Goal: Task Accomplishment & Management: Manage account settings

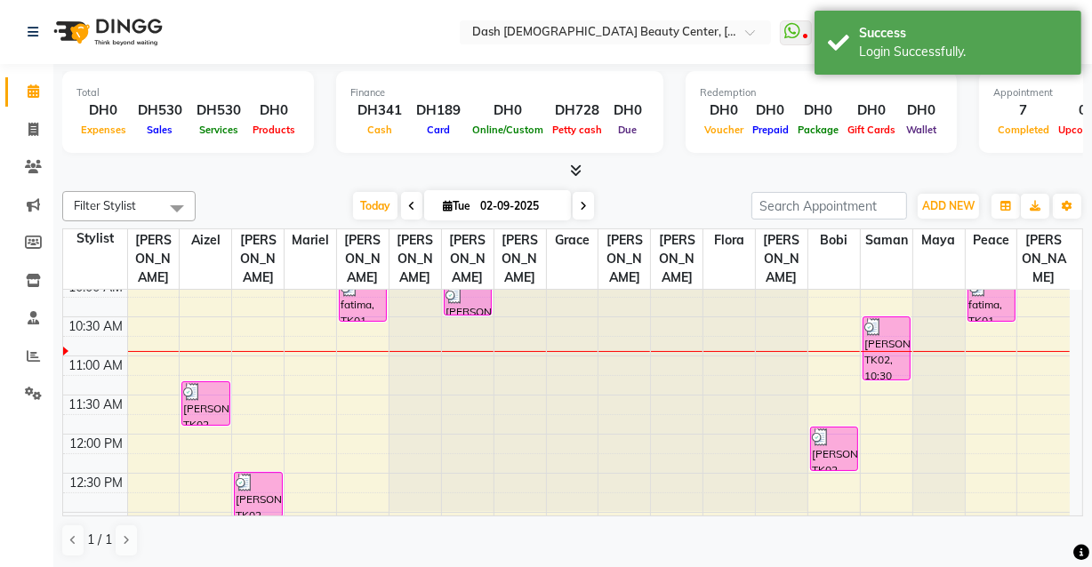
scroll to position [89, 0]
click at [890, 323] on div "[PERSON_NAME], TK02, 10:30 AM-11:20 AM, Half Leg Wax (DH90),Under Arm Wax (DH45)" at bounding box center [886, 349] width 46 height 62
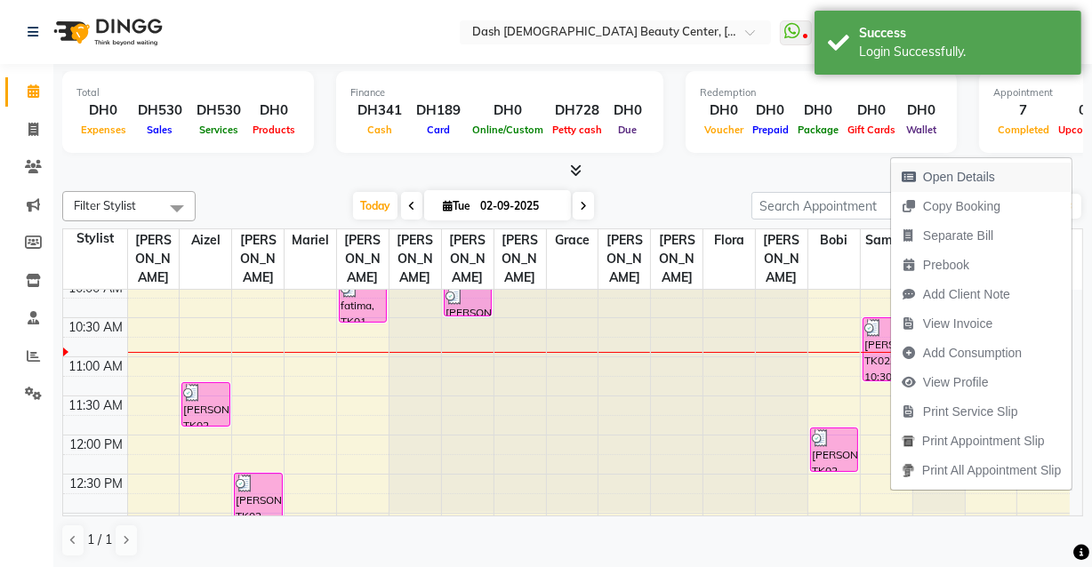
click at [983, 170] on span "Open Details" at bounding box center [959, 177] width 72 height 19
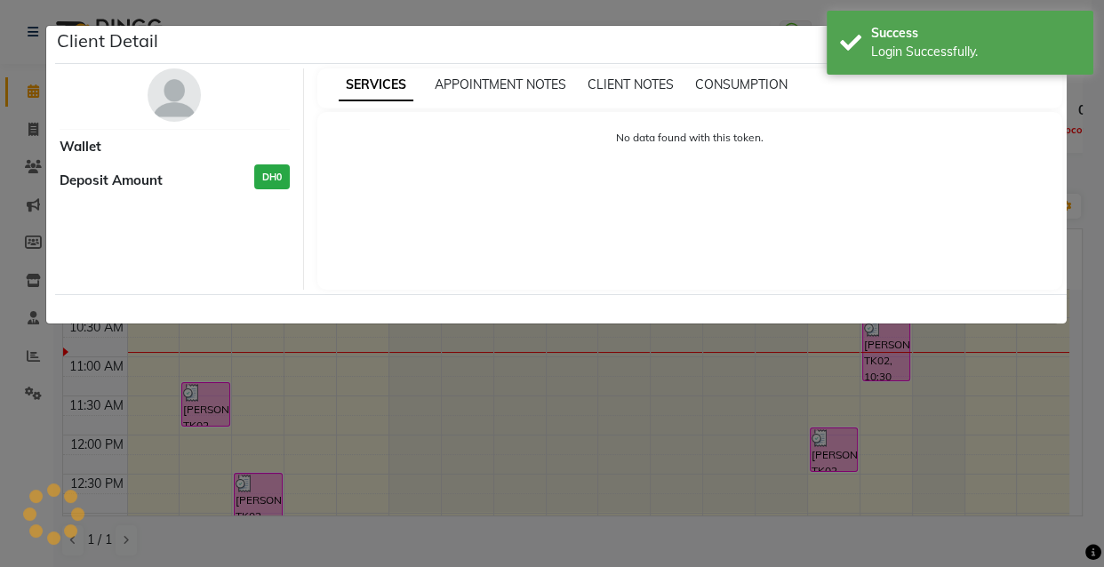
select select "3"
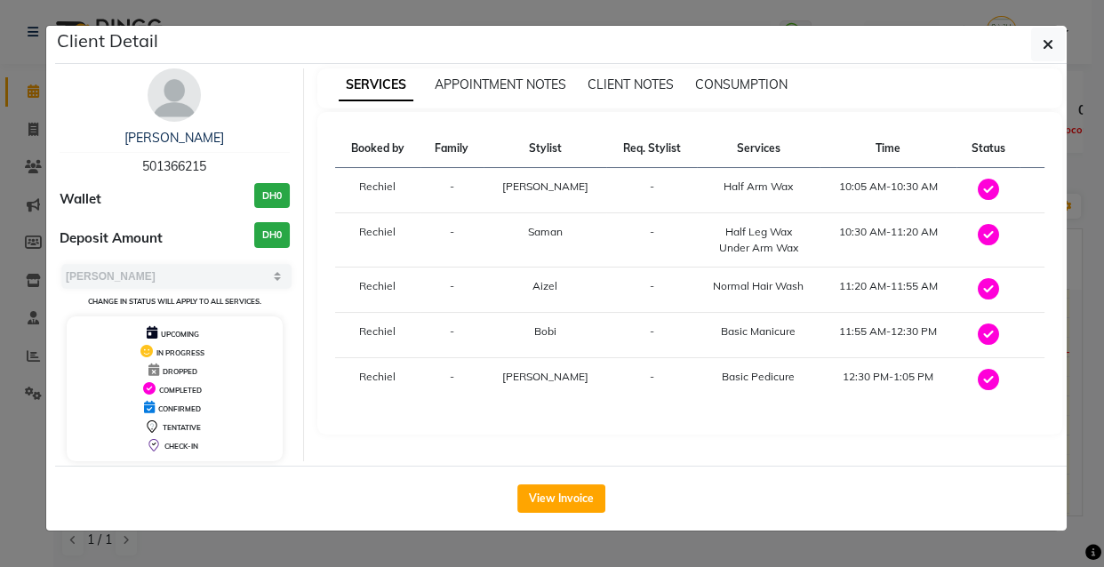
click at [697, 308] on td "Normal Hair Wash" at bounding box center [758, 290] width 122 height 45
click at [795, 369] on td "Basic Pedicure" at bounding box center [758, 380] width 122 height 45
click at [846, 348] on td "11:55 AM-12:30 PM" at bounding box center [889, 335] width 138 height 45
click at [646, 77] on span "CLIENT NOTES" at bounding box center [631, 84] width 86 height 16
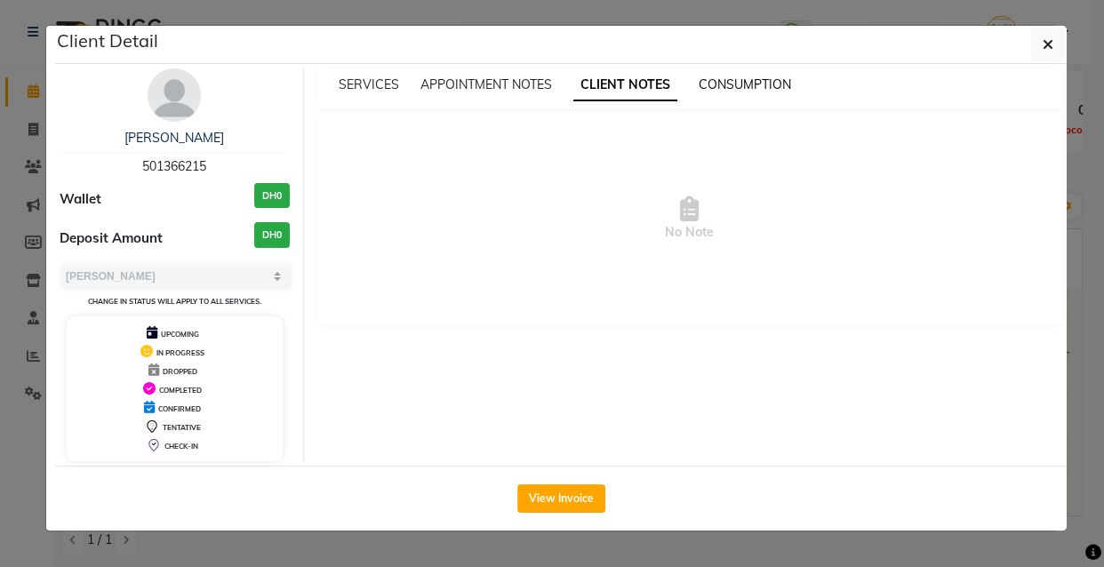
click at [741, 87] on span "CONSUMPTION" at bounding box center [745, 84] width 92 height 16
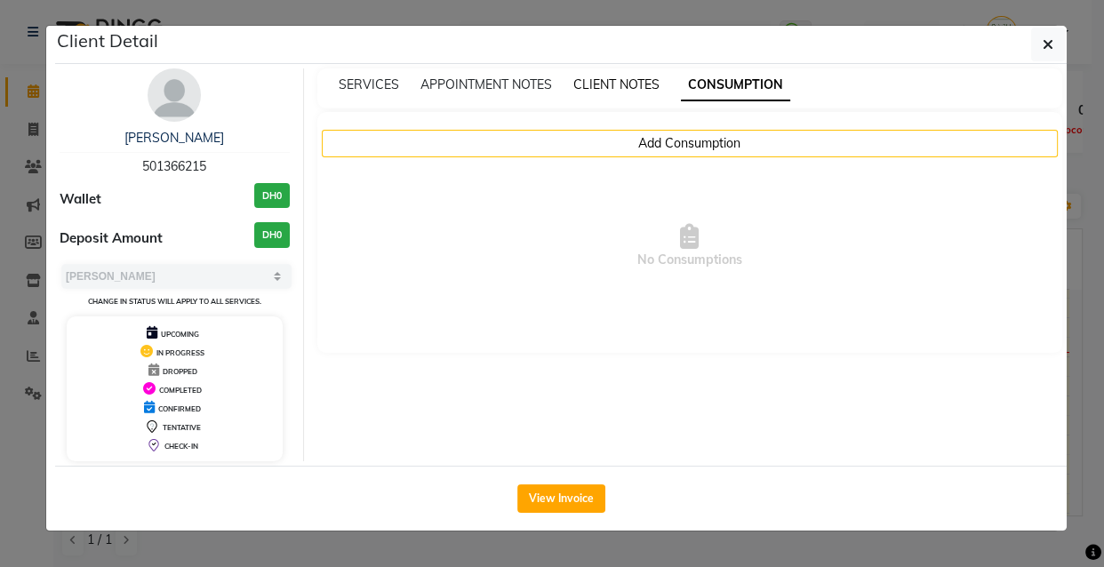
click at [634, 89] on span "CLIENT NOTES" at bounding box center [616, 84] width 86 height 16
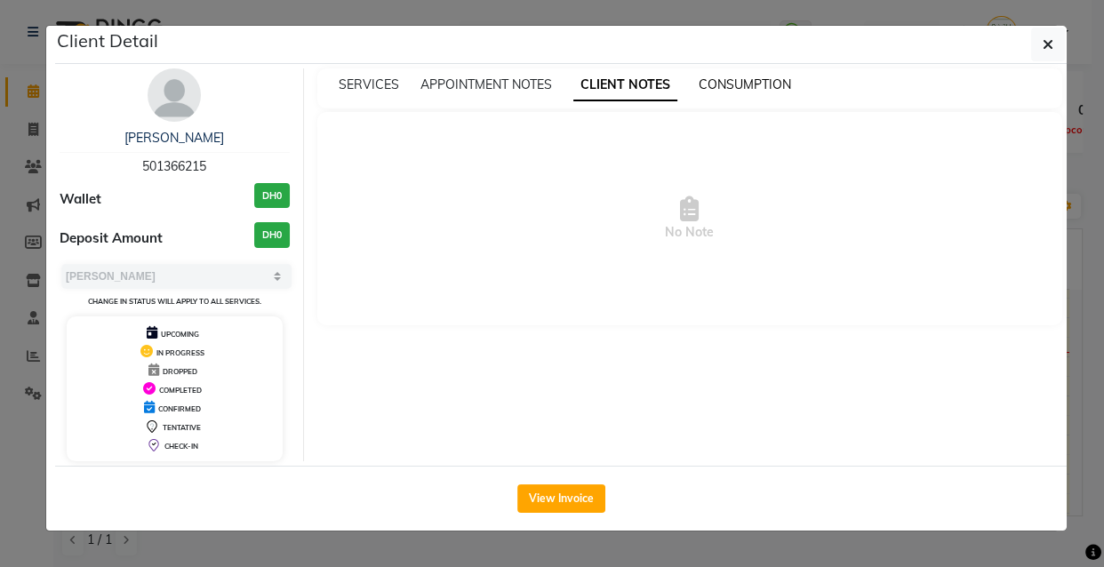
click at [741, 88] on span "CONSUMPTION" at bounding box center [745, 84] width 92 height 16
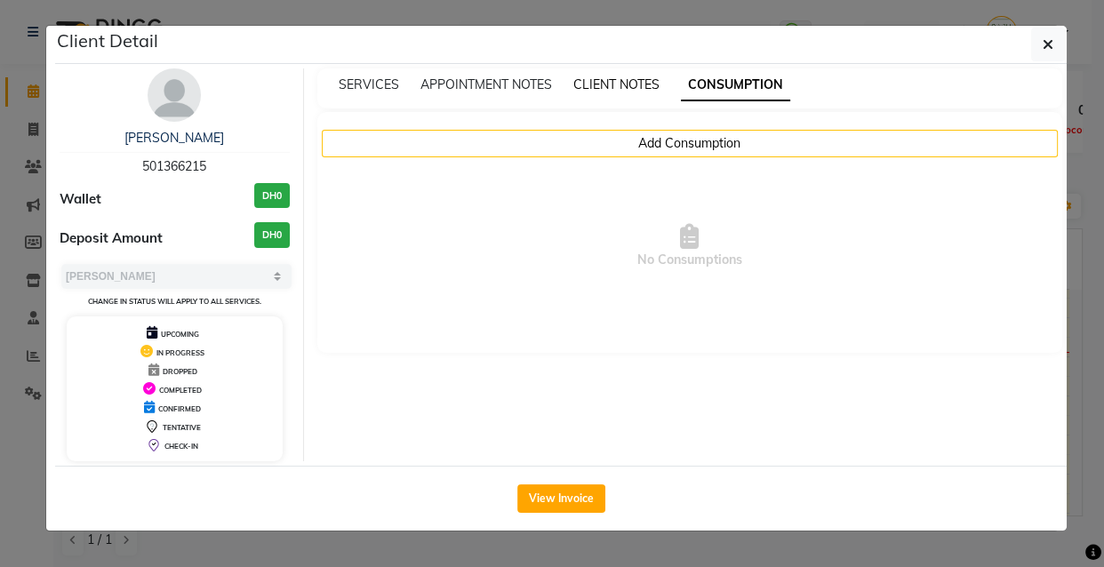
click at [615, 89] on span "CLIENT NOTES" at bounding box center [616, 84] width 86 height 16
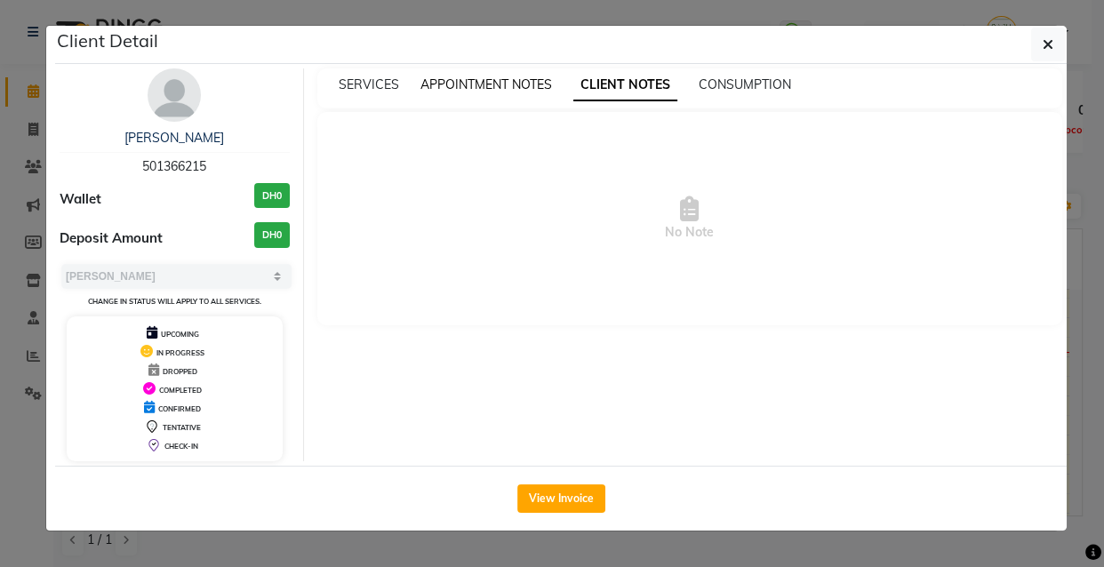
click at [526, 86] on span "APPOINTMENT NOTES" at bounding box center [486, 84] width 132 height 16
click at [459, 83] on span "APPOINTMENT NOTES" at bounding box center [495, 85] width 151 height 32
click at [367, 89] on span "SERVICES" at bounding box center [369, 84] width 60 height 16
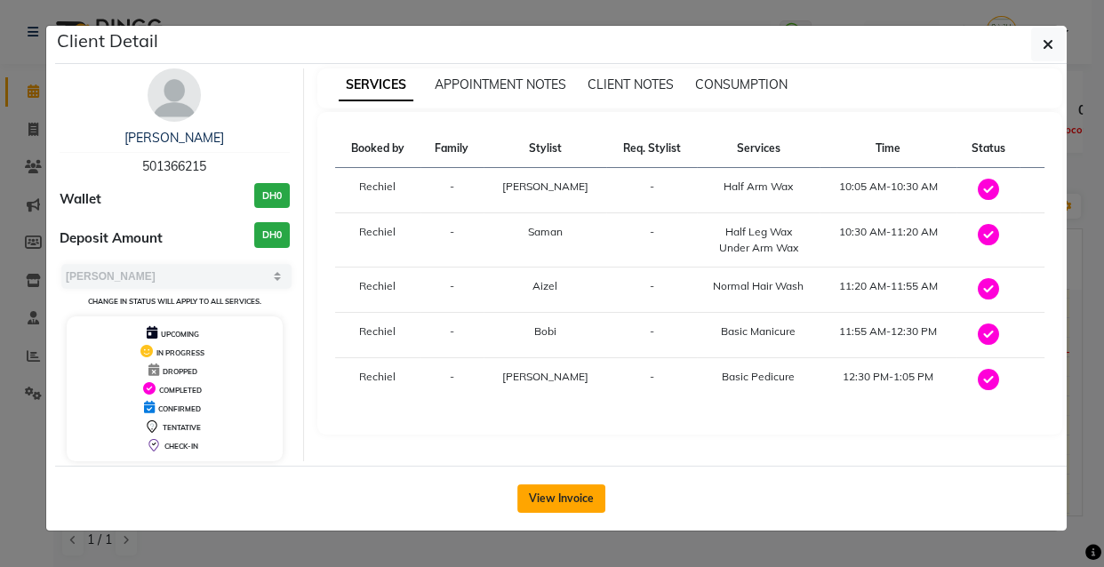
click at [574, 498] on button "View Invoice" at bounding box center [561, 498] width 88 height 28
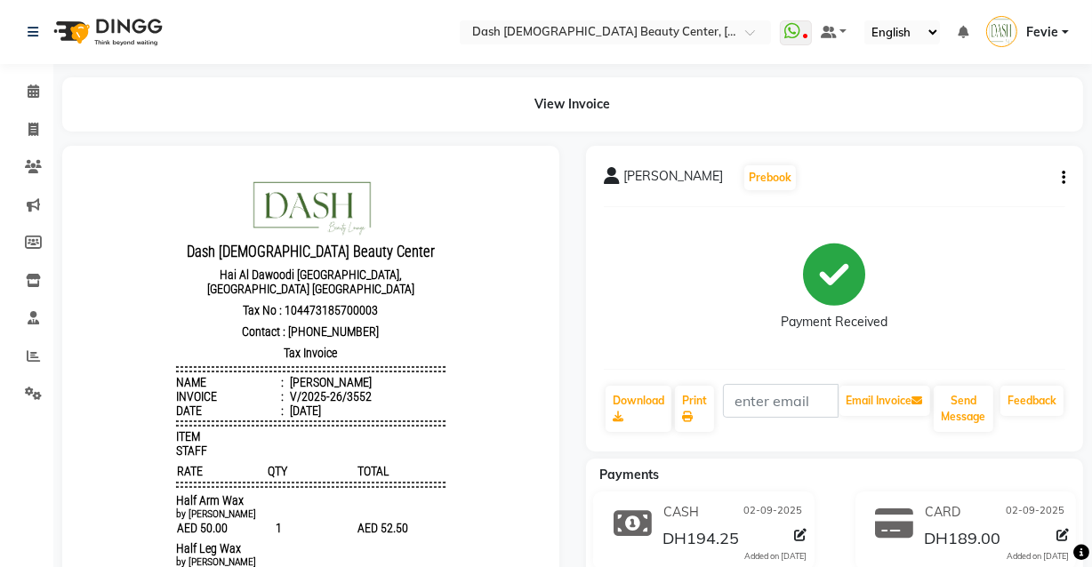
click at [1062, 178] on icon "button" at bounding box center [1063, 178] width 4 height 1
click at [1008, 154] on div "Cancel Invoice / Refund Invoice" at bounding box center [944, 156] width 182 height 22
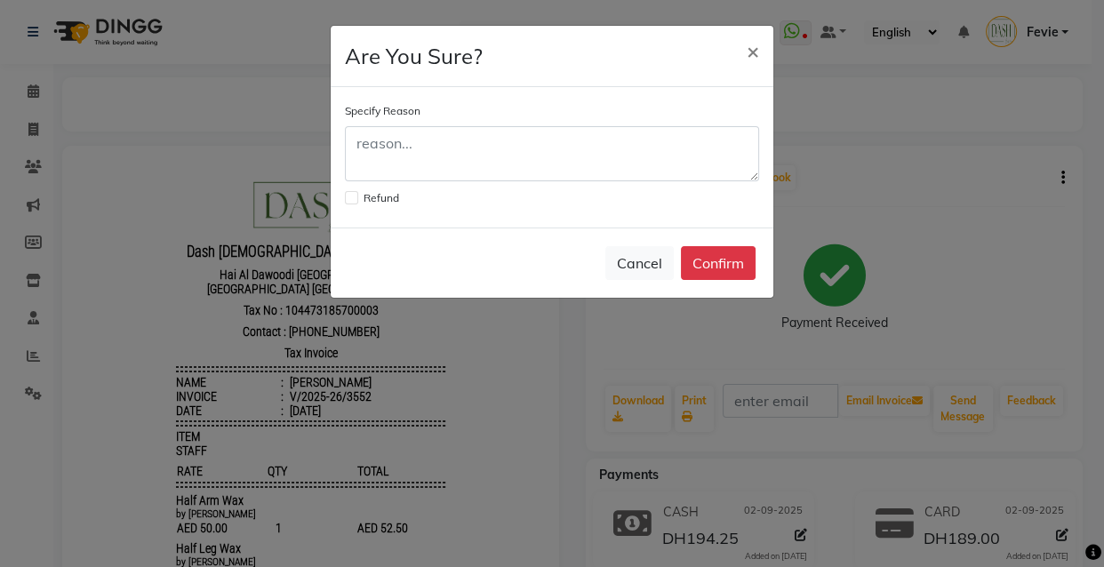
click at [987, 173] on ngb-modal-window "Are You Sure? × Specify Reason Refund Cancel Confirm" at bounding box center [552, 283] width 1104 height 567
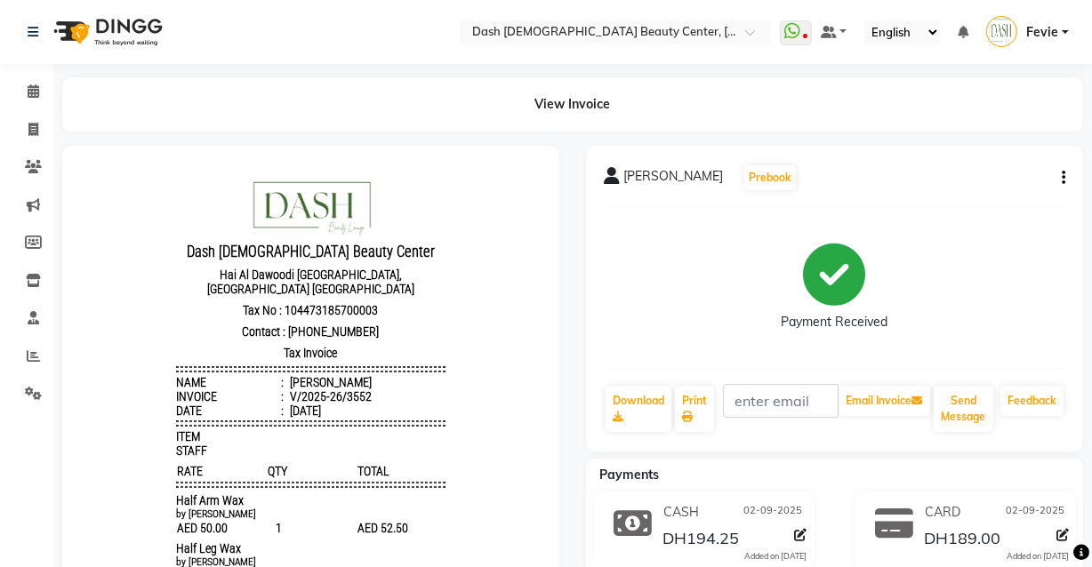
click at [667, 283] on div "Payment Received" at bounding box center [834, 287] width 461 height 133
click at [684, 292] on div "Payment Received" at bounding box center [834, 287] width 461 height 133
click at [1062, 178] on icon "button" at bounding box center [1063, 178] width 4 height 1
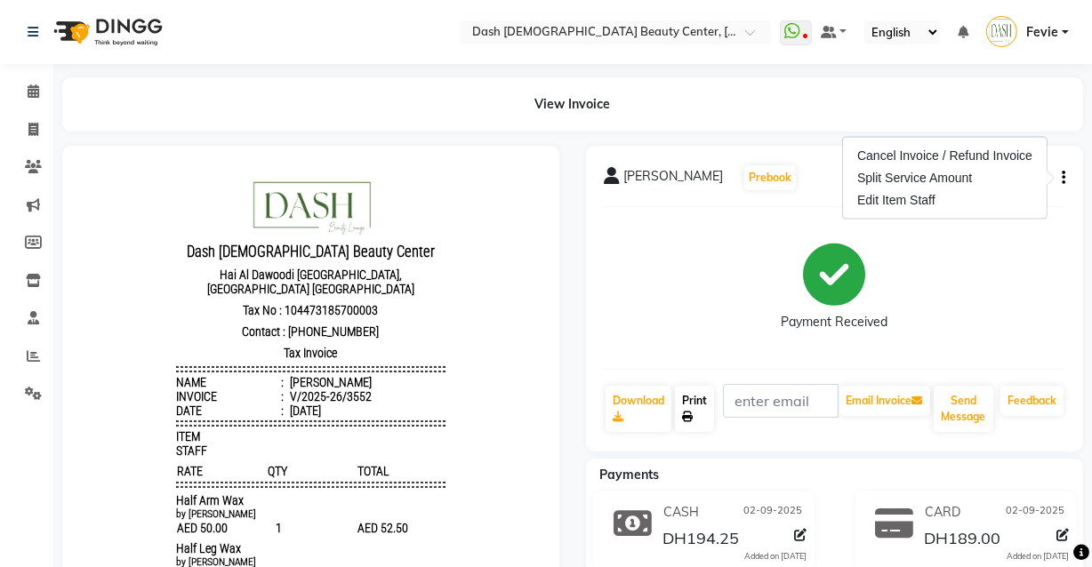
click at [694, 404] on link "Print" at bounding box center [694, 409] width 39 height 46
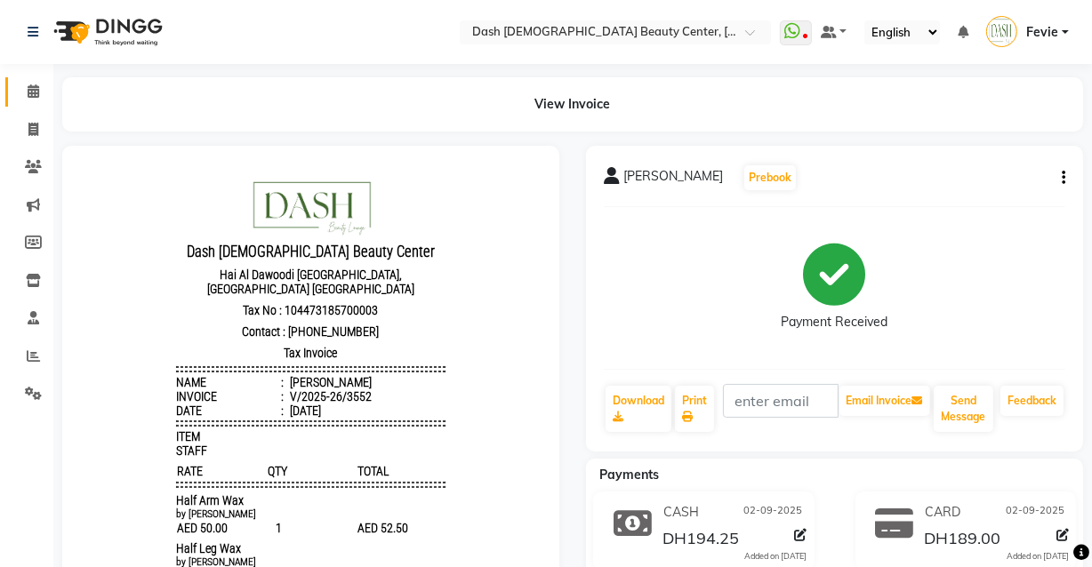
click at [36, 84] on icon at bounding box center [34, 90] width 12 height 13
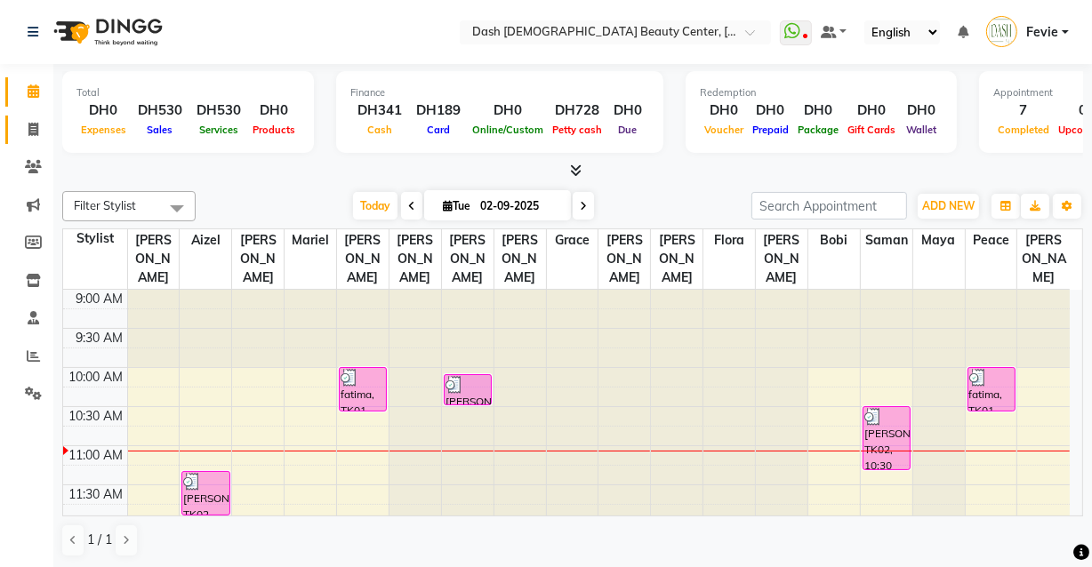
click at [34, 127] on icon at bounding box center [33, 129] width 10 height 13
select select "service"
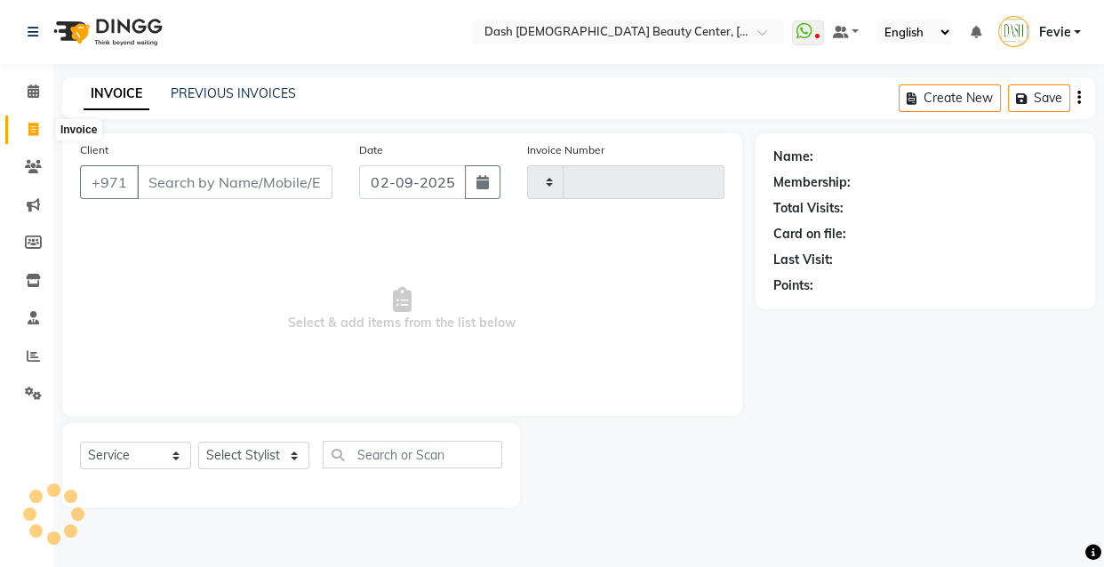
type input "3553"
select select "8372"
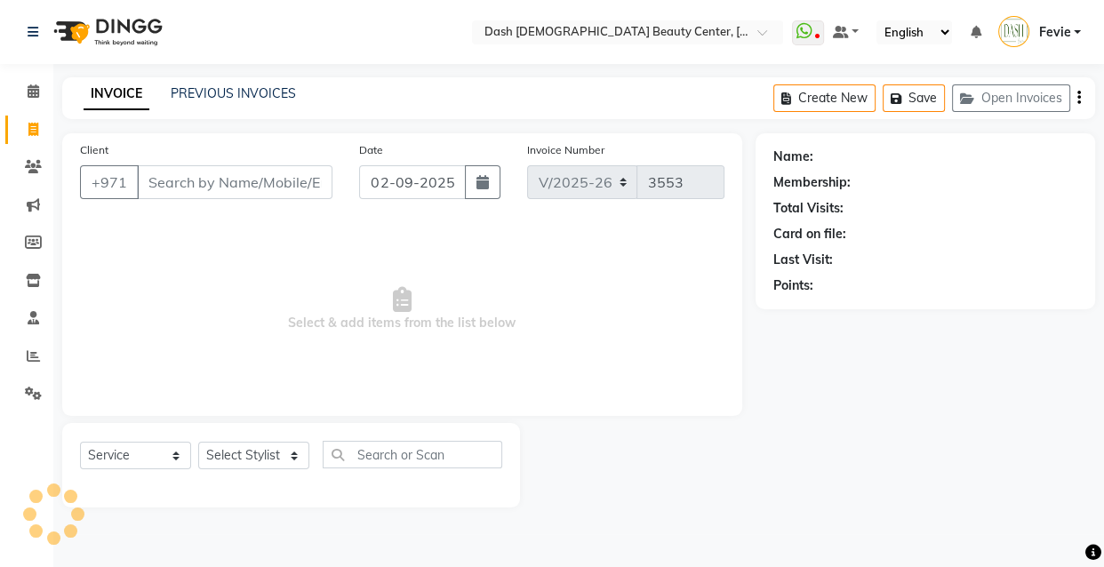
click at [296, 173] on input "Client" at bounding box center [235, 182] width 196 height 34
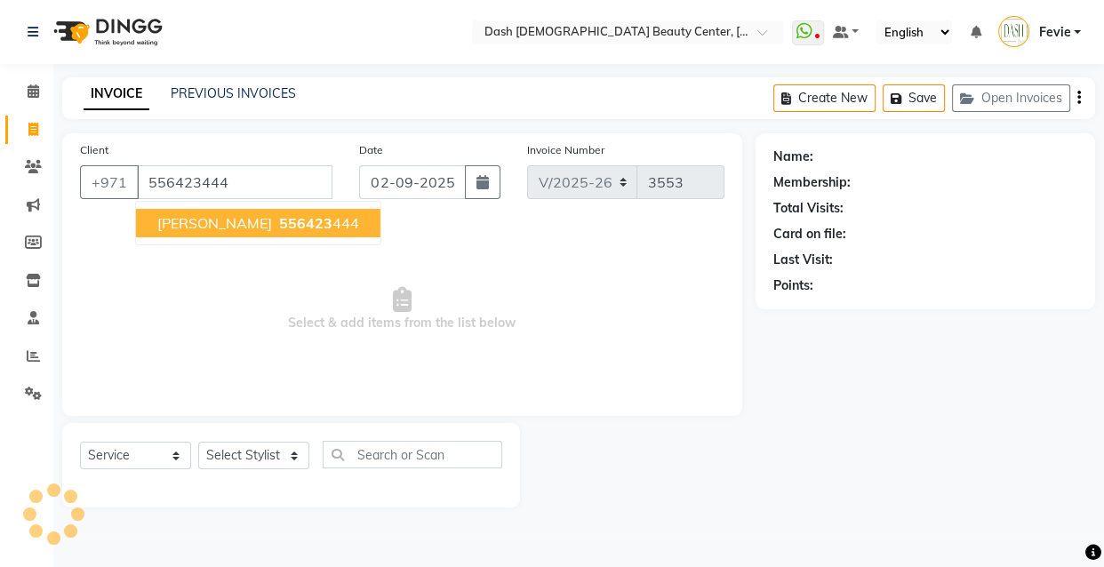
type input "556423444"
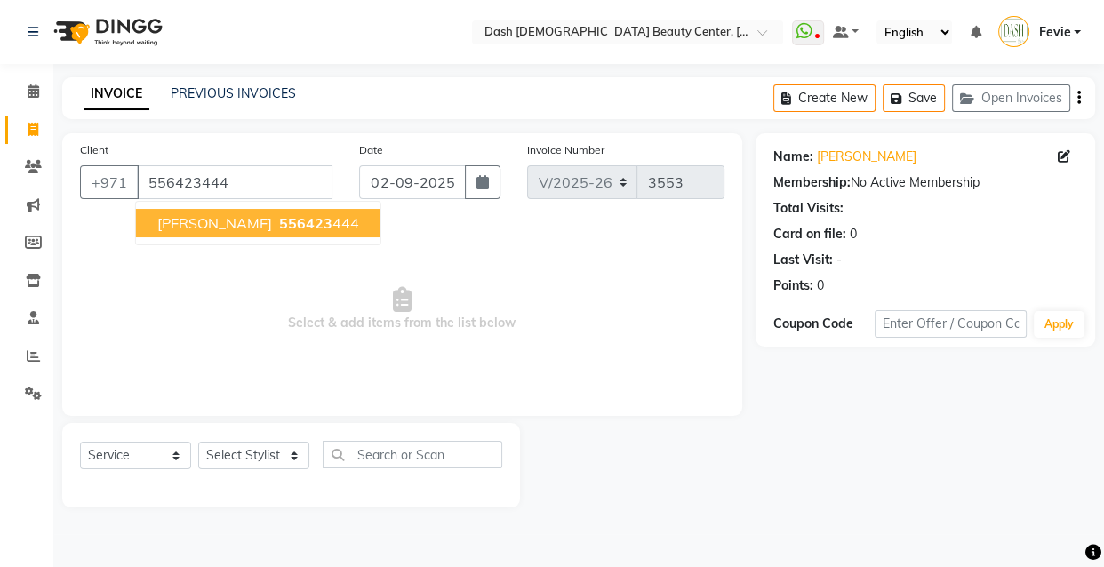
click at [279, 217] on span "556423" at bounding box center [305, 223] width 53 height 18
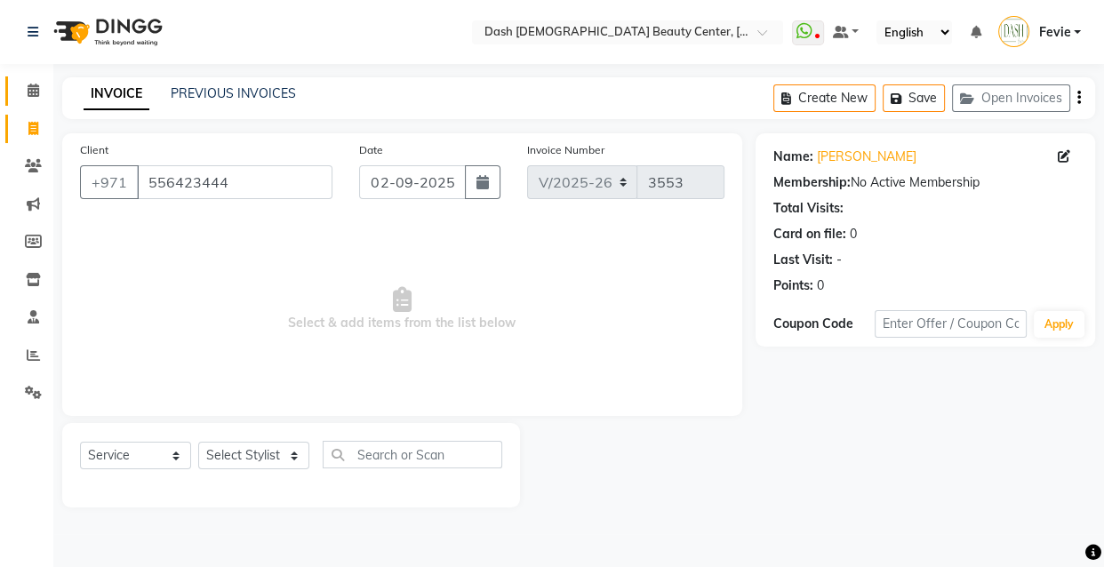
click at [26, 92] on span at bounding box center [33, 91] width 31 height 20
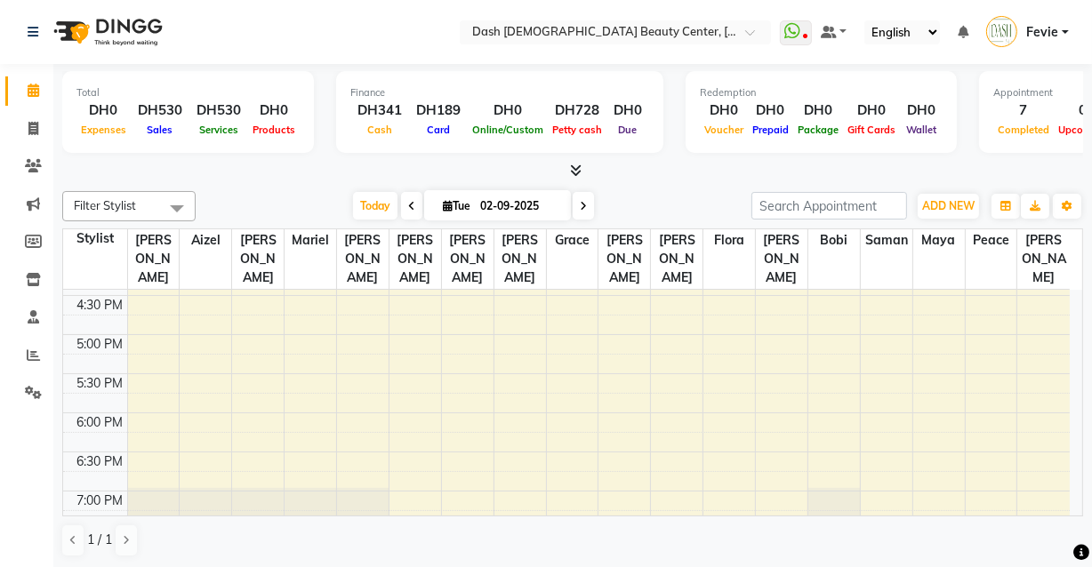
scroll to position [578, 0]
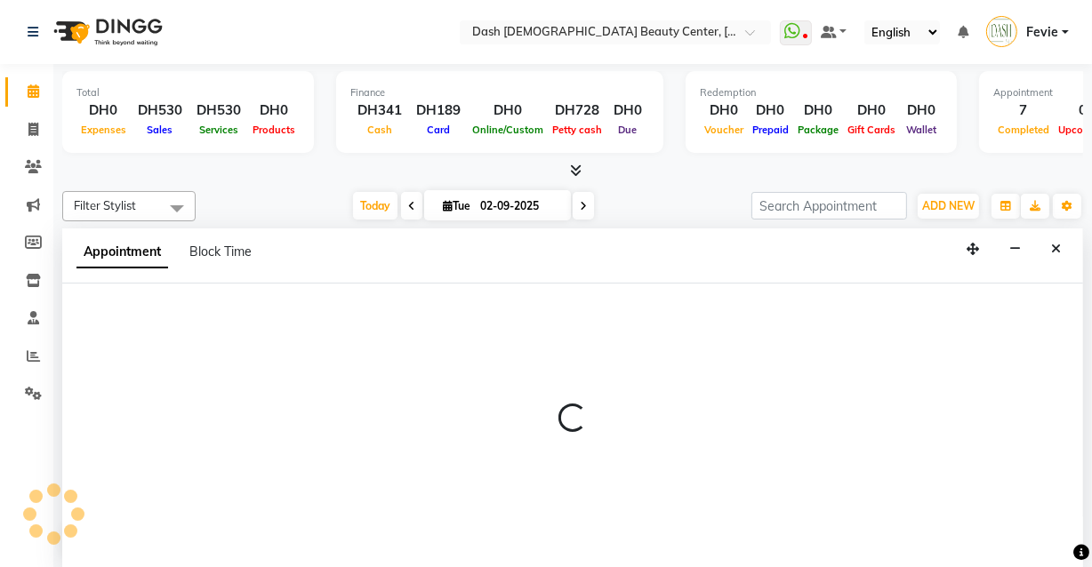
select select "81110"
select select "tentative"
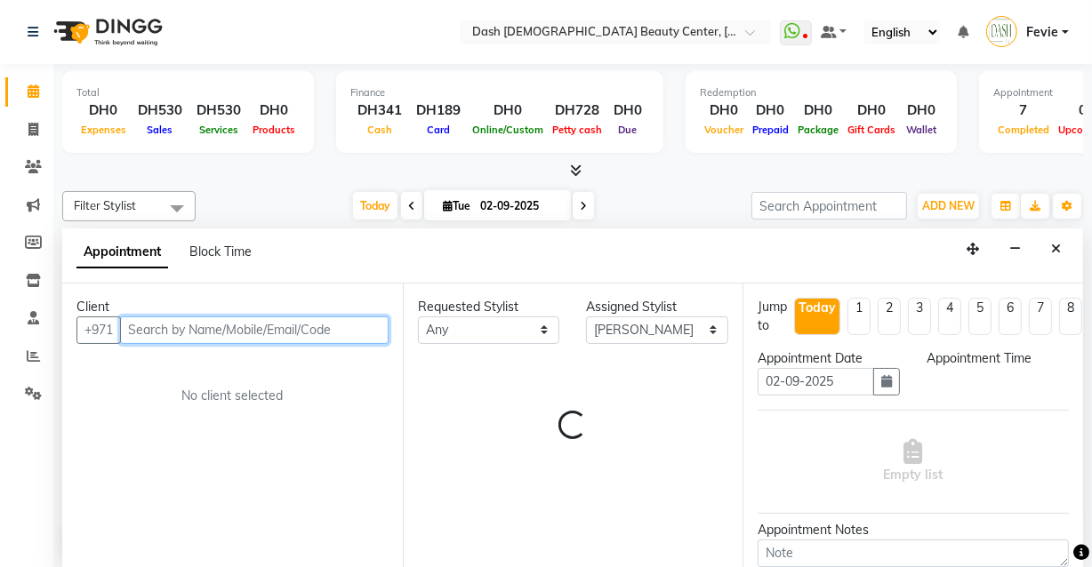
select select "1035"
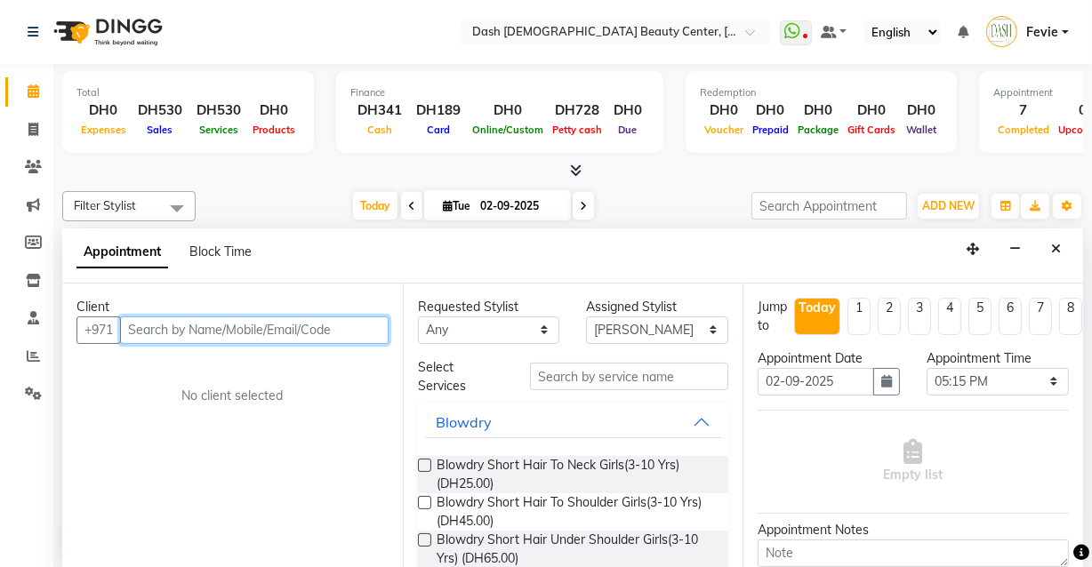
click at [289, 321] on input "text" at bounding box center [254, 330] width 268 height 28
type input "5"
type input "0"
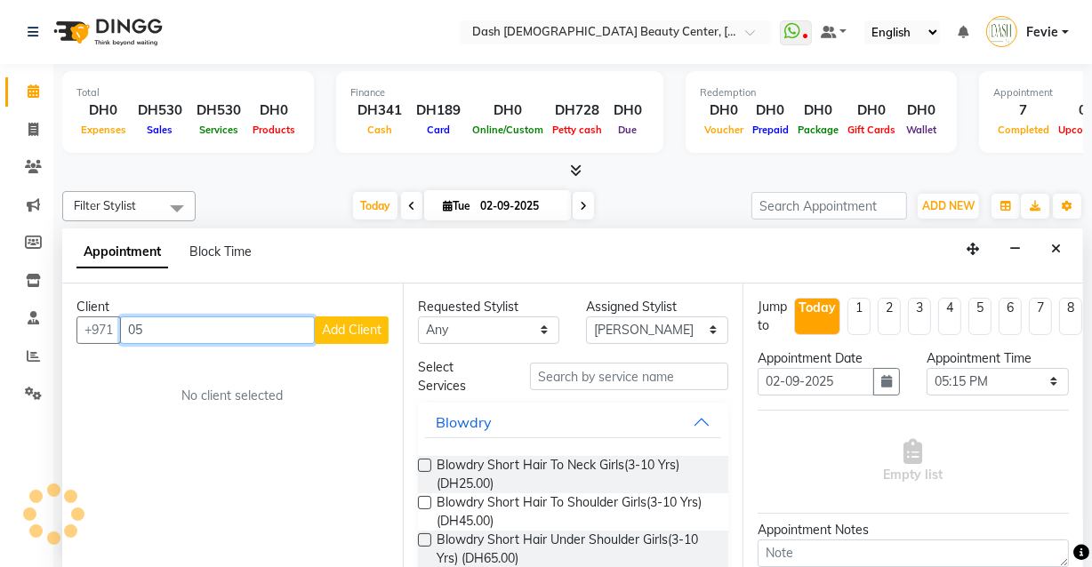
type input "0"
type input "5"
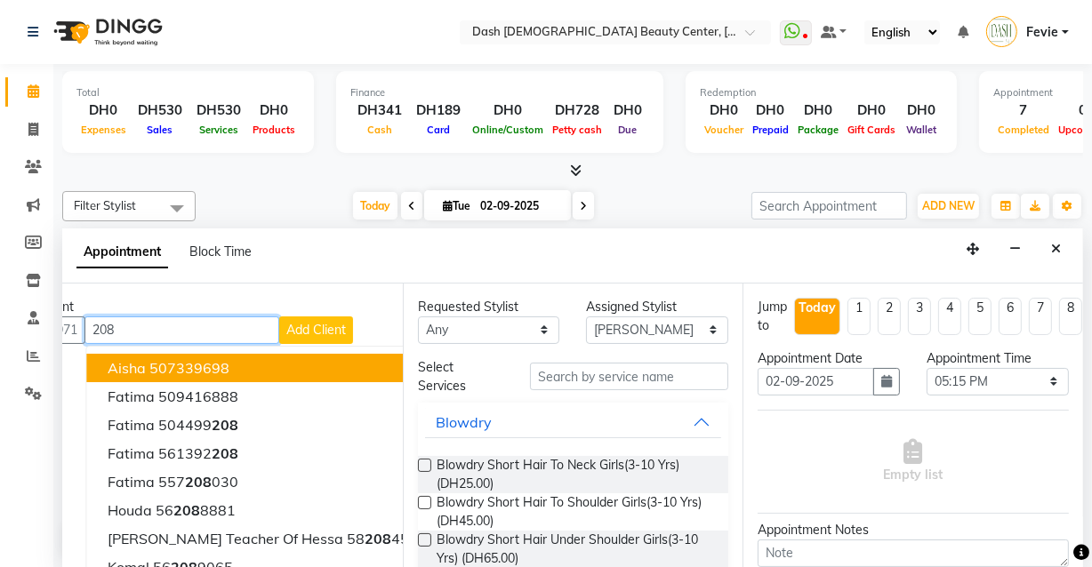
scroll to position [0, 0]
click at [211, 324] on input "208" at bounding box center [181, 330] width 195 height 28
type input "2"
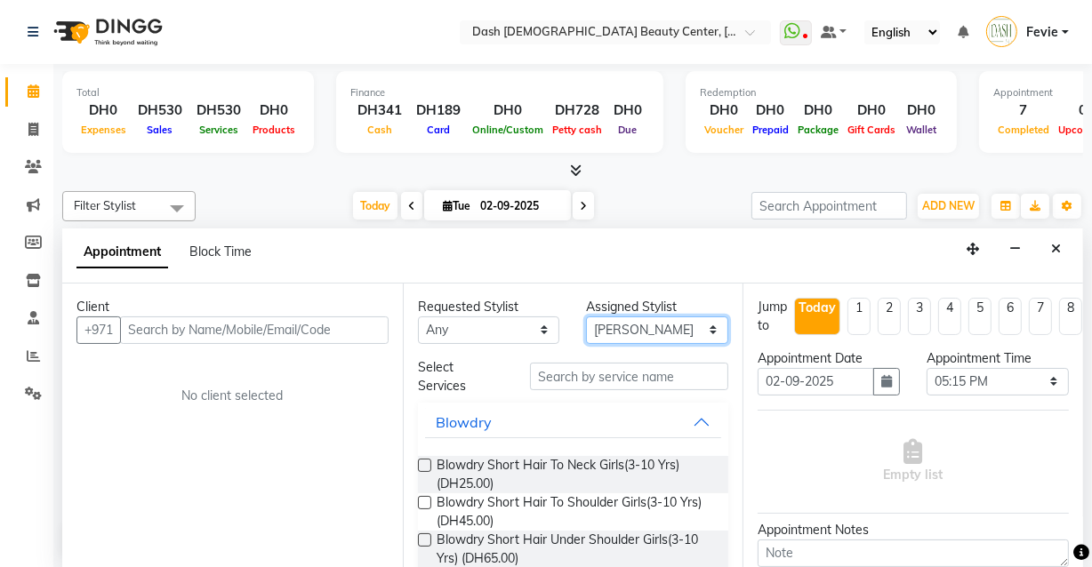
click at [638, 336] on select "Select [PERSON_NAME] [PERSON_NAME] [PERSON_NAME] [PERSON_NAME] [PERSON_NAME] [P…" at bounding box center [657, 330] width 142 height 28
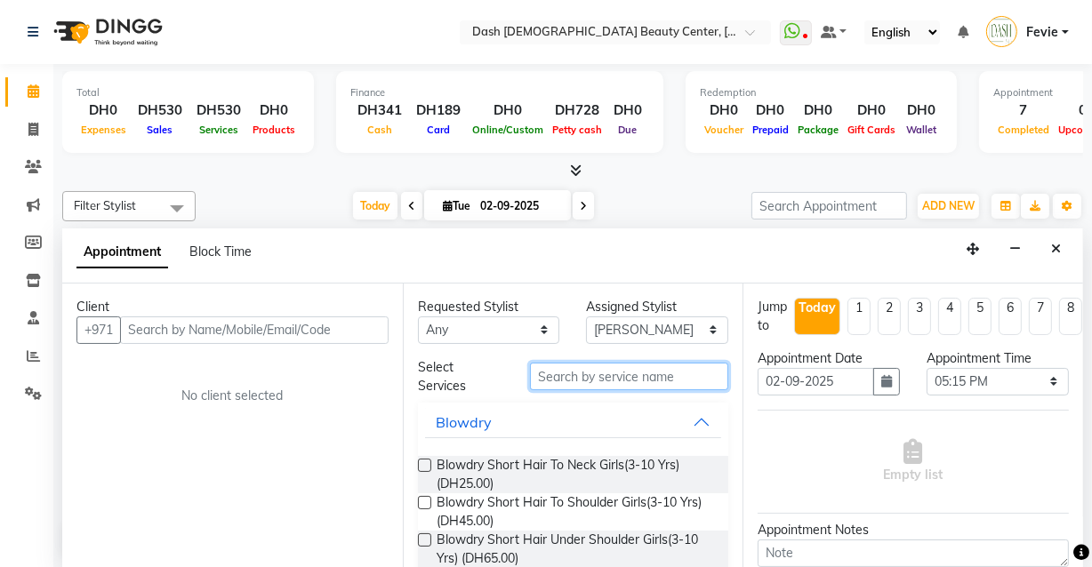
click at [658, 380] on input "text" at bounding box center [629, 377] width 198 height 28
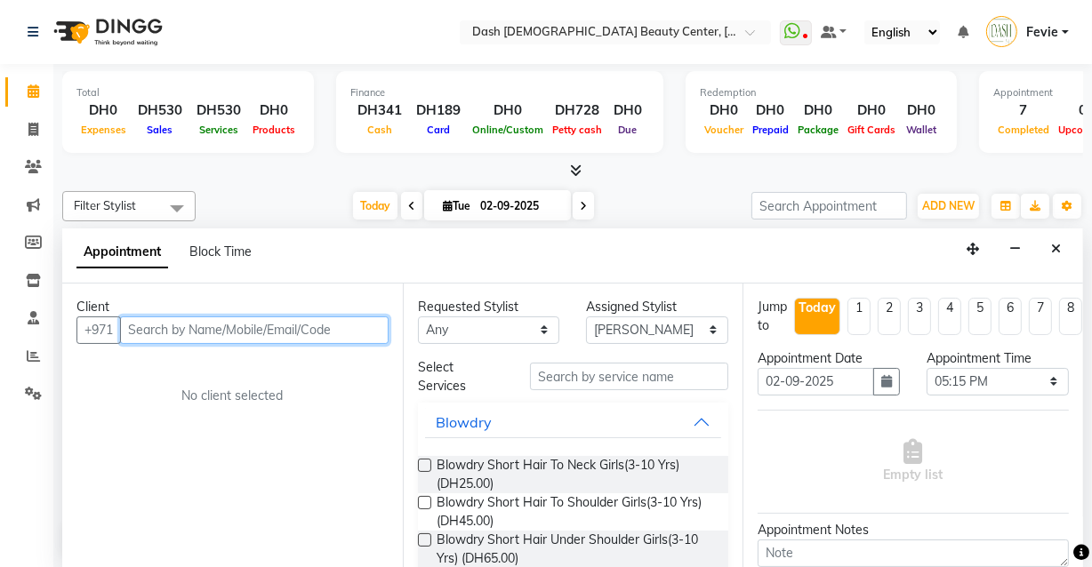
click at [305, 332] on input "text" at bounding box center [254, 330] width 268 height 28
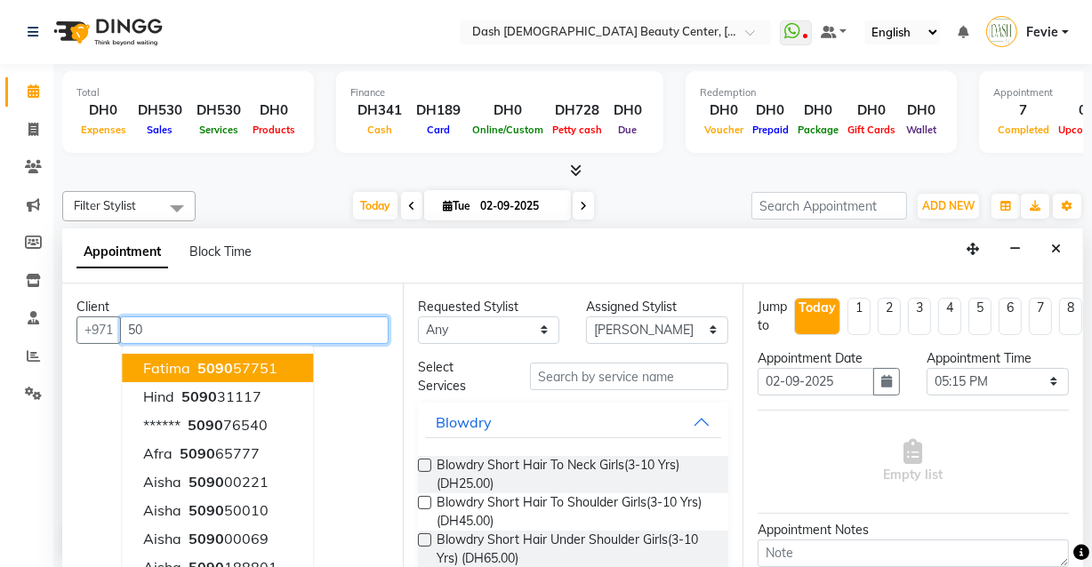
type input "5"
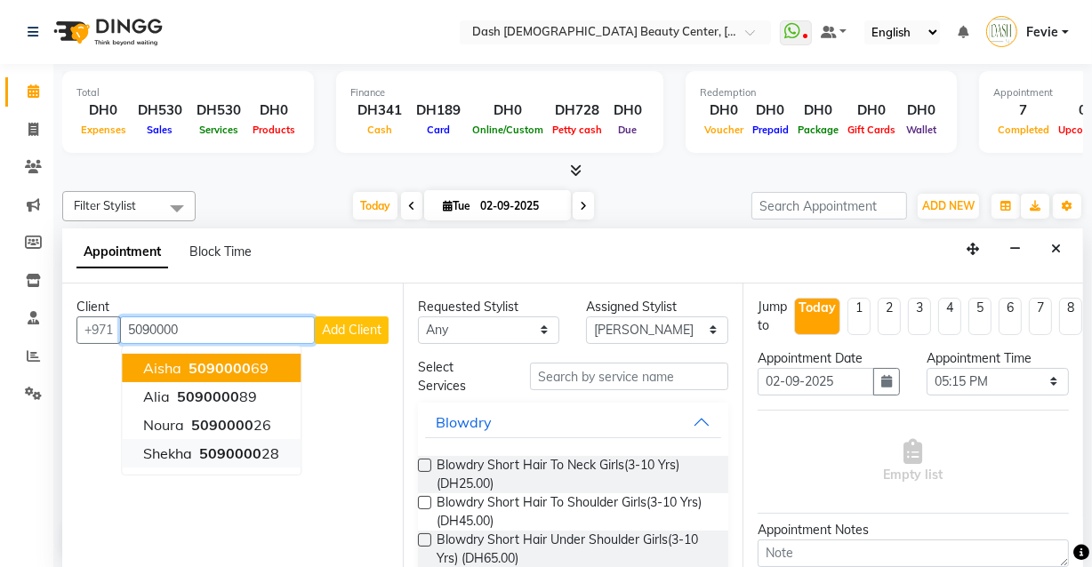
click at [250, 447] on span "5090000" at bounding box center [230, 453] width 62 height 18
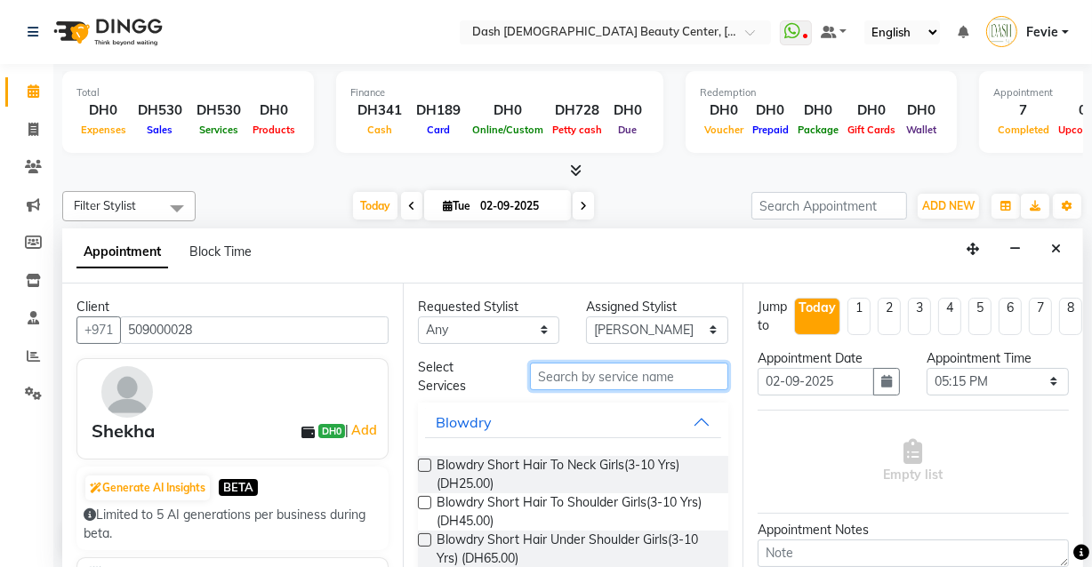
click at [636, 375] on input "text" at bounding box center [629, 377] width 198 height 28
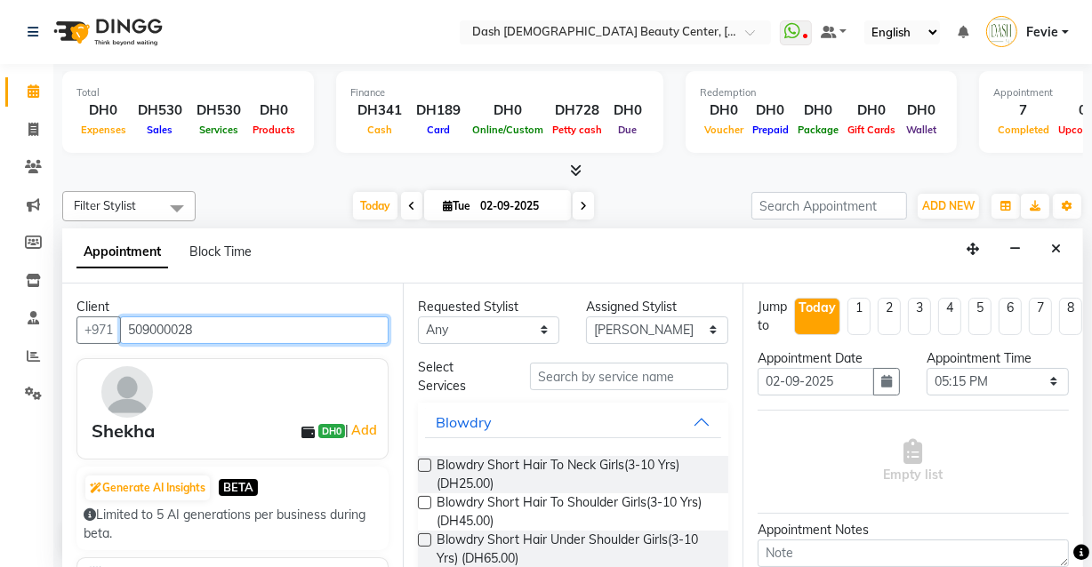
click at [278, 321] on input "509000028" at bounding box center [254, 330] width 268 height 28
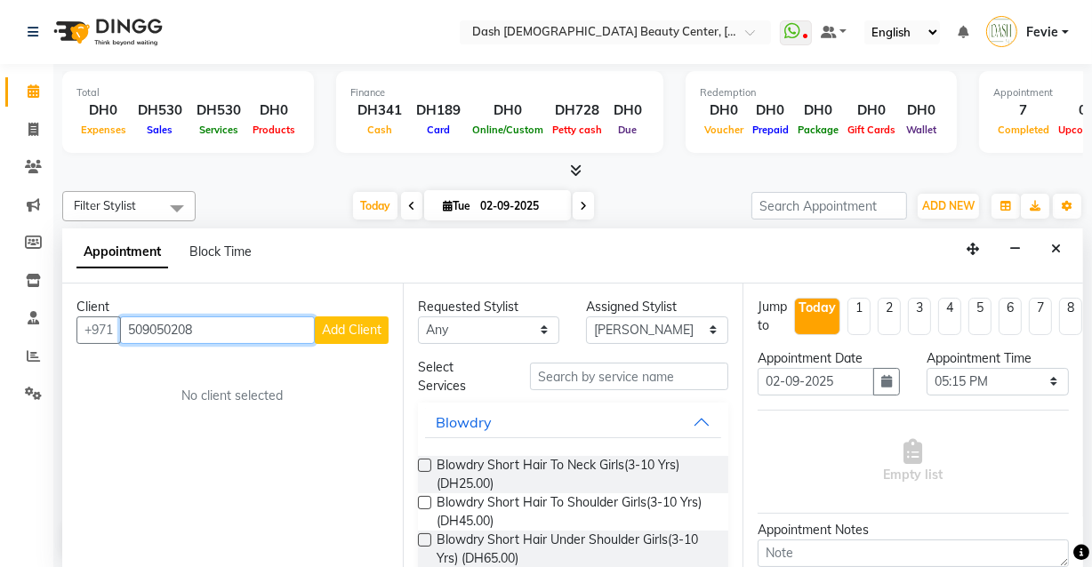
type input "509050208"
click at [359, 332] on span "Add Client" at bounding box center [352, 330] width 60 height 16
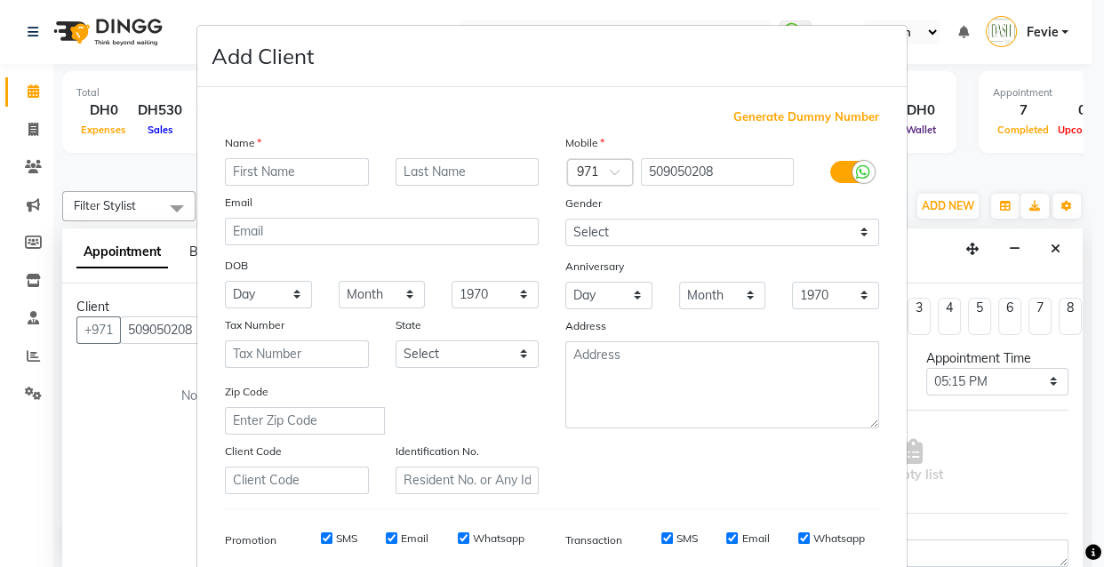
click at [323, 178] on input "text" at bounding box center [297, 172] width 144 height 28
type input "M"
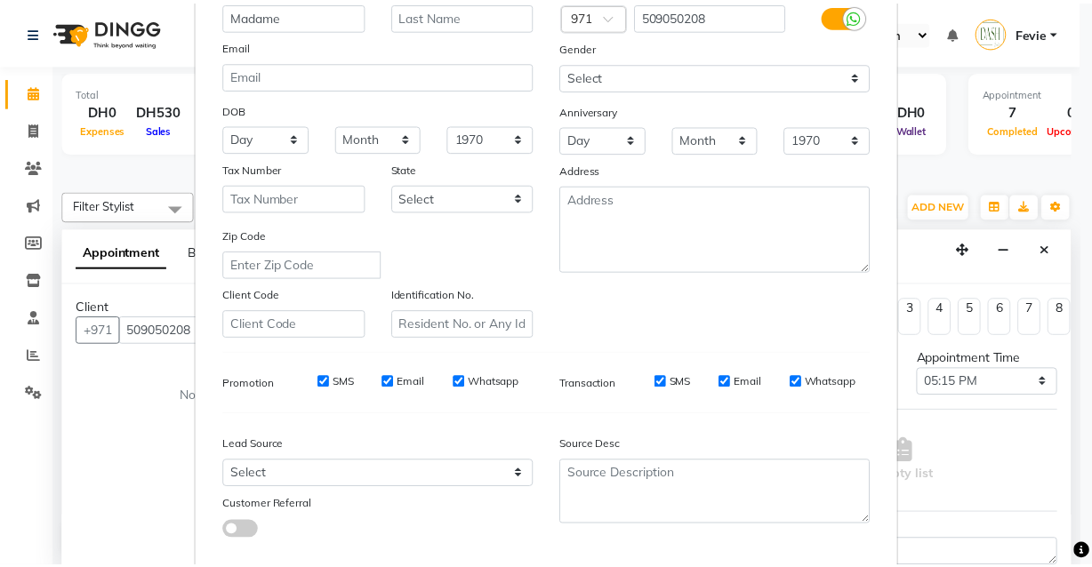
scroll to position [258, 0]
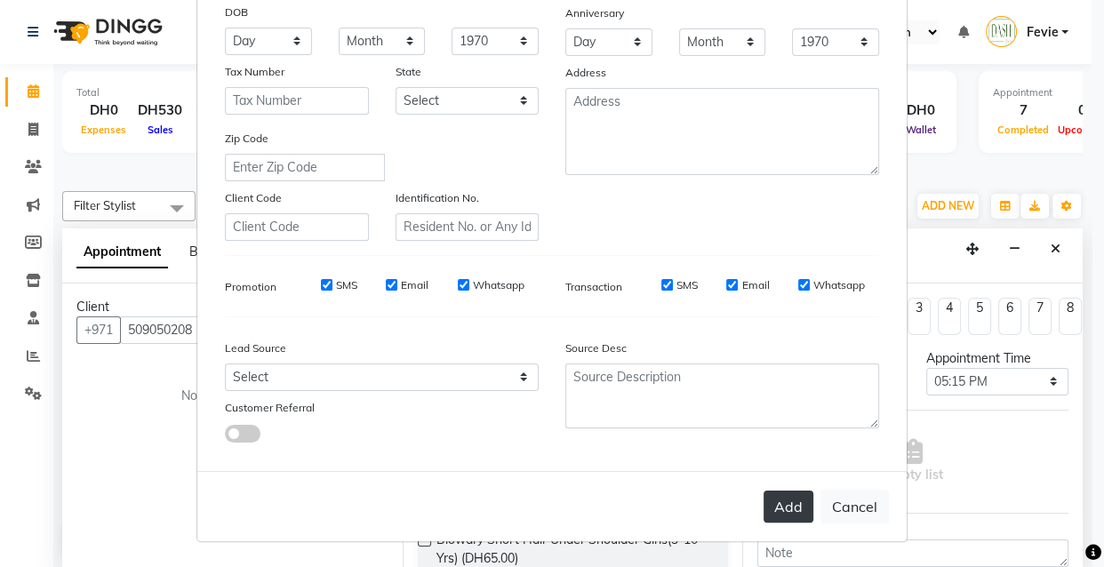
type input "Madame"
click at [772, 508] on button "Add" at bounding box center [789, 507] width 50 height 32
select select
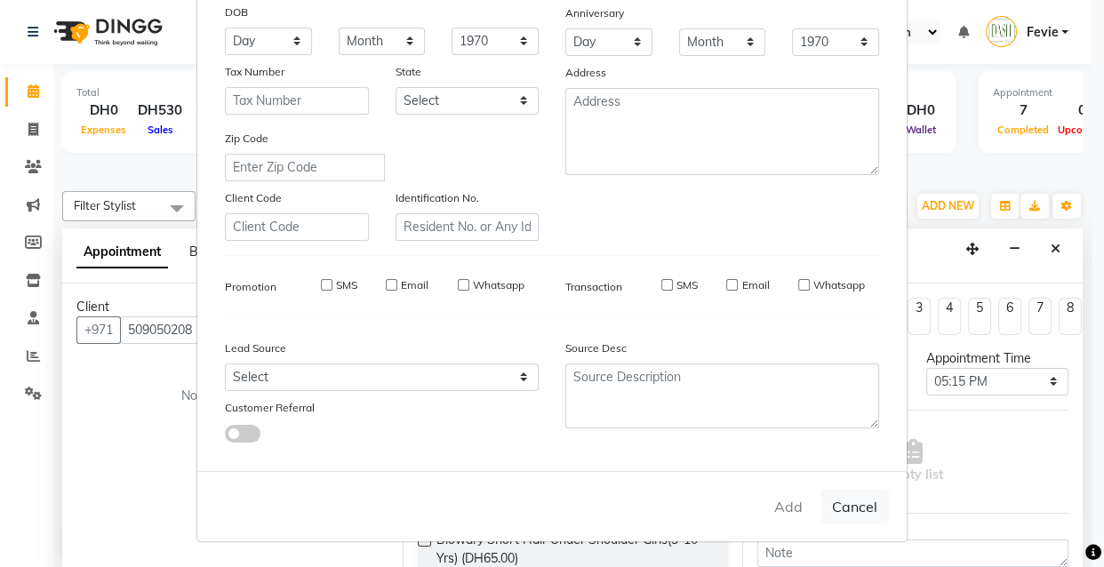
select select
checkbox input "false"
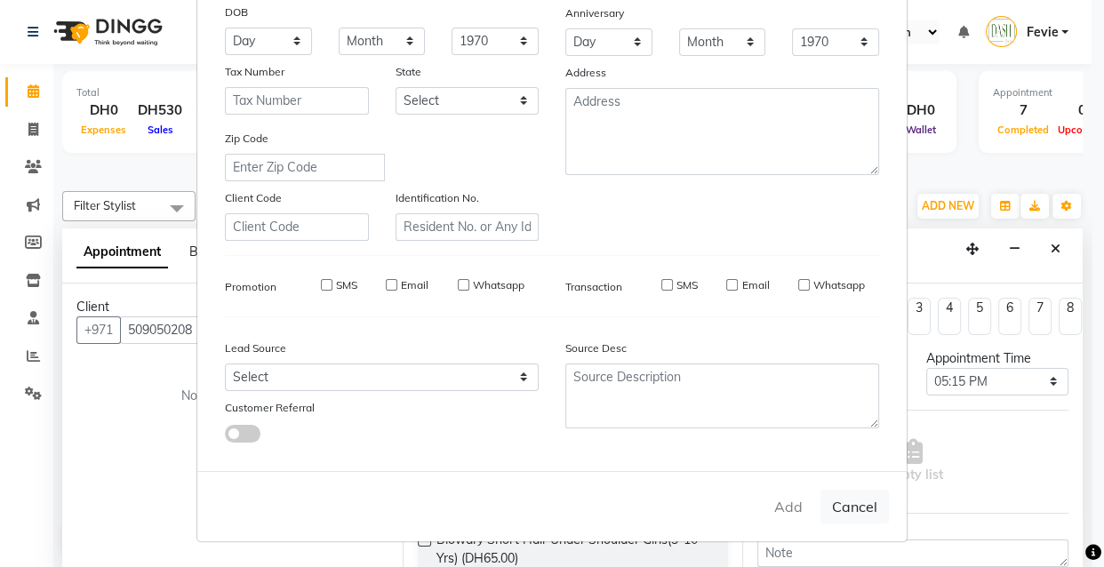
checkbox input "false"
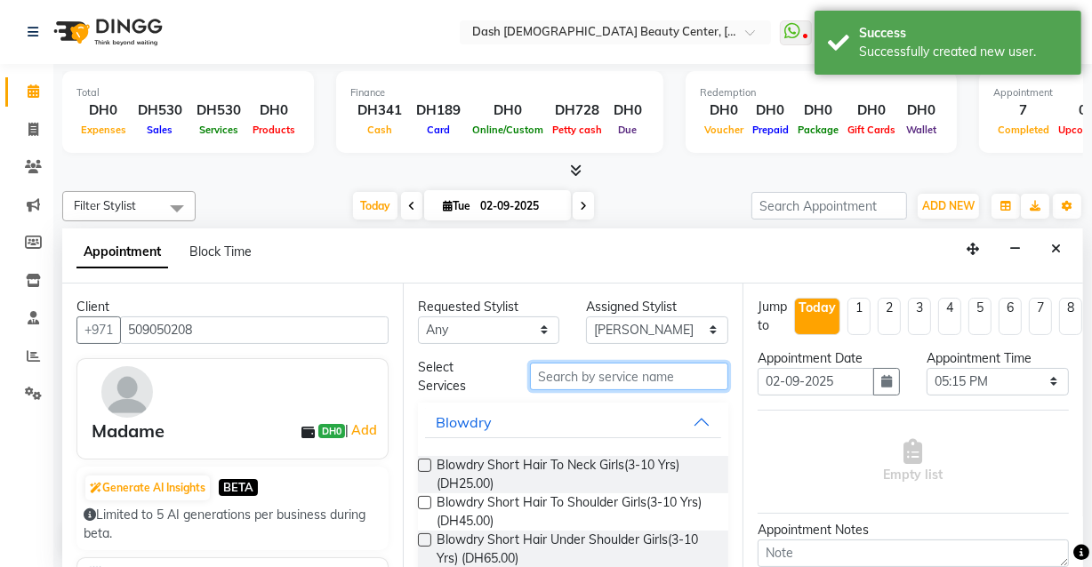
click at [690, 375] on input "text" at bounding box center [629, 377] width 198 height 28
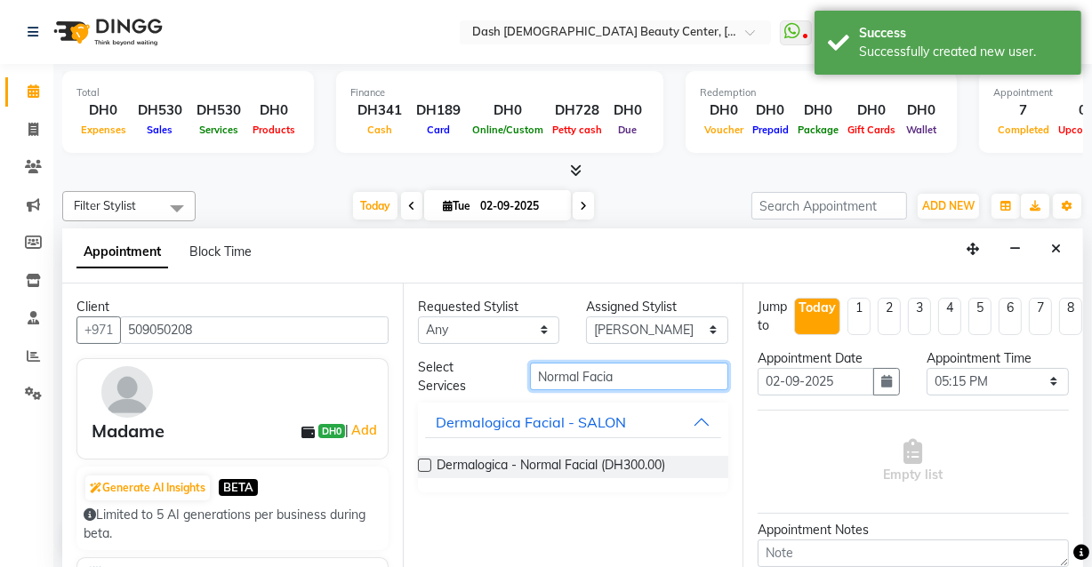
type input "Normal Facia"
click at [425, 463] on label at bounding box center [424, 465] width 13 height 13
click at [425, 463] on input "checkbox" at bounding box center [424, 467] width 12 height 12
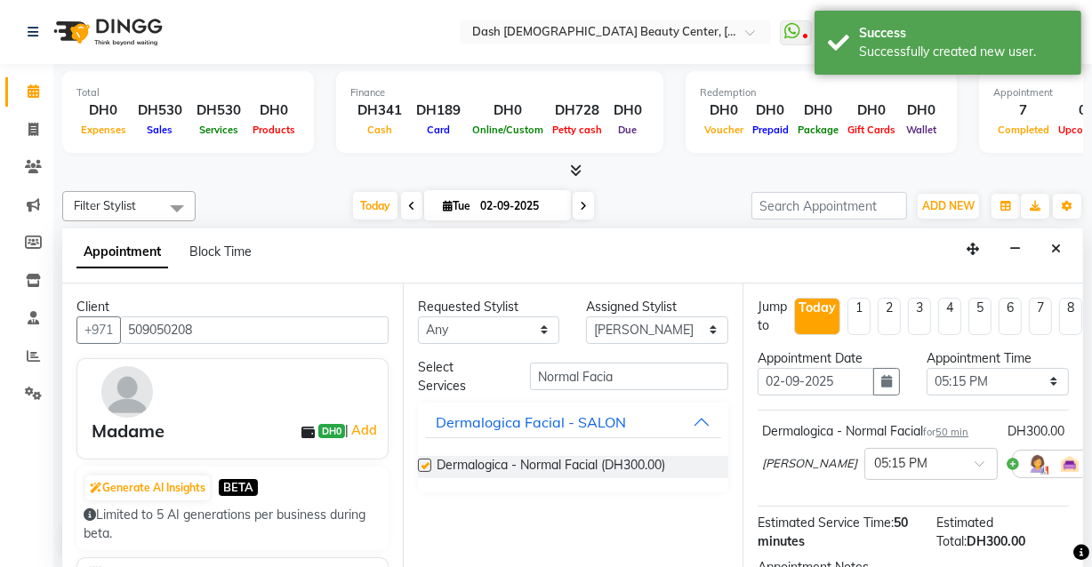
checkbox input "false"
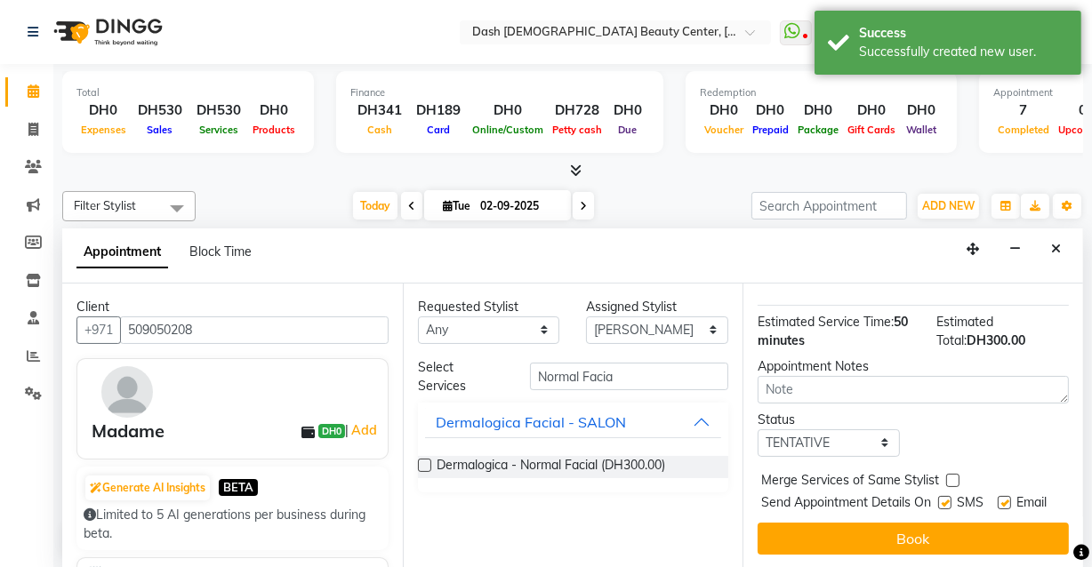
scroll to position [228, 0]
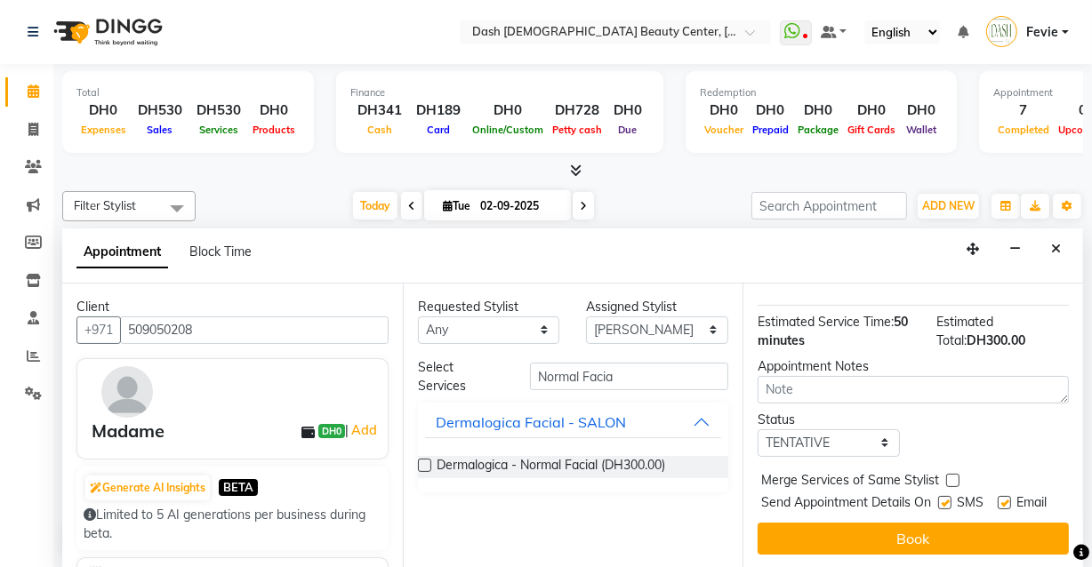
click at [952, 474] on label at bounding box center [952, 480] width 13 height 13
click at [952, 476] on input "checkbox" at bounding box center [952, 482] width 12 height 12
checkbox input "true"
click at [940, 496] on label at bounding box center [944, 502] width 13 height 13
click at [940, 499] on input "checkbox" at bounding box center [944, 505] width 12 height 12
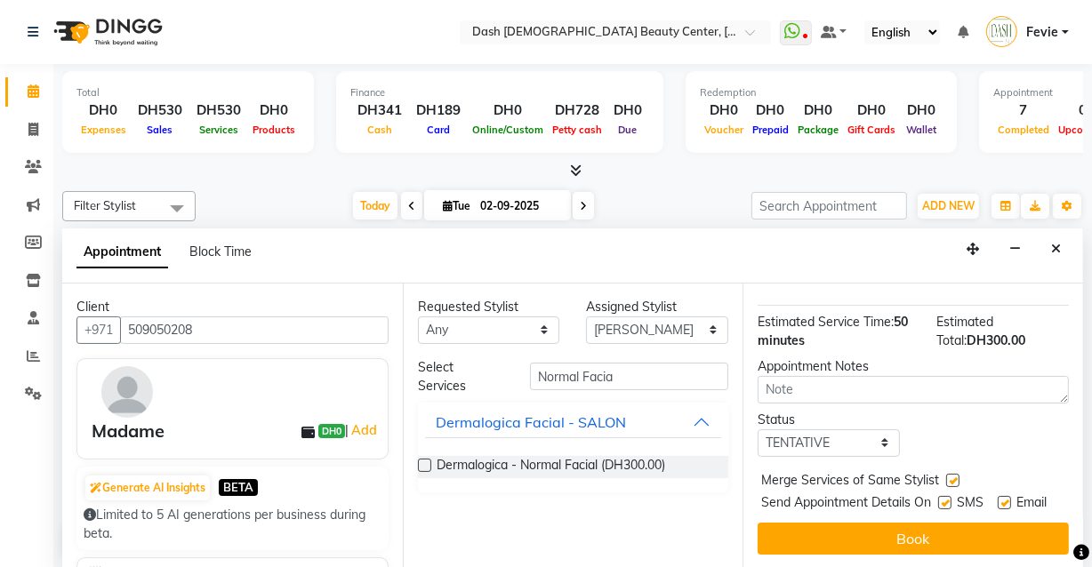
checkbox input "false"
click at [999, 496] on label at bounding box center [1003, 502] width 13 height 13
click at [999, 499] on input "checkbox" at bounding box center [1003, 505] width 12 height 12
checkbox input "false"
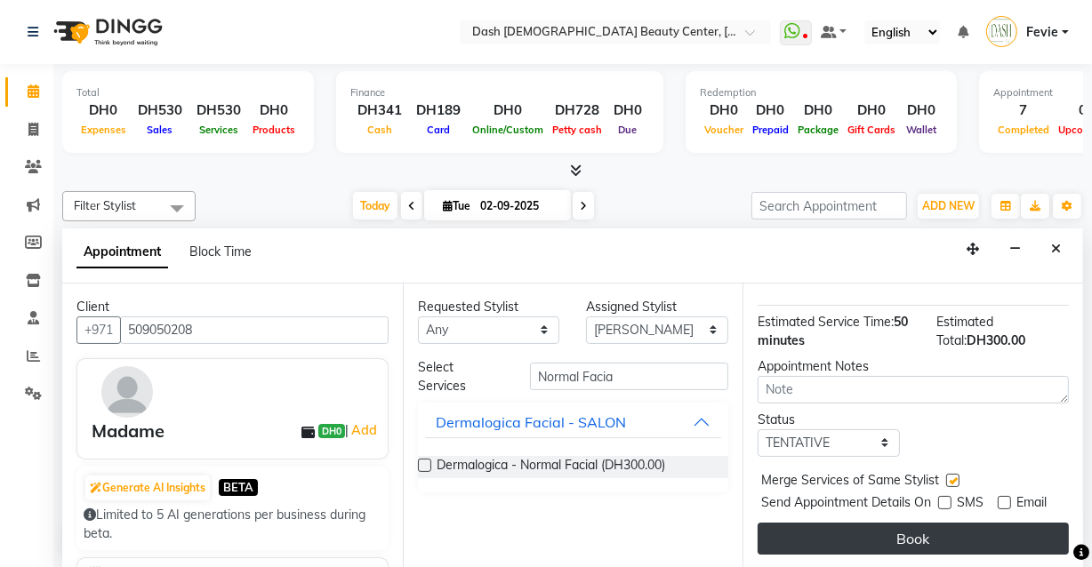
click at [960, 535] on button "Book" at bounding box center [912, 539] width 311 height 32
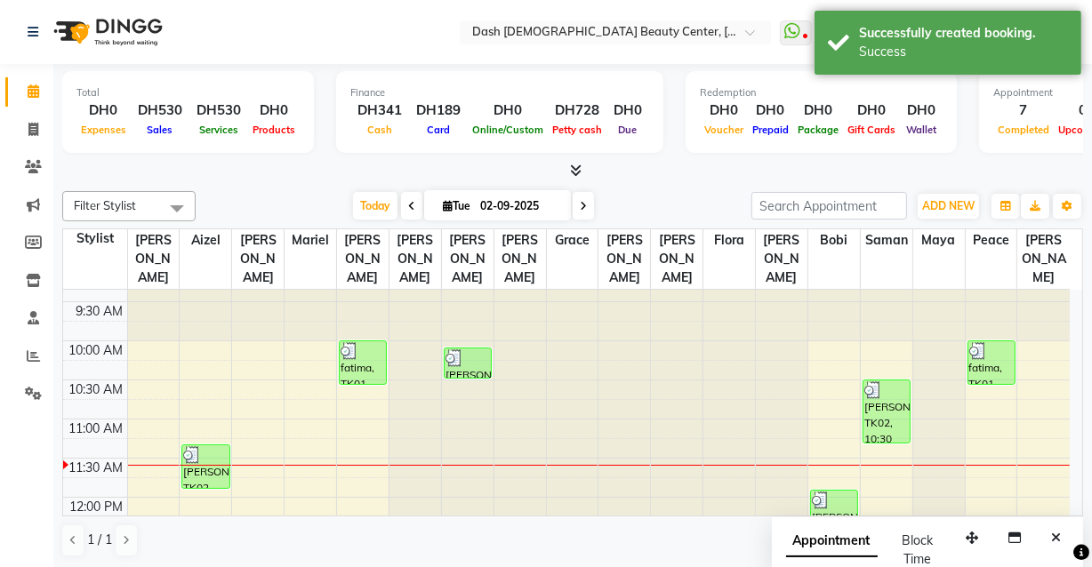
scroll to position [0, 0]
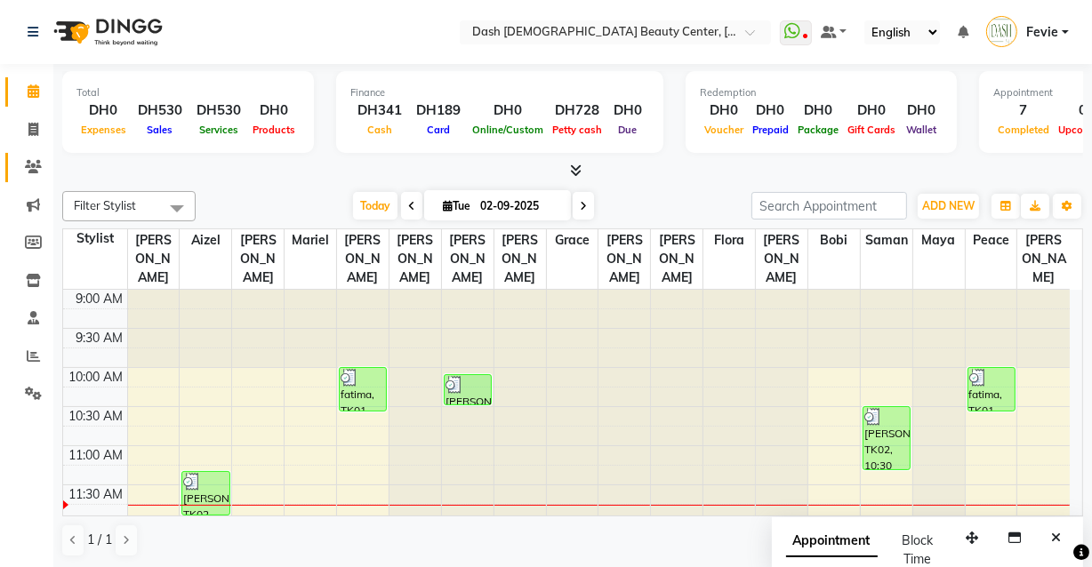
click at [34, 178] on link "Clients" at bounding box center [26, 167] width 43 height 29
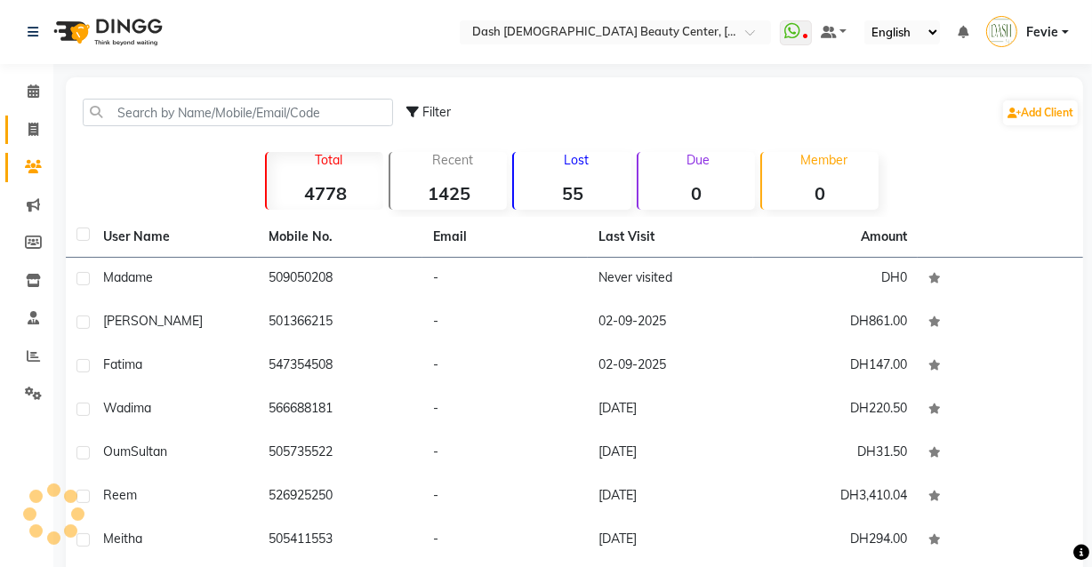
click at [13, 129] on link "Invoice" at bounding box center [26, 130] width 43 height 29
select select "service"
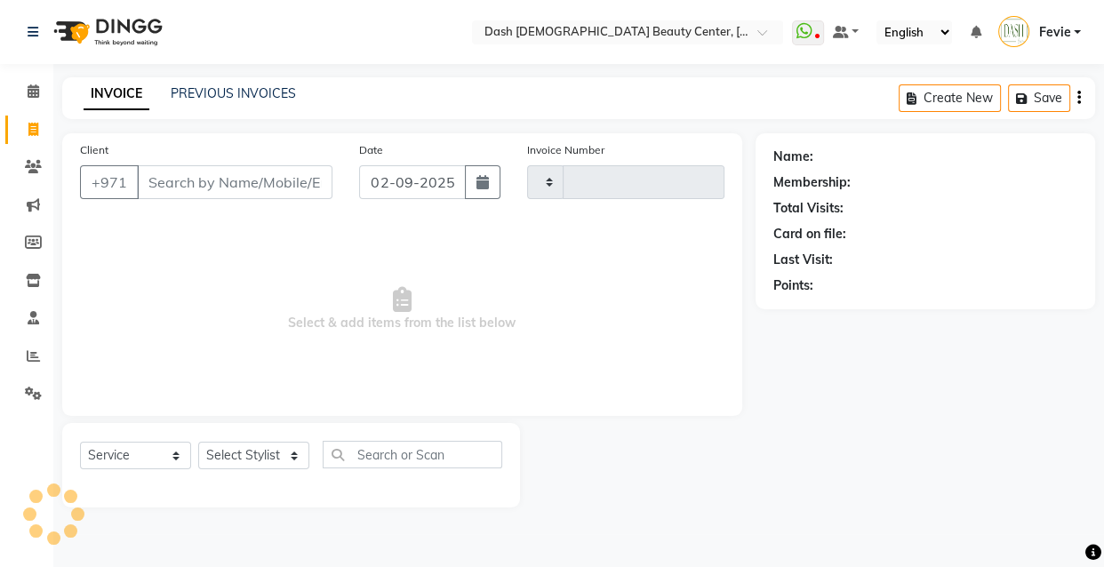
type input "3553"
select select "8372"
click at [188, 174] on input "Client" at bounding box center [235, 182] width 196 height 34
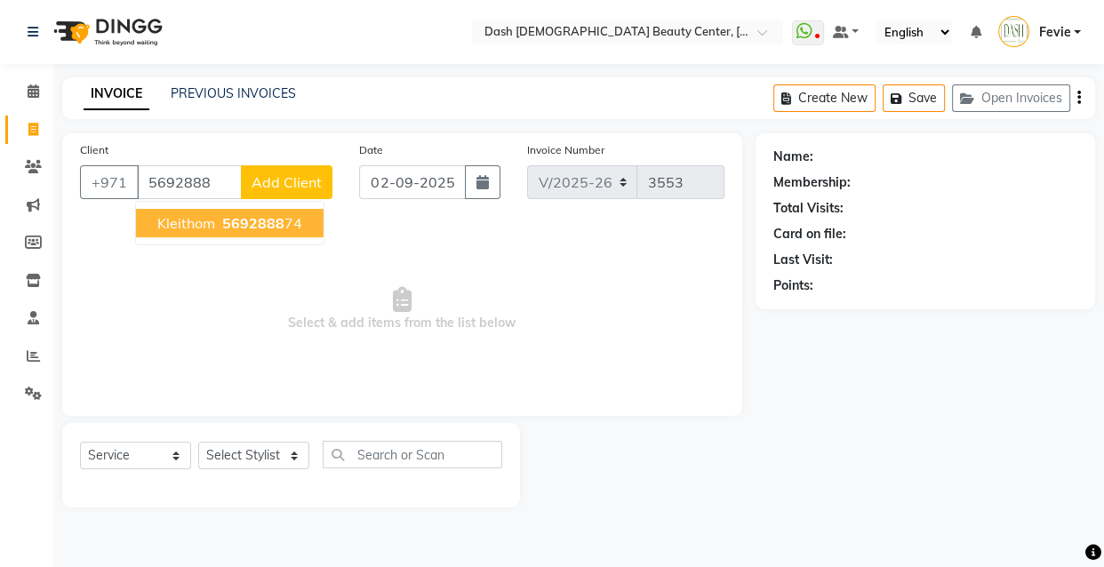
click at [252, 223] on span "5692888" at bounding box center [253, 223] width 62 height 18
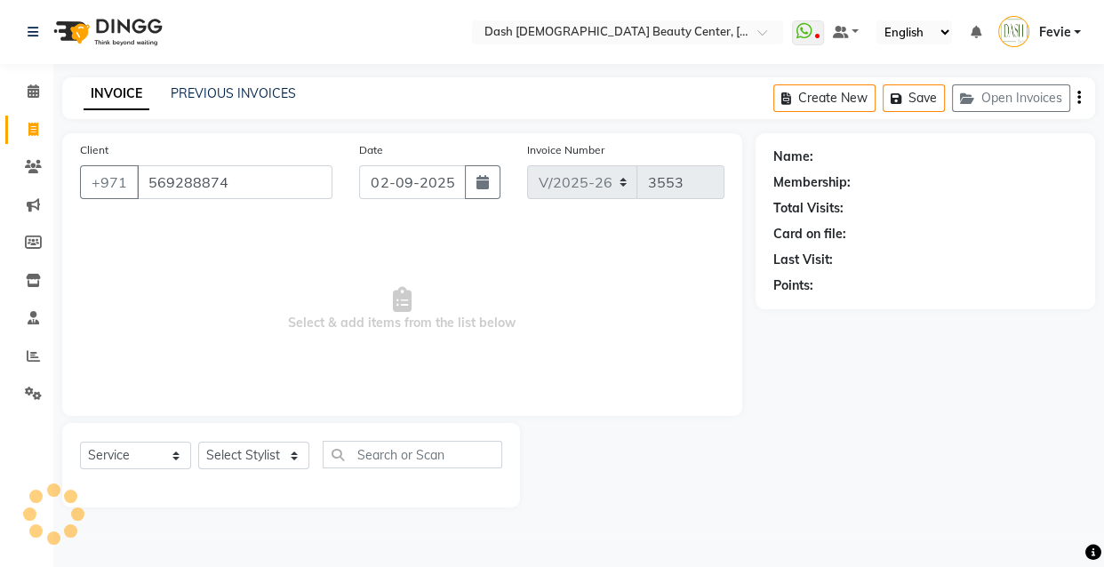
type input "569288874"
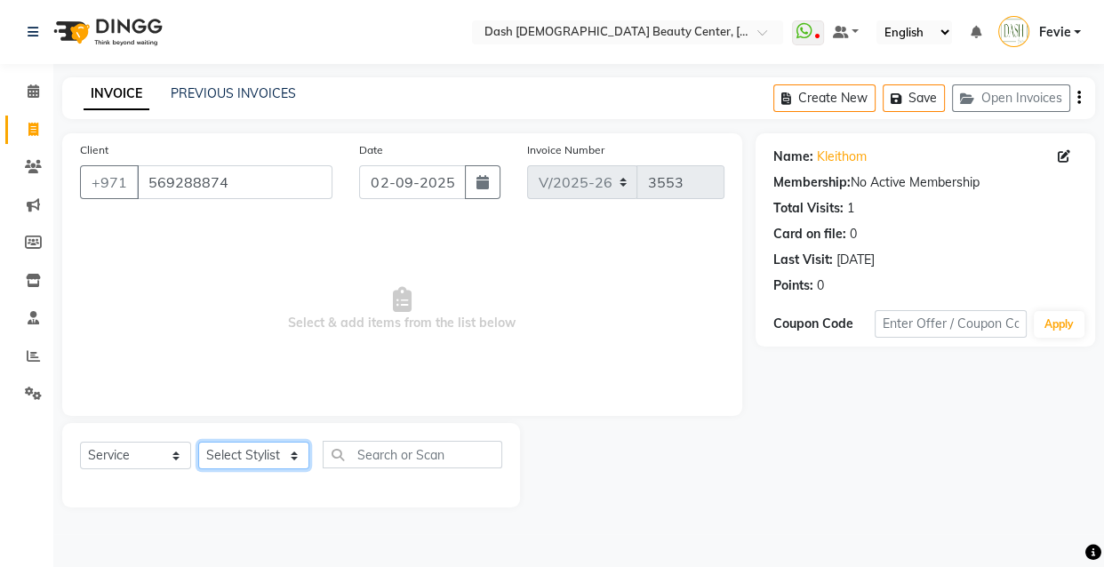
click at [247, 444] on select "Select Stylist [PERSON_NAME] [PERSON_NAME] [PERSON_NAME] [PERSON_NAME] [PERSON_…" at bounding box center [253, 456] width 111 height 28
select select "81107"
click at [198, 442] on select "Select Stylist [PERSON_NAME] [PERSON_NAME] [PERSON_NAME] [PERSON_NAME] [PERSON_…" at bounding box center [253, 456] width 111 height 28
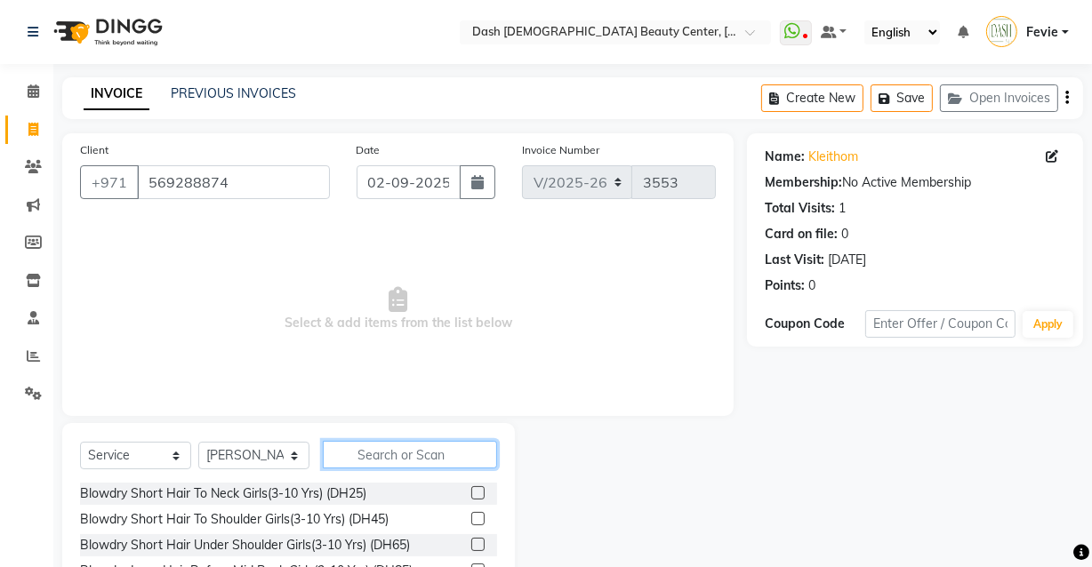
click at [418, 462] on input "text" at bounding box center [410, 455] width 174 height 28
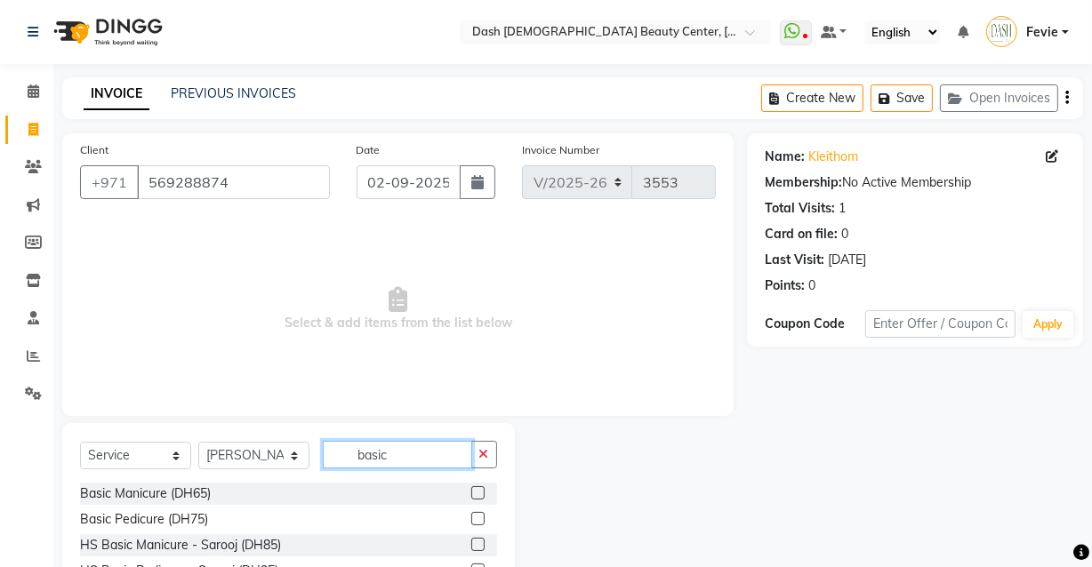
type input "basic"
click at [471, 493] on label at bounding box center [477, 492] width 13 height 13
click at [471, 493] on input "checkbox" at bounding box center [477, 494] width 12 height 12
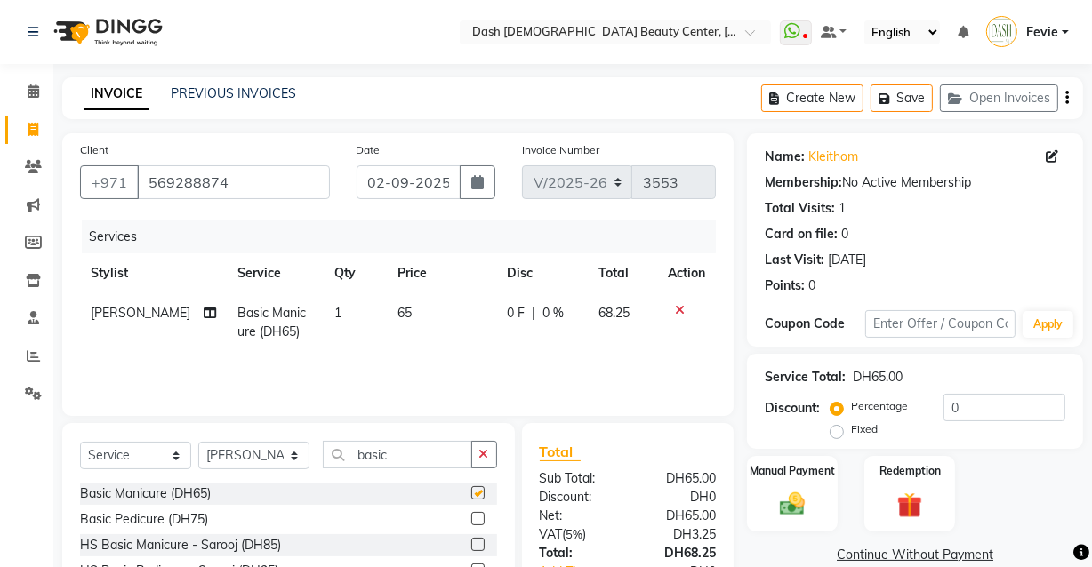
checkbox input "false"
click at [484, 453] on icon "button" at bounding box center [484, 454] width 10 height 12
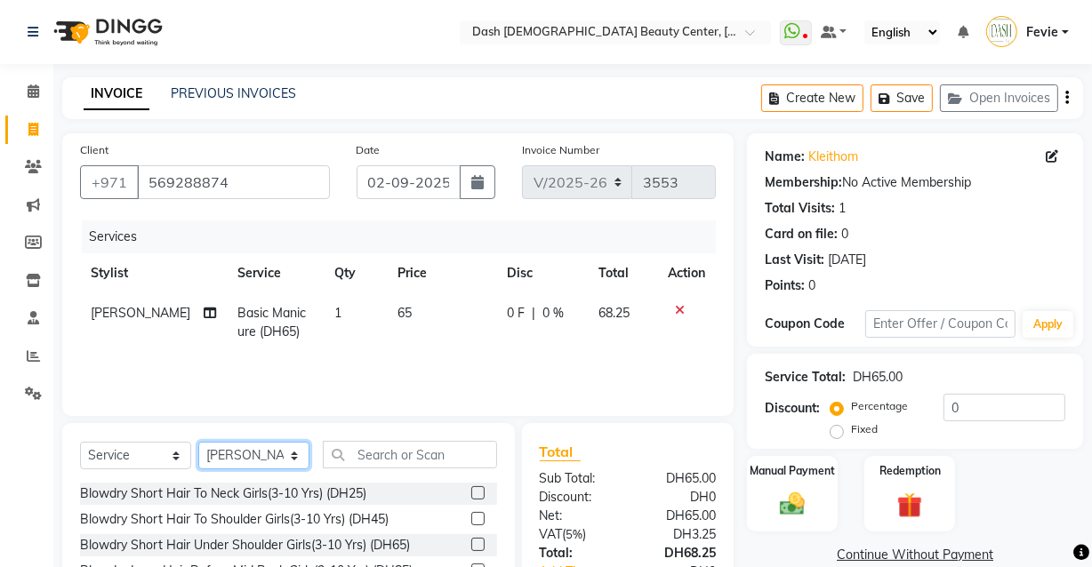
click at [276, 457] on select "Select Stylist [PERSON_NAME] [PERSON_NAME] [PERSON_NAME] [PERSON_NAME] [PERSON_…" at bounding box center [253, 456] width 111 height 28
select select "82784"
click at [198, 442] on select "Select Stylist [PERSON_NAME] [PERSON_NAME] [PERSON_NAME] [PERSON_NAME] [PERSON_…" at bounding box center [253, 456] width 111 height 28
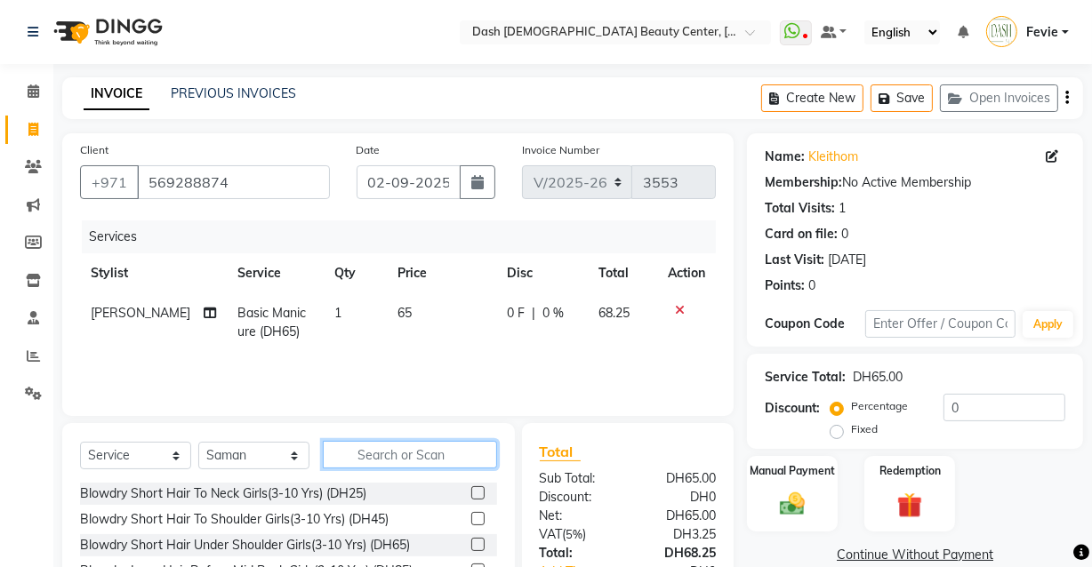
click at [449, 454] on input "text" at bounding box center [410, 455] width 174 height 28
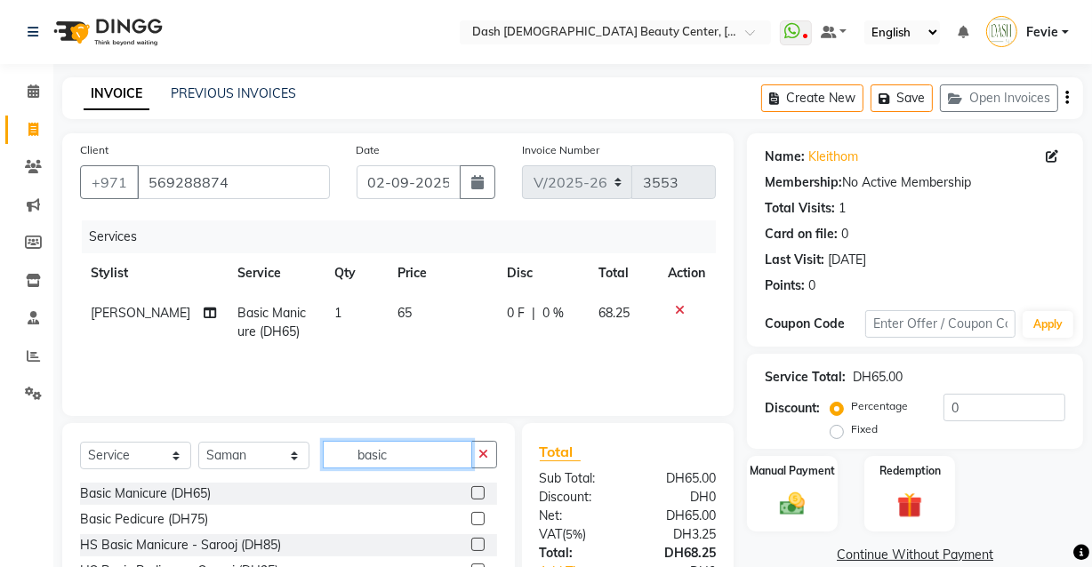
type input "basic"
click at [471, 518] on label at bounding box center [477, 518] width 13 height 13
click at [471, 518] on input "checkbox" at bounding box center [477, 520] width 12 height 12
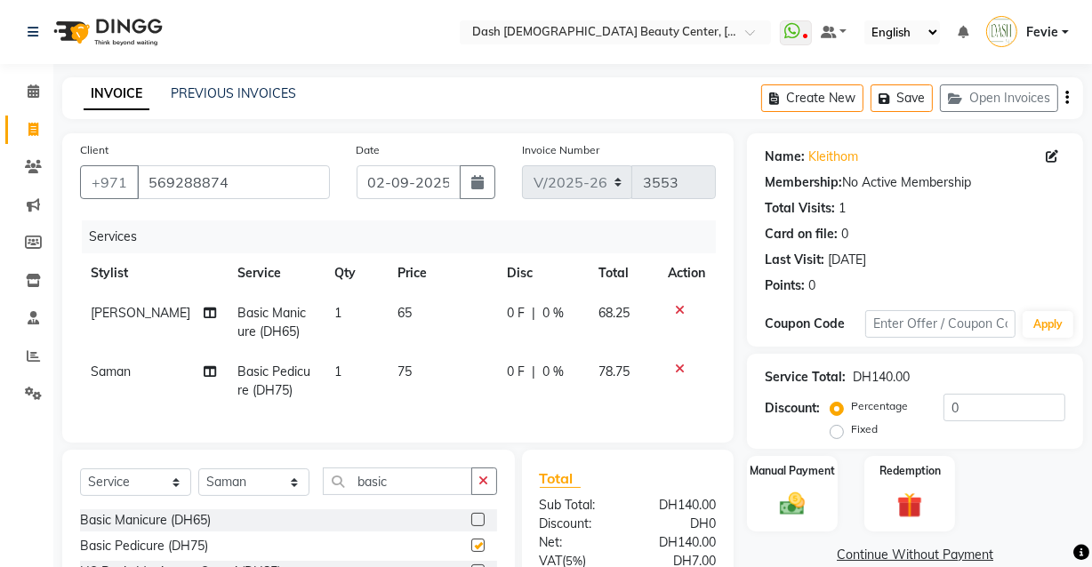
checkbox input "false"
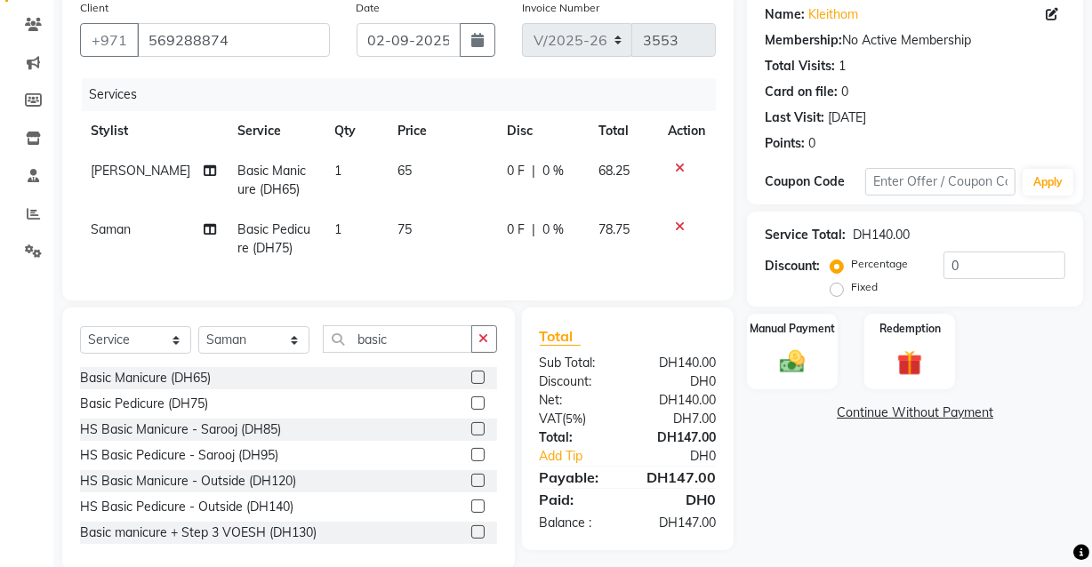
scroll to position [184, 0]
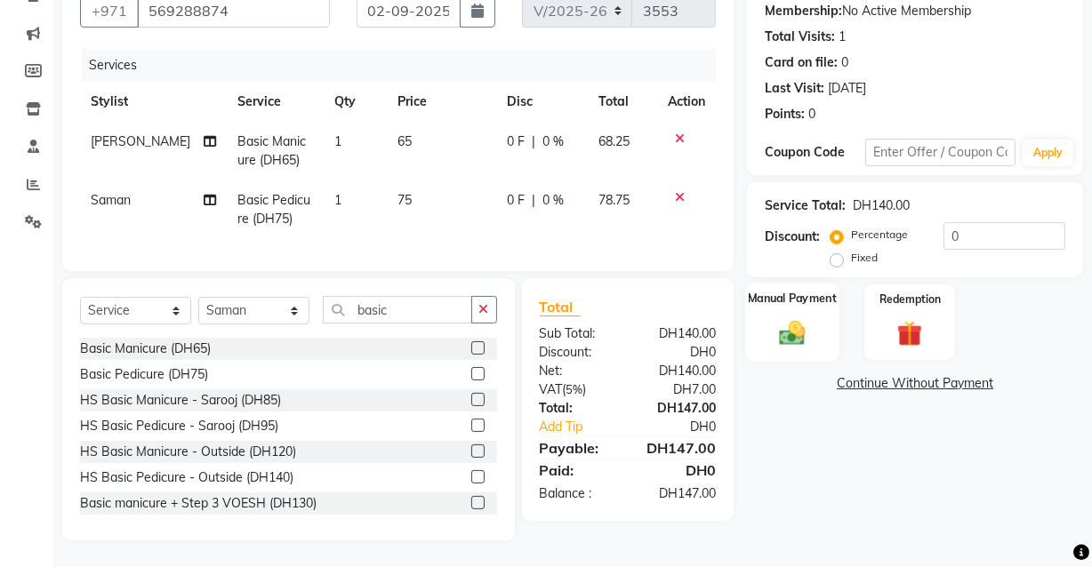
click at [808, 322] on img at bounding box center [792, 332] width 43 height 30
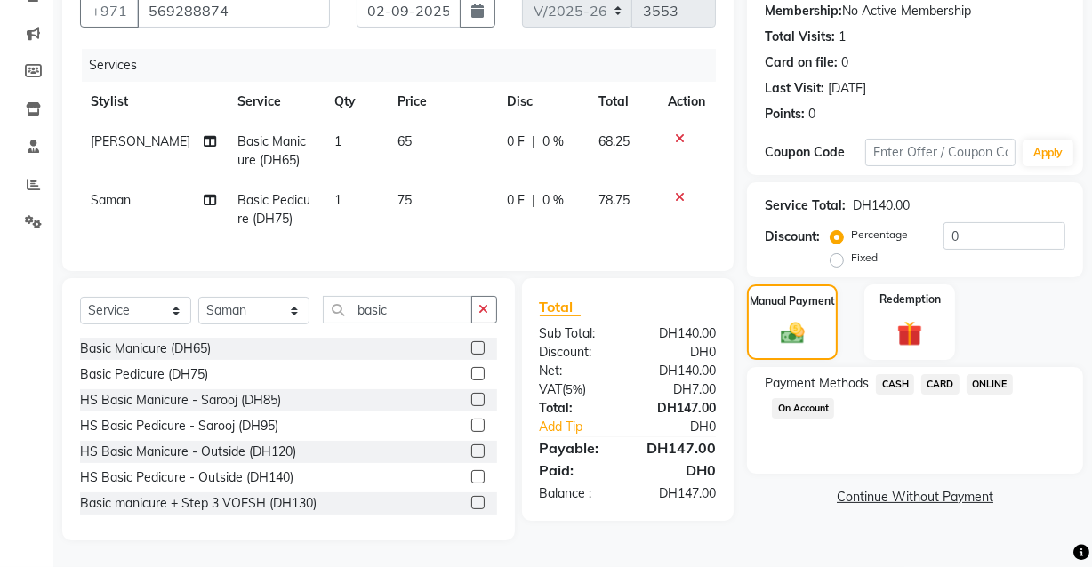
click at [940, 375] on span "CARD" at bounding box center [940, 384] width 38 height 20
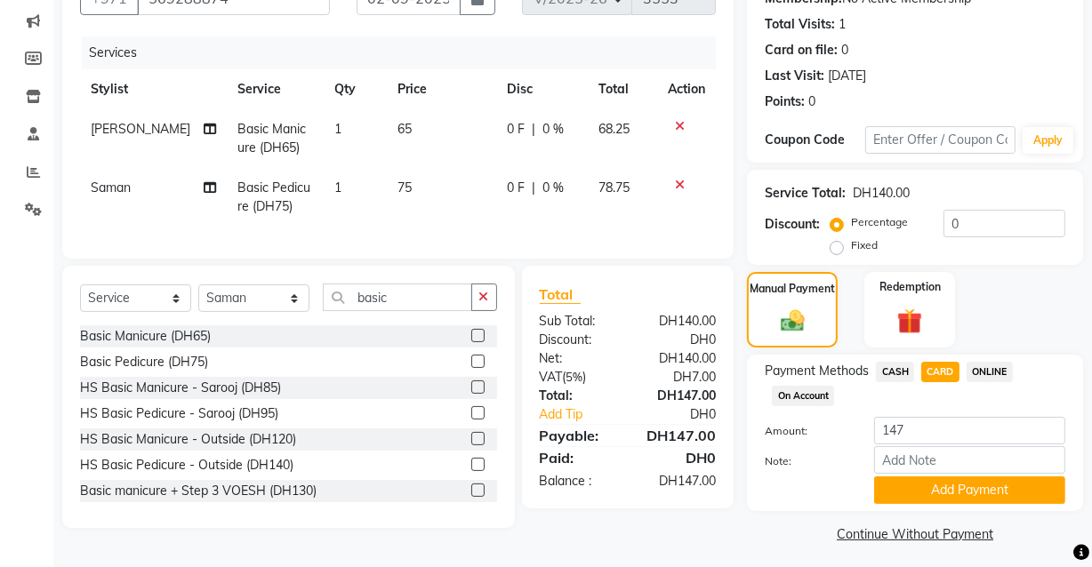
scroll to position [190, 0]
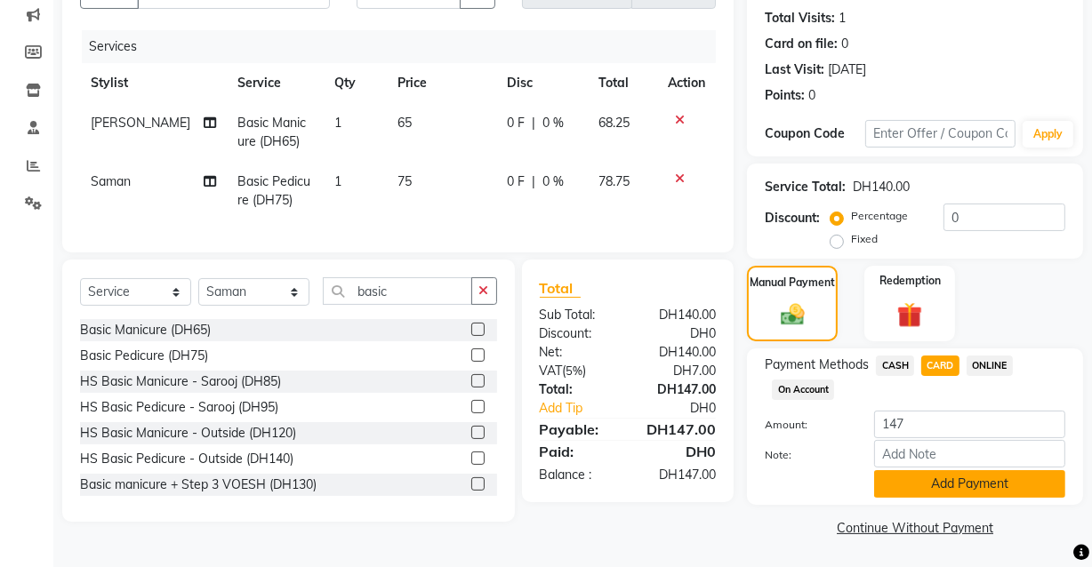
click at [924, 492] on button "Add Payment" at bounding box center [969, 484] width 191 height 28
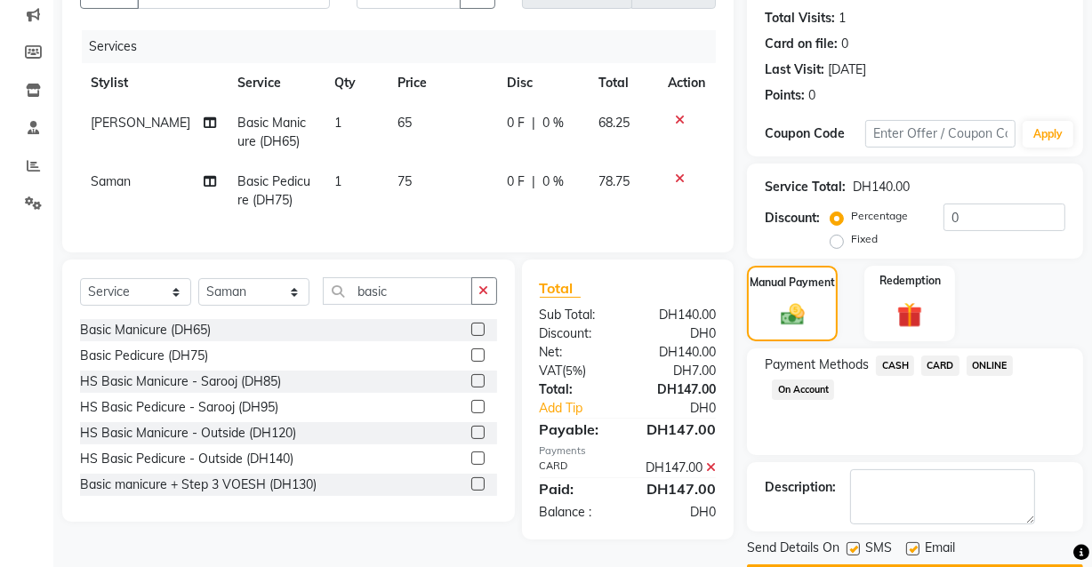
scroll to position [240, 0]
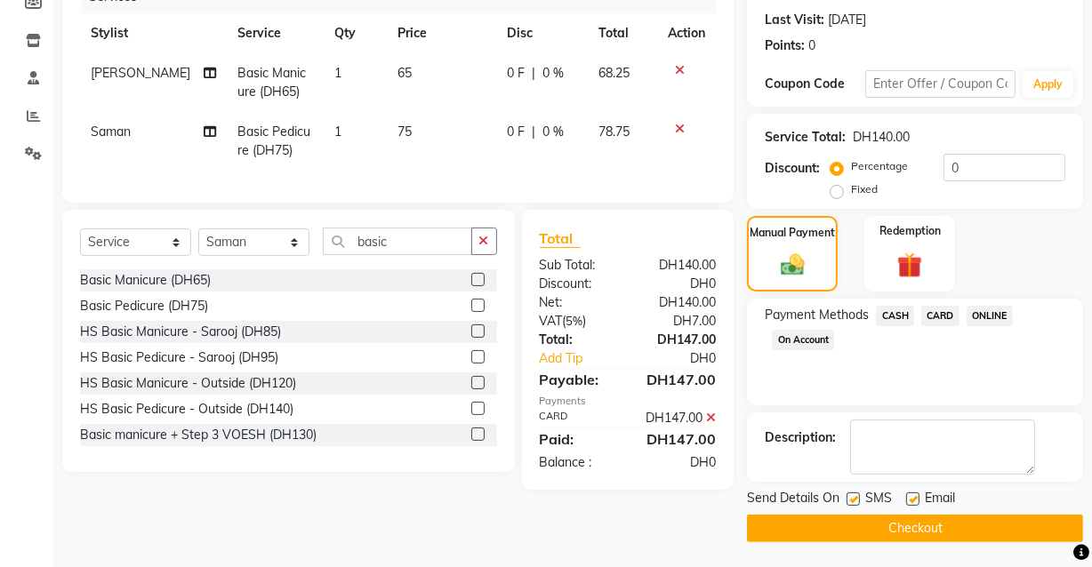
click at [910, 498] on label at bounding box center [912, 498] width 13 height 13
click at [910, 498] on input "checkbox" at bounding box center [912, 500] width 12 height 12
checkbox input "false"
click at [892, 533] on button "Checkout" at bounding box center [915, 529] width 336 height 28
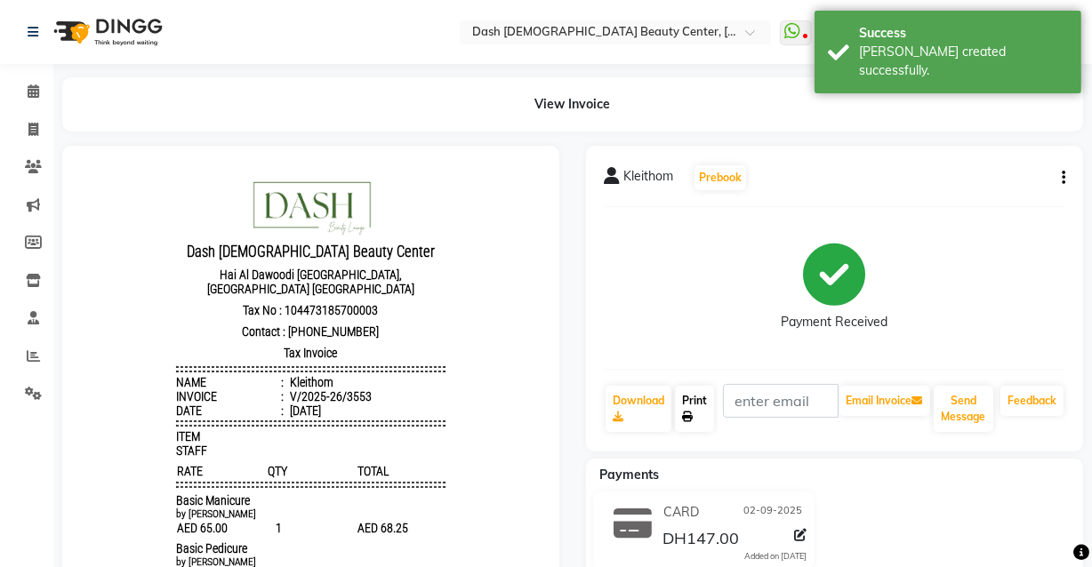
click at [692, 420] on icon at bounding box center [687, 417] width 11 height 11
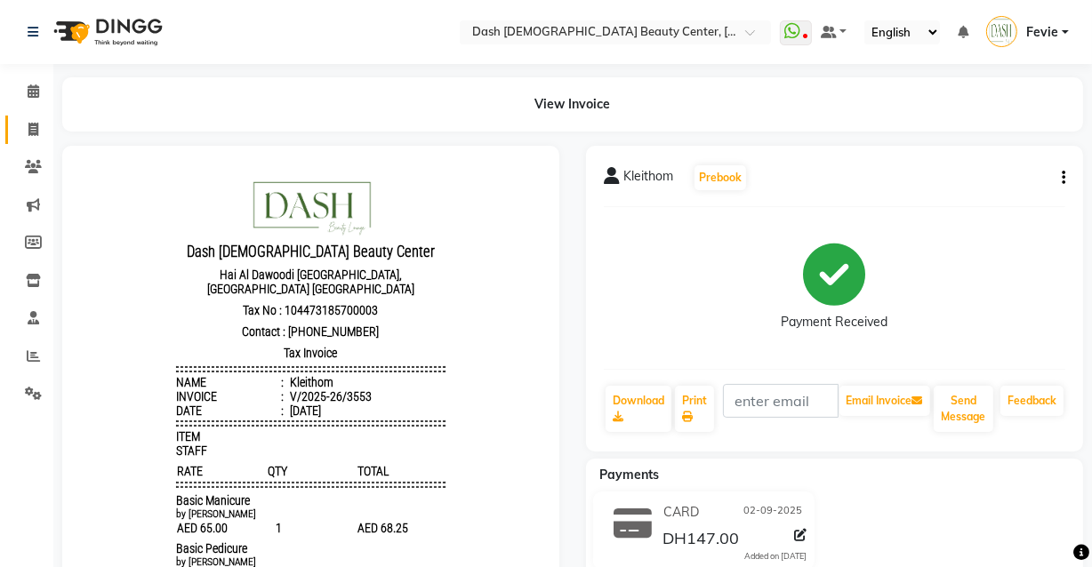
click at [44, 124] on span at bounding box center [33, 130] width 31 height 20
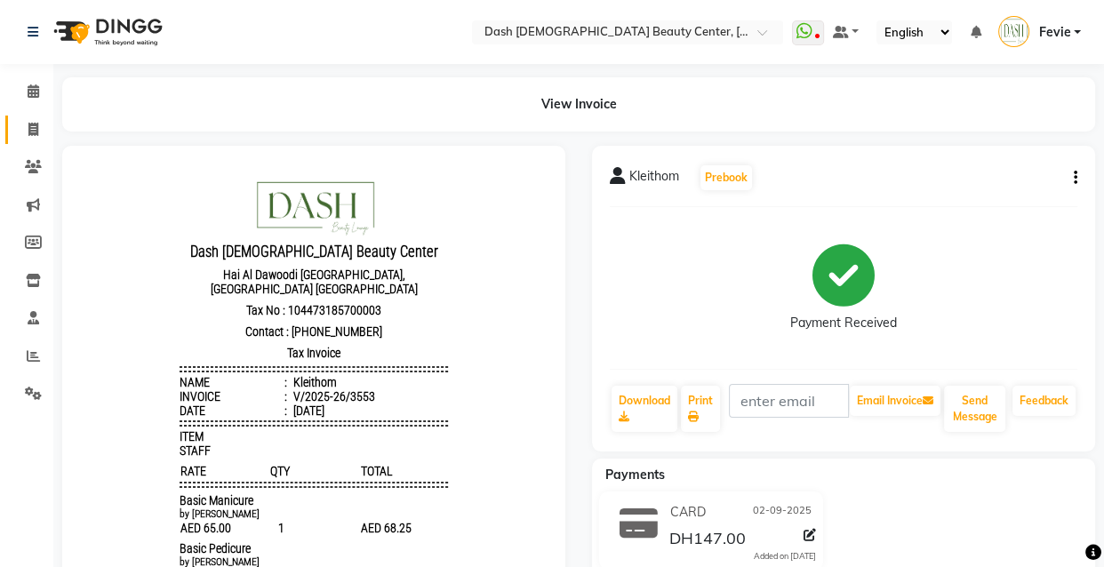
select select "service"
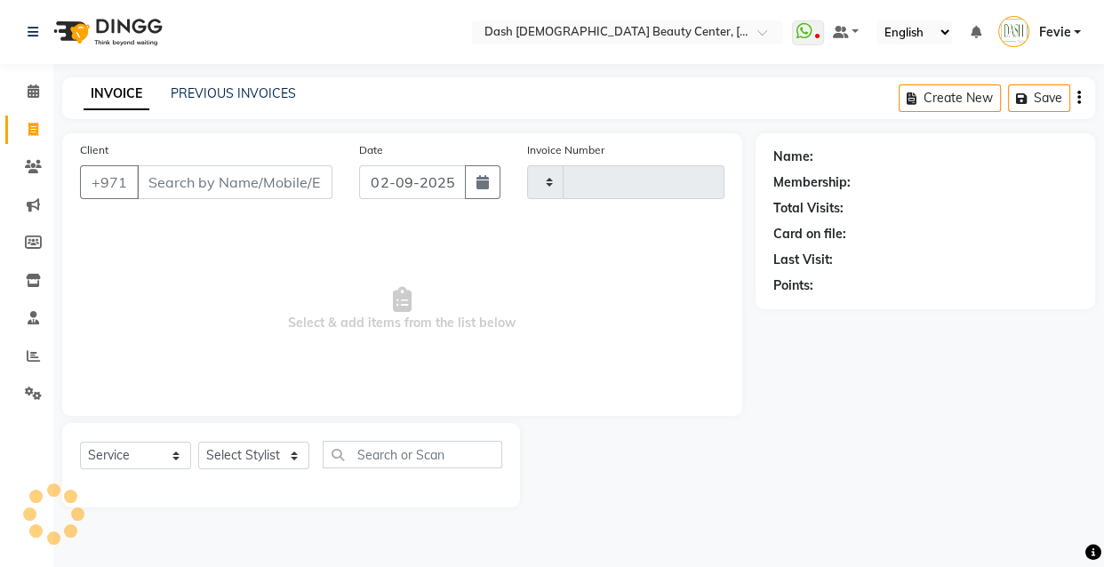
type input "3554"
select select "8372"
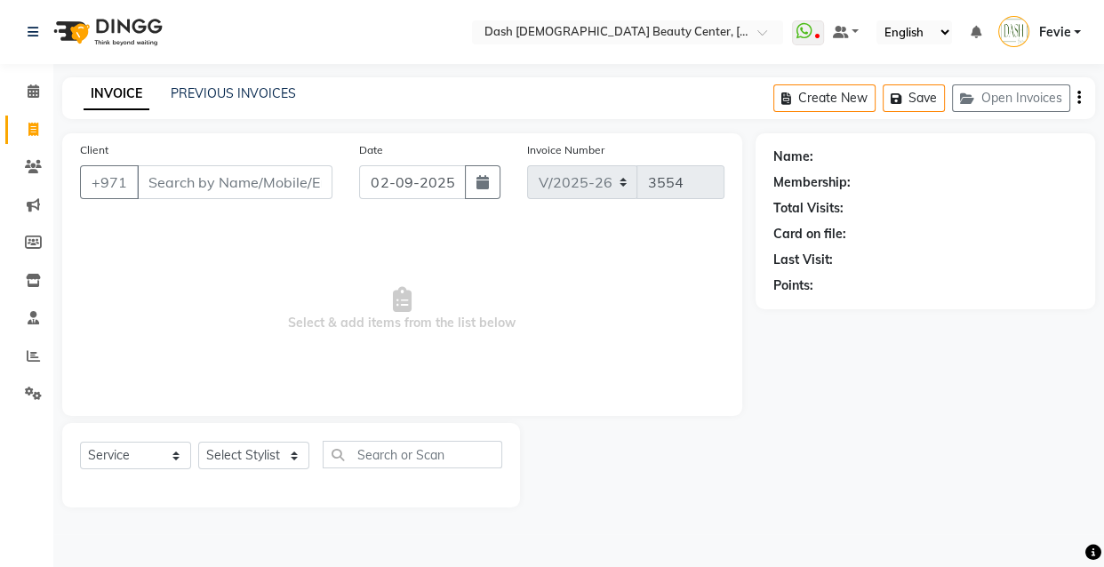
click at [260, 186] on input "Client" at bounding box center [235, 182] width 196 height 34
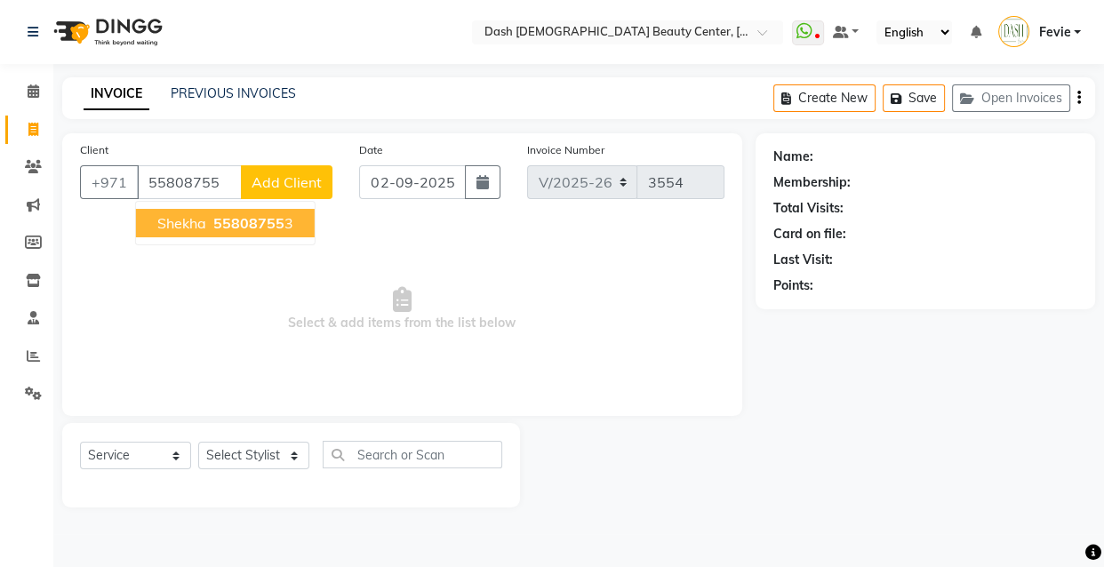
click at [252, 230] on span "55808755" at bounding box center [248, 223] width 71 height 18
type input "558087553"
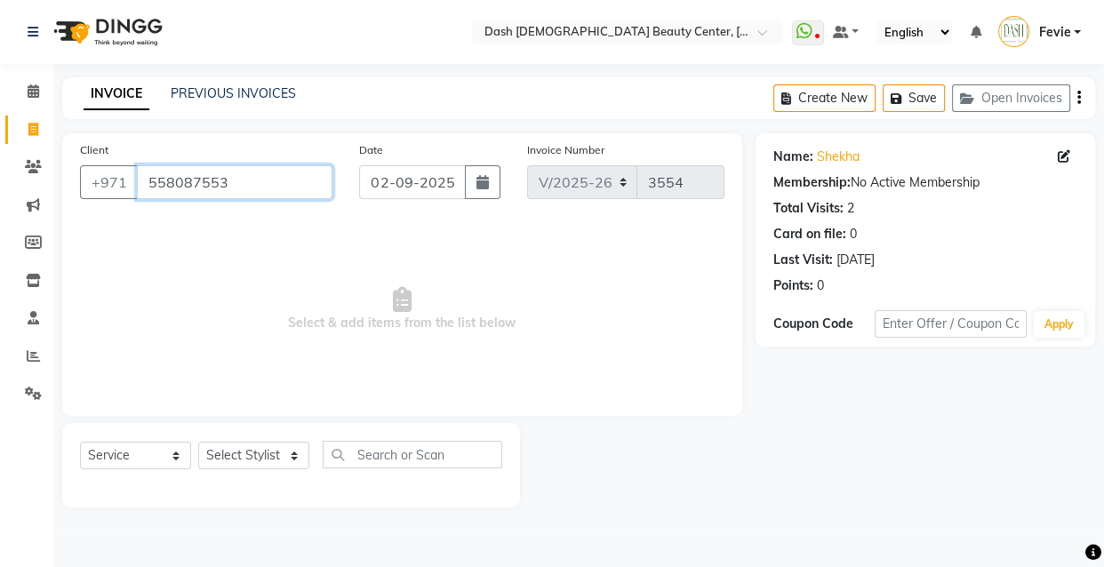
click at [193, 176] on input "558087553" at bounding box center [235, 182] width 196 height 34
click at [192, 180] on input "558087553" at bounding box center [235, 182] width 196 height 34
click at [28, 82] on span at bounding box center [33, 92] width 31 height 20
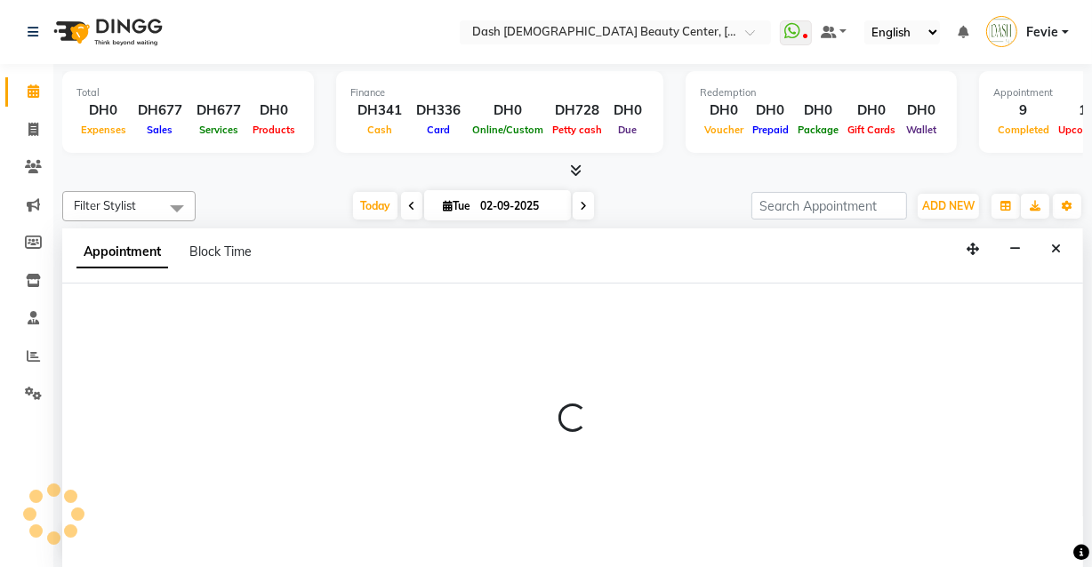
select select "81106"
select select "720"
select select "tentative"
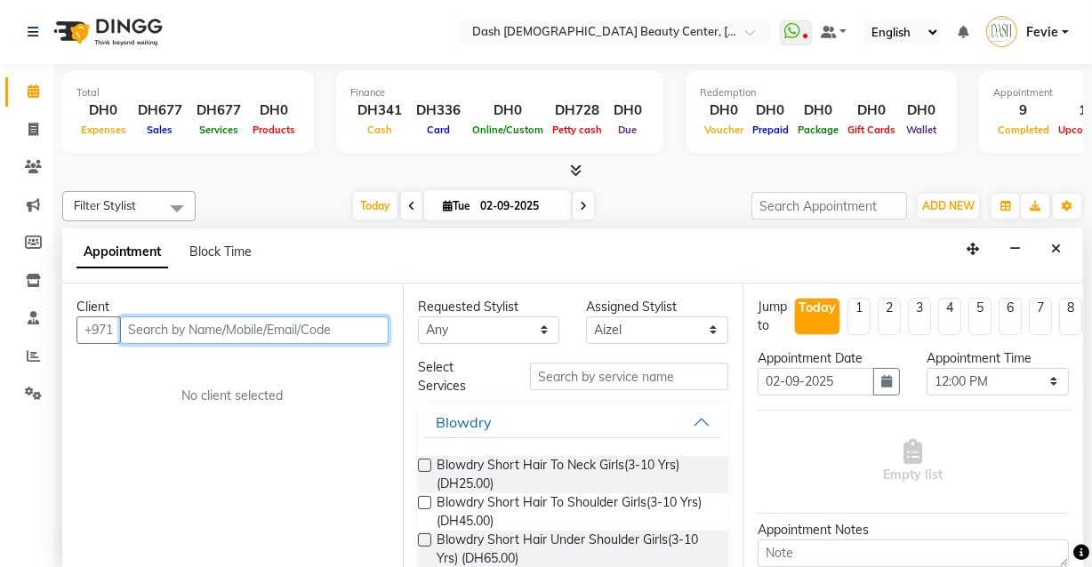
click at [276, 331] on input "text" at bounding box center [254, 330] width 268 height 28
paste input "558087553"
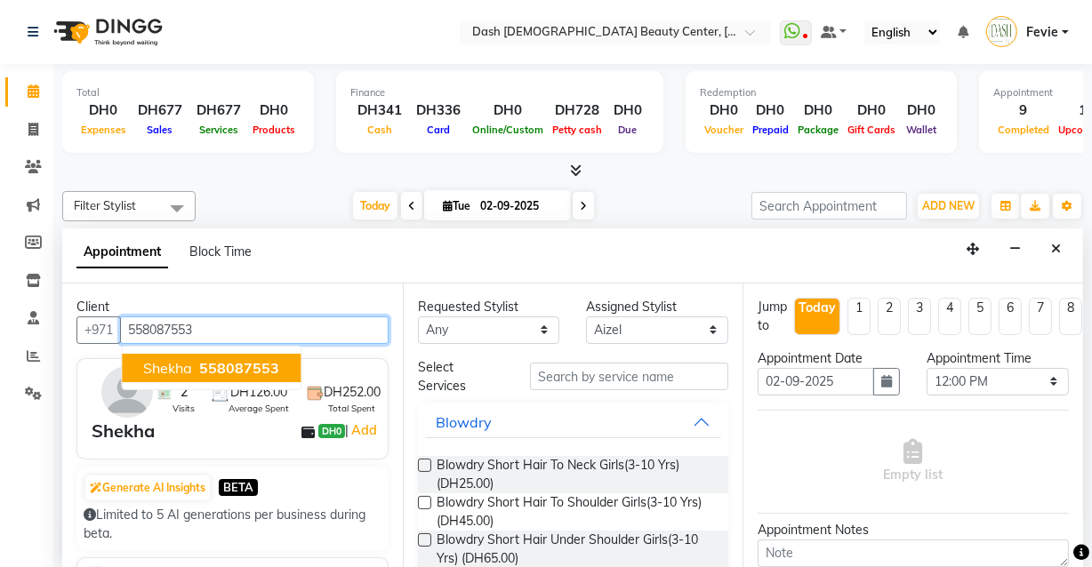
click at [272, 372] on span "558087553" at bounding box center [239, 368] width 80 height 18
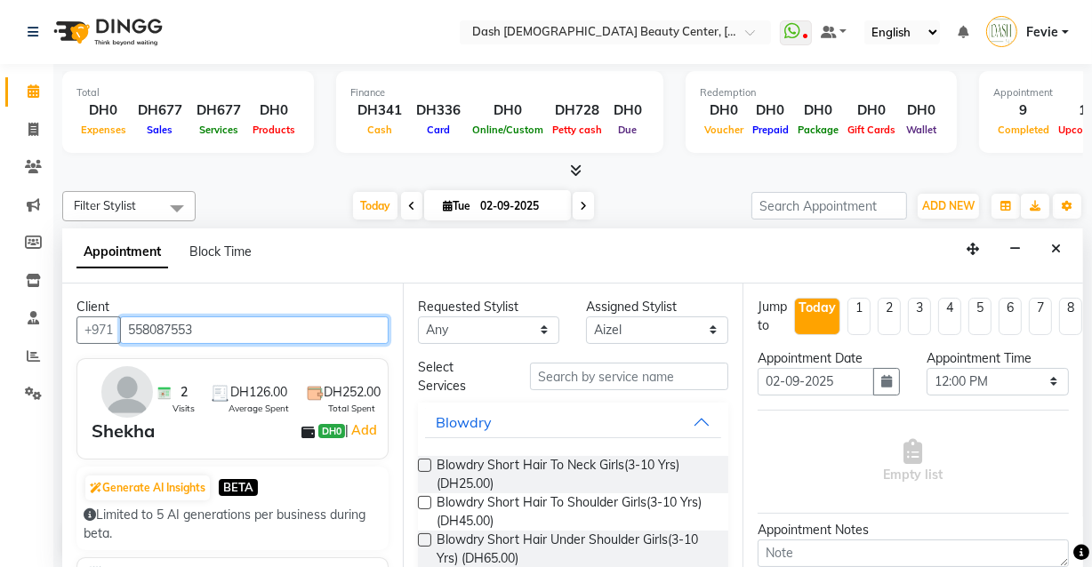
type input "558087553"
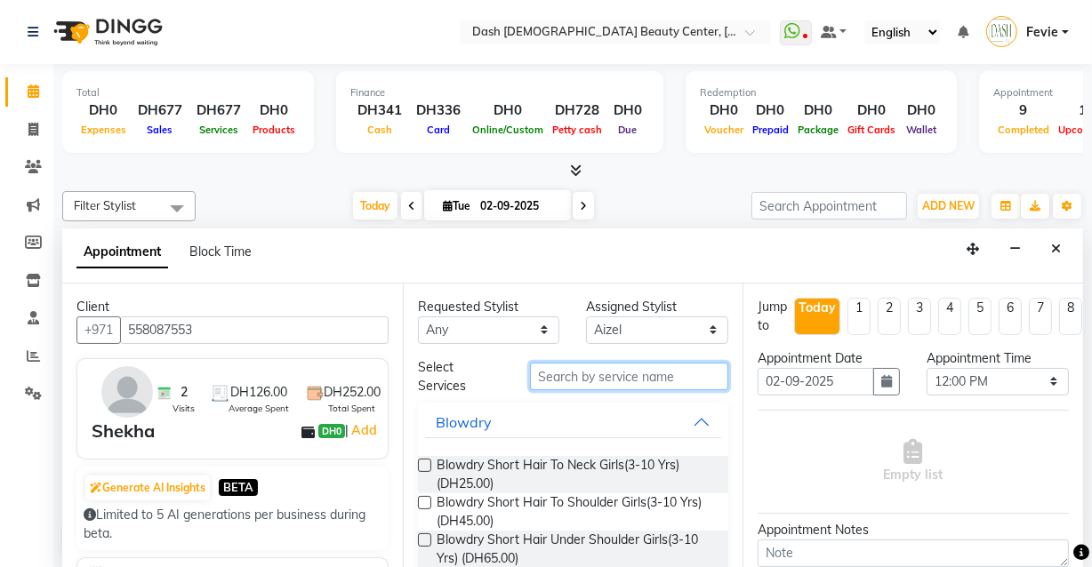
click at [631, 376] on input "text" at bounding box center [629, 377] width 198 height 28
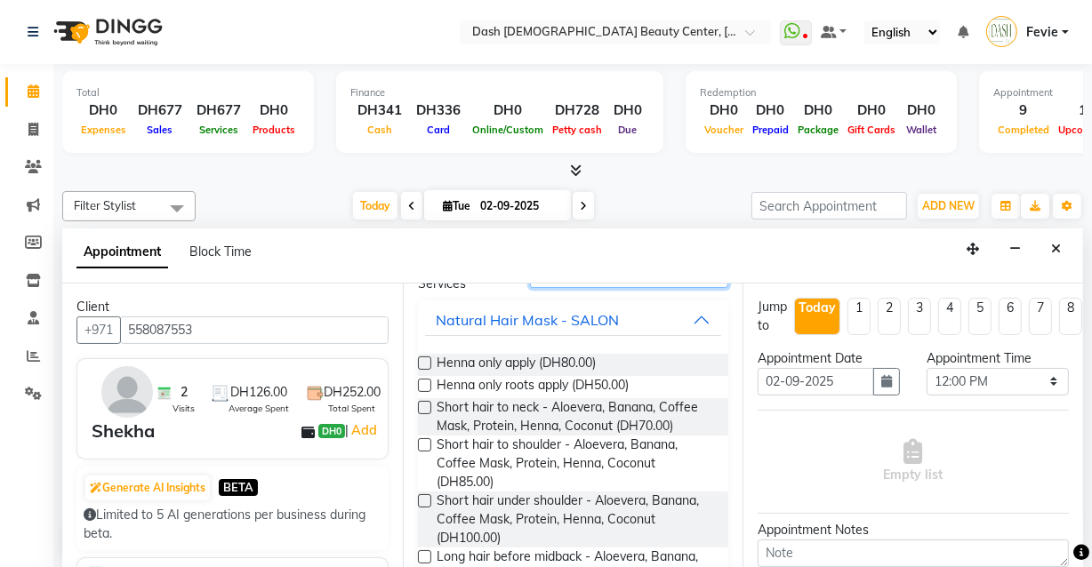
scroll to position [133, 0]
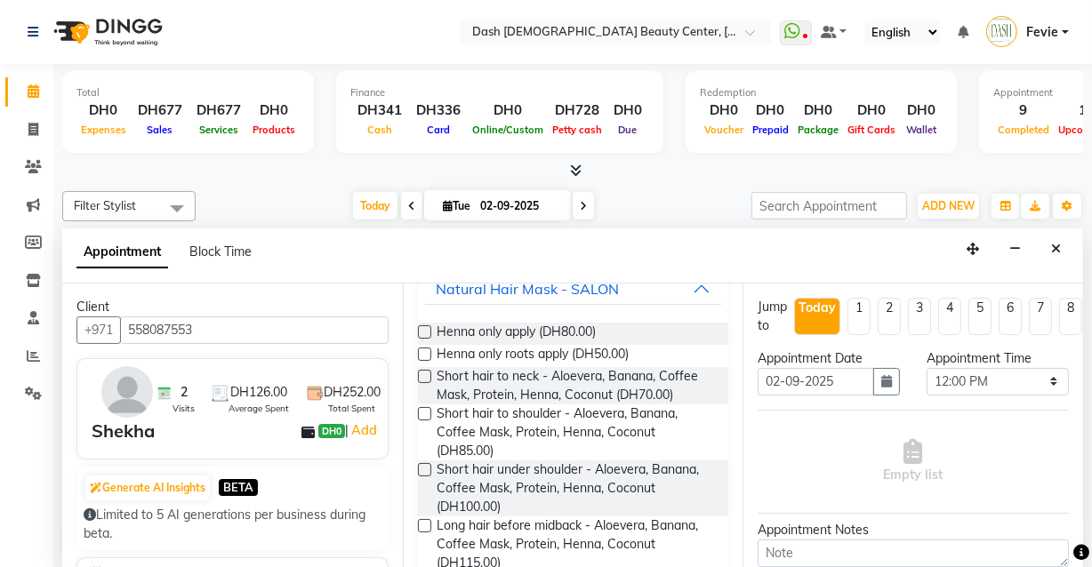
type input "henna"
click at [425, 330] on label at bounding box center [424, 331] width 13 height 13
click at [425, 330] on input "checkbox" at bounding box center [424, 334] width 12 height 12
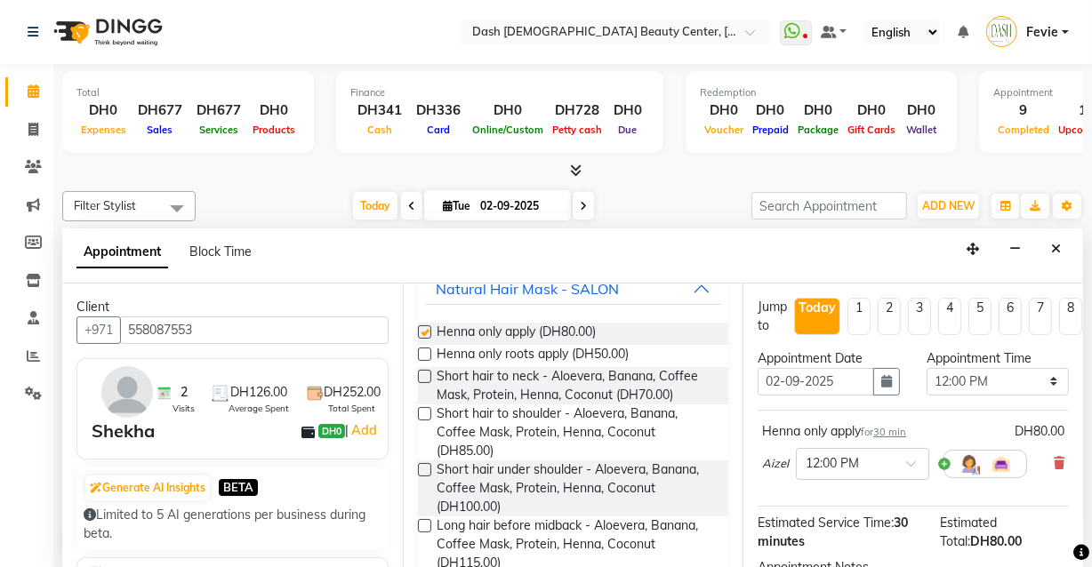
checkbox input "false"
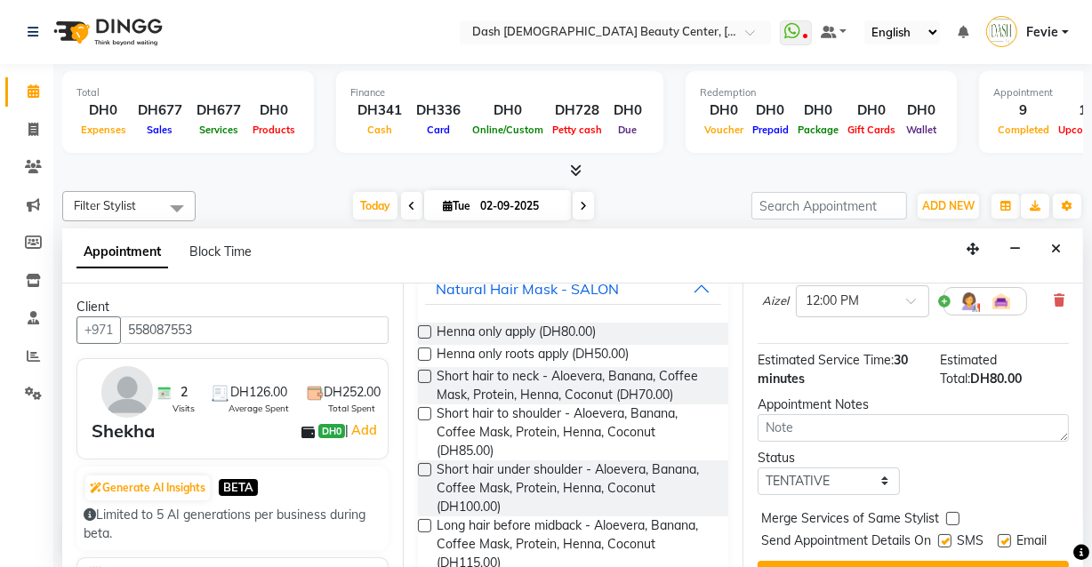
scroll to position [228, 0]
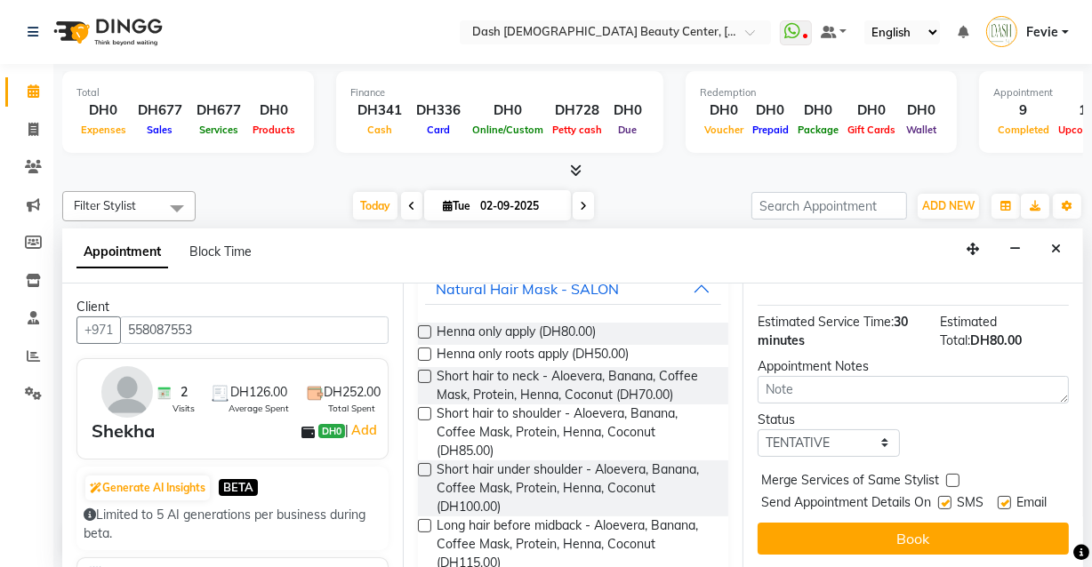
click at [951, 474] on label at bounding box center [952, 480] width 13 height 13
click at [951, 476] on input "checkbox" at bounding box center [952, 482] width 12 height 12
checkbox input "true"
click at [940, 496] on label at bounding box center [944, 502] width 13 height 13
click at [940, 499] on input "checkbox" at bounding box center [944, 505] width 12 height 12
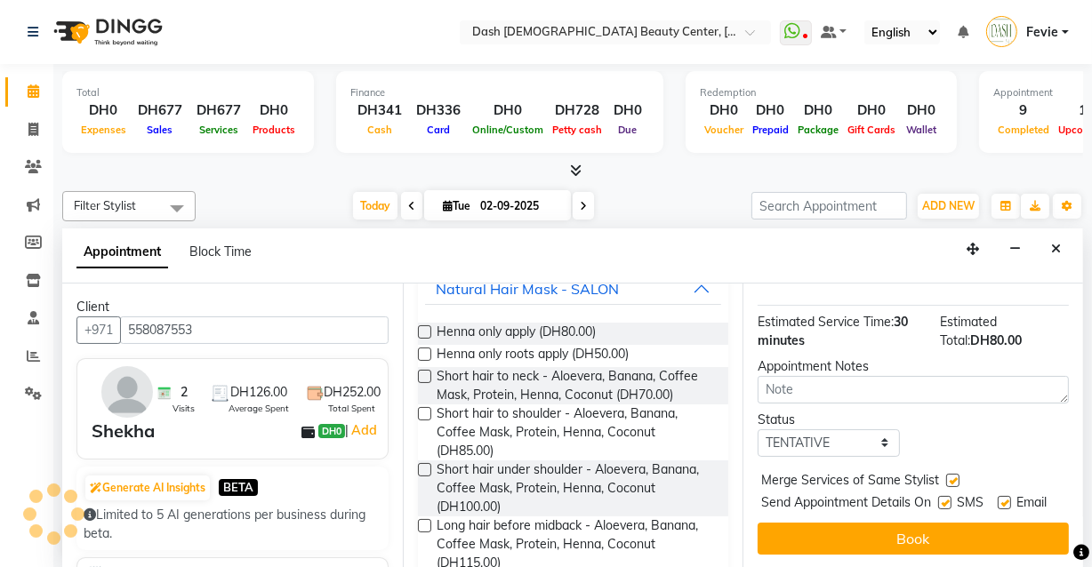
checkbox input "false"
click at [997, 496] on label at bounding box center [1003, 502] width 13 height 13
click at [997, 499] on input "checkbox" at bounding box center [1003, 505] width 12 height 12
checkbox input "false"
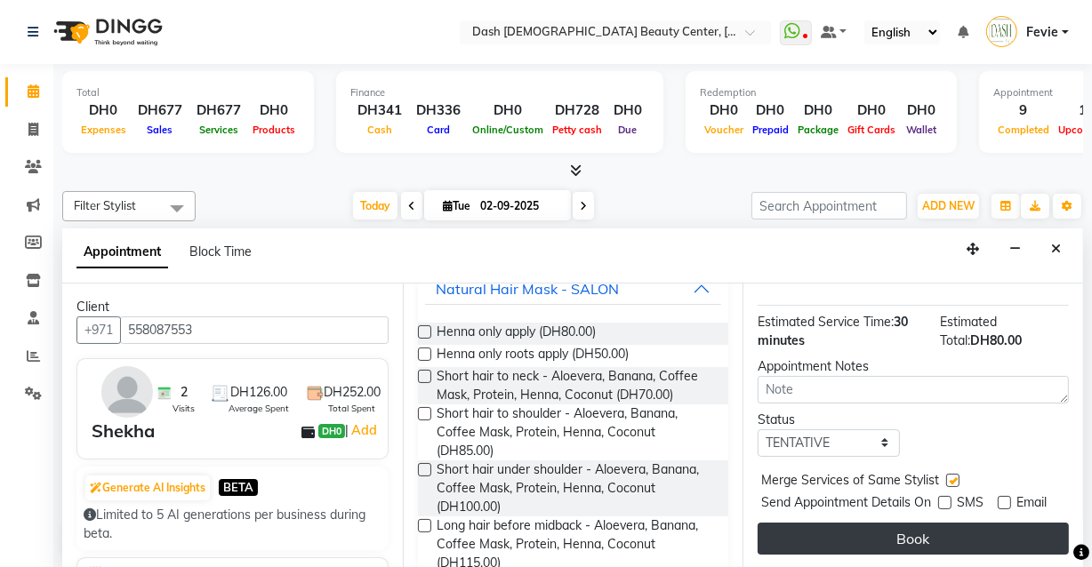
click at [977, 539] on button "Book" at bounding box center [912, 539] width 311 height 32
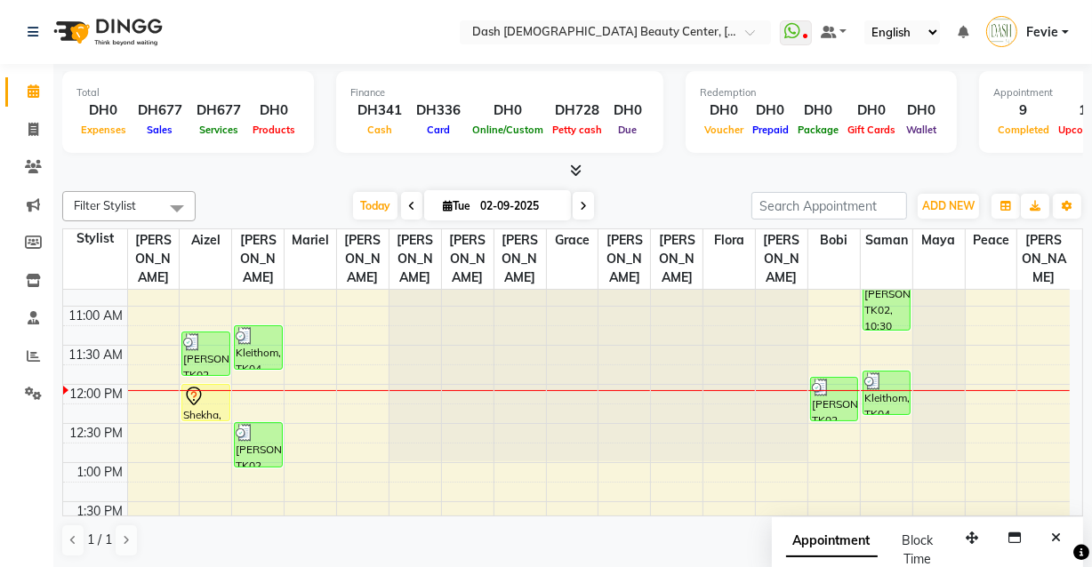
scroll to position [156, 0]
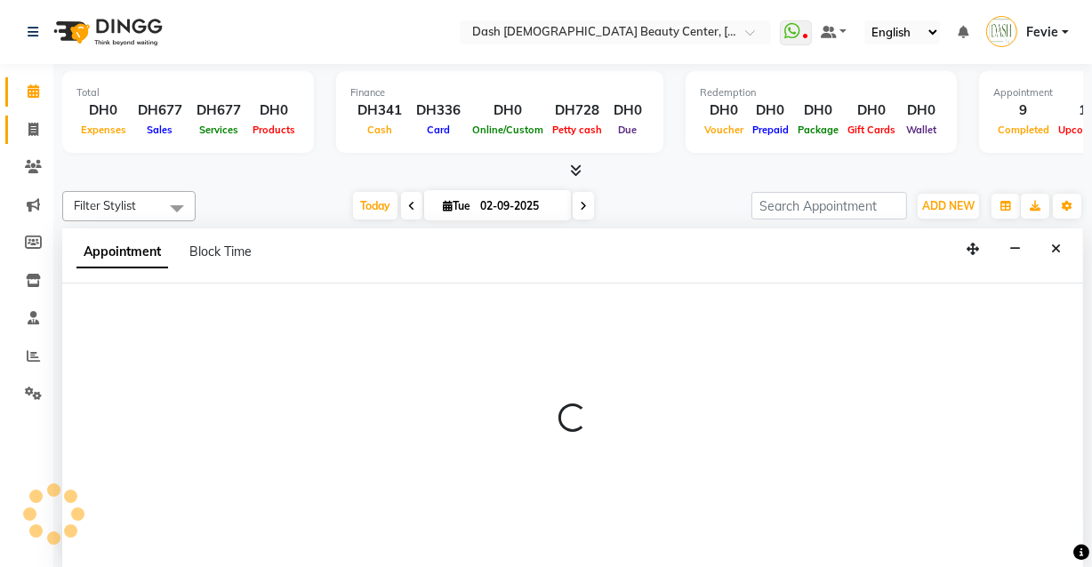
click at [7, 126] on link "Invoice" at bounding box center [26, 130] width 43 height 29
select select "service"
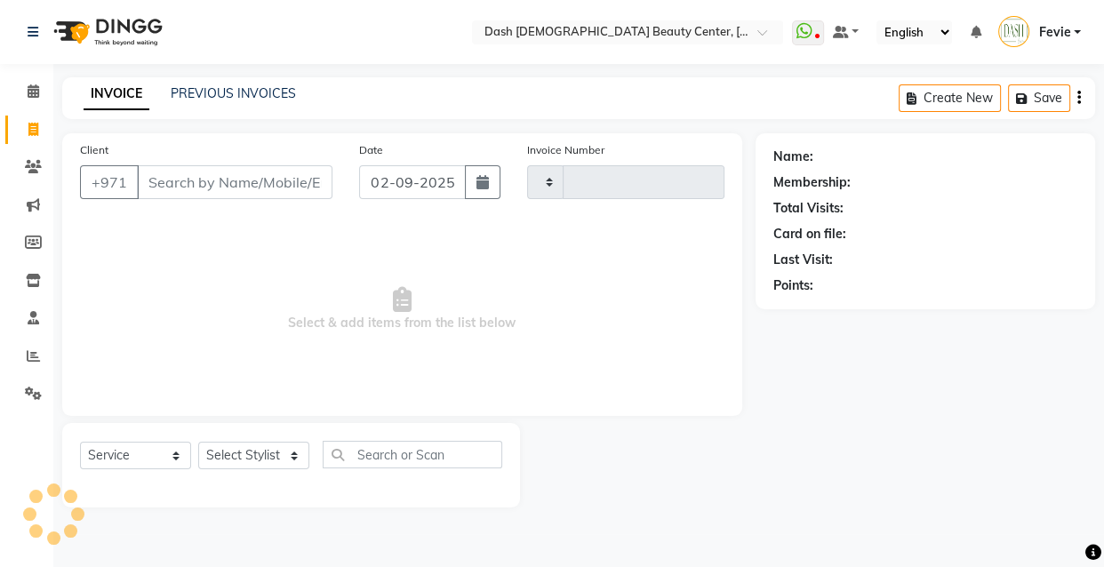
click at [280, 174] on input "Client" at bounding box center [235, 182] width 196 height 34
type input "r"
click at [251, 453] on select "Select Stylist" at bounding box center [253, 456] width 111 height 28
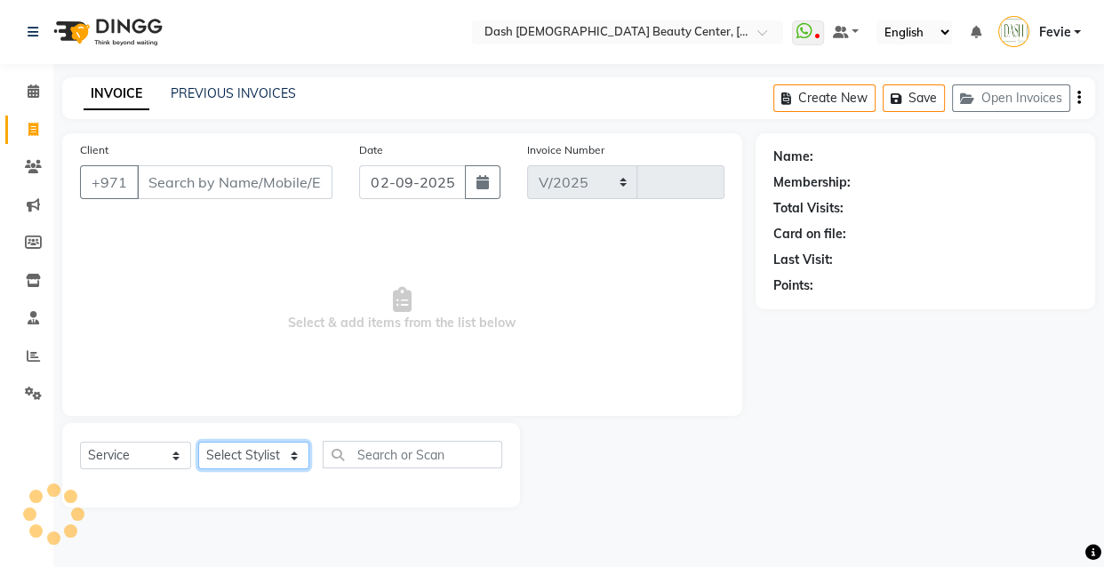
select select "8372"
type input "3554"
click at [257, 451] on select "Select Stylist" at bounding box center [253, 456] width 111 height 28
click at [252, 452] on select "Select Stylist" at bounding box center [253, 456] width 111 height 28
click at [270, 444] on select "Select Stylist" at bounding box center [253, 456] width 111 height 28
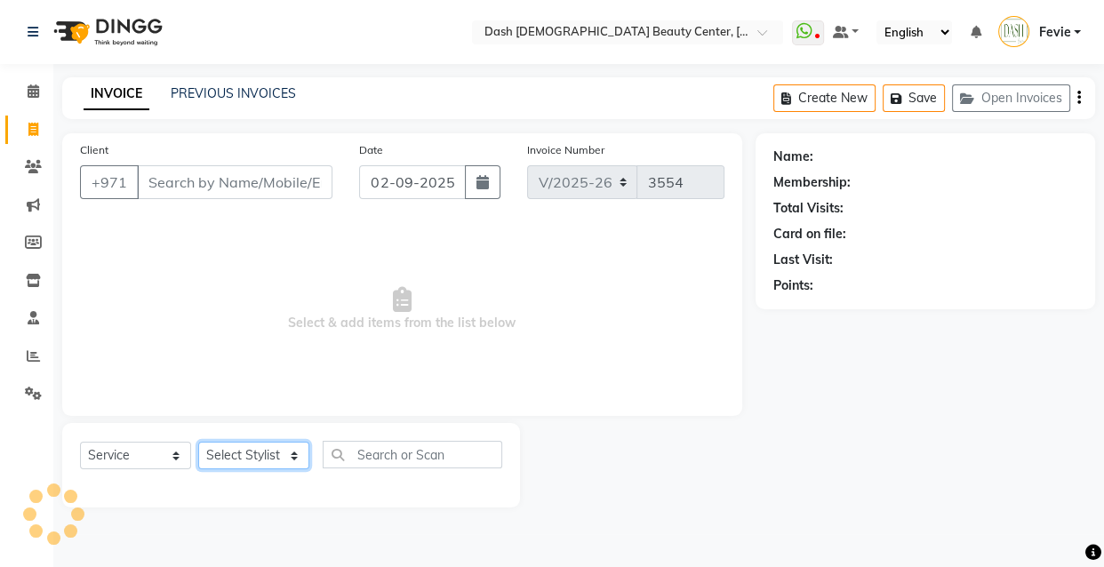
click at [252, 465] on select "Select Stylist" at bounding box center [253, 456] width 111 height 28
click at [259, 186] on input "Client" at bounding box center [235, 182] width 196 height 34
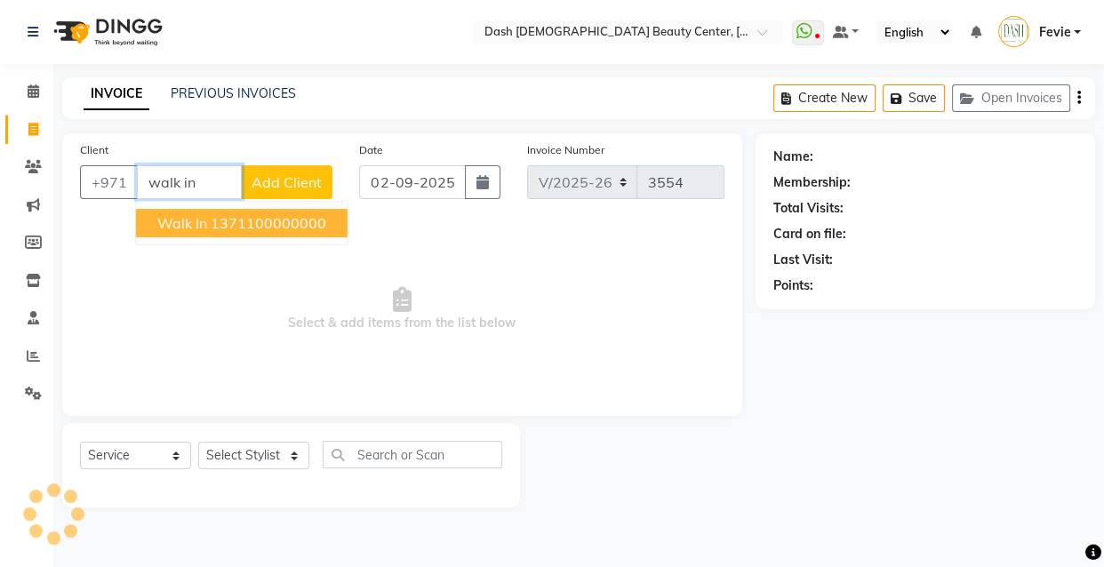
click at [311, 221] on ngb-highlight "1371100000000" at bounding box center [269, 223] width 116 height 18
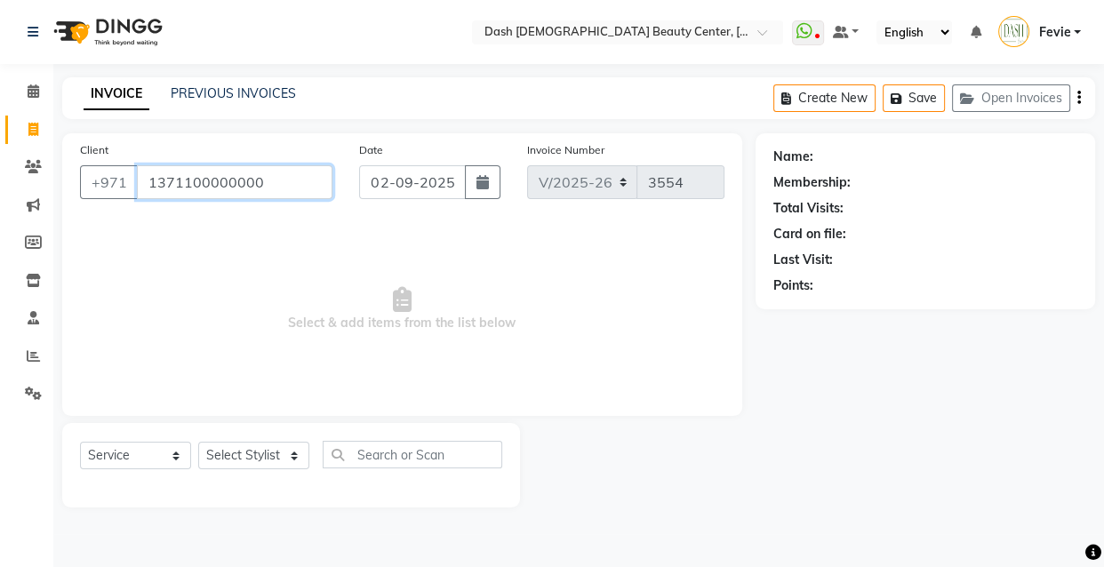
type input "1371100000000"
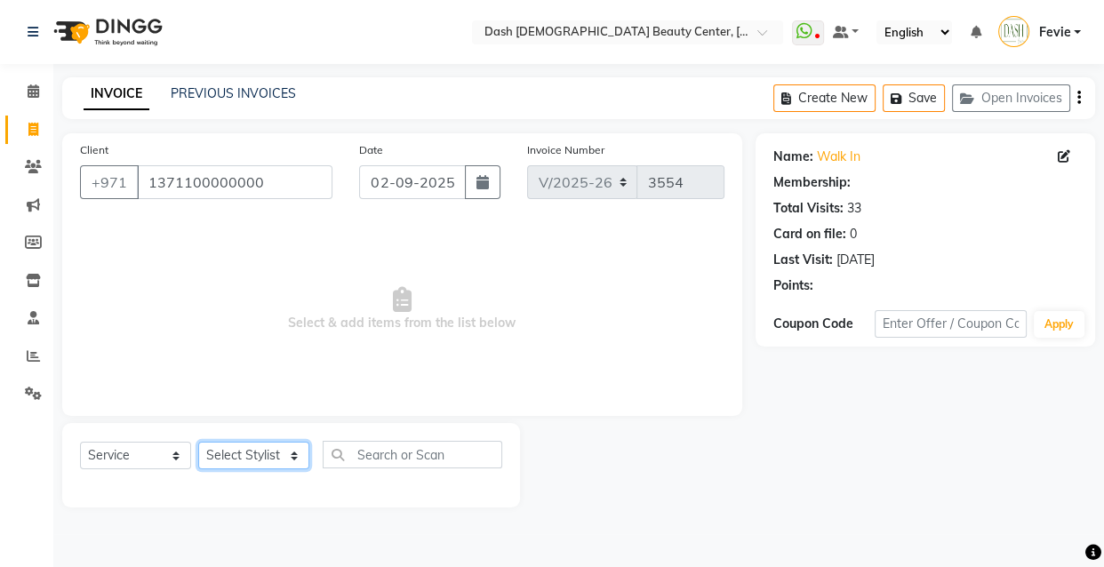
click at [256, 462] on select "Select Stylist [PERSON_NAME] [PERSON_NAME] [PERSON_NAME] [PERSON_NAME] [PERSON_…" at bounding box center [253, 456] width 111 height 28
click at [198, 442] on select "Select Stylist [PERSON_NAME] [PERSON_NAME] [PERSON_NAME] [PERSON_NAME] [PERSON_…" at bounding box center [253, 456] width 111 height 28
click at [279, 448] on select "Select Stylist [PERSON_NAME] [PERSON_NAME] [PERSON_NAME] [PERSON_NAME] [PERSON_…" at bounding box center [253, 456] width 111 height 28
select select "81112"
click at [198, 442] on select "Select Stylist [PERSON_NAME] [PERSON_NAME] [PERSON_NAME] [PERSON_NAME] [PERSON_…" at bounding box center [253, 456] width 111 height 28
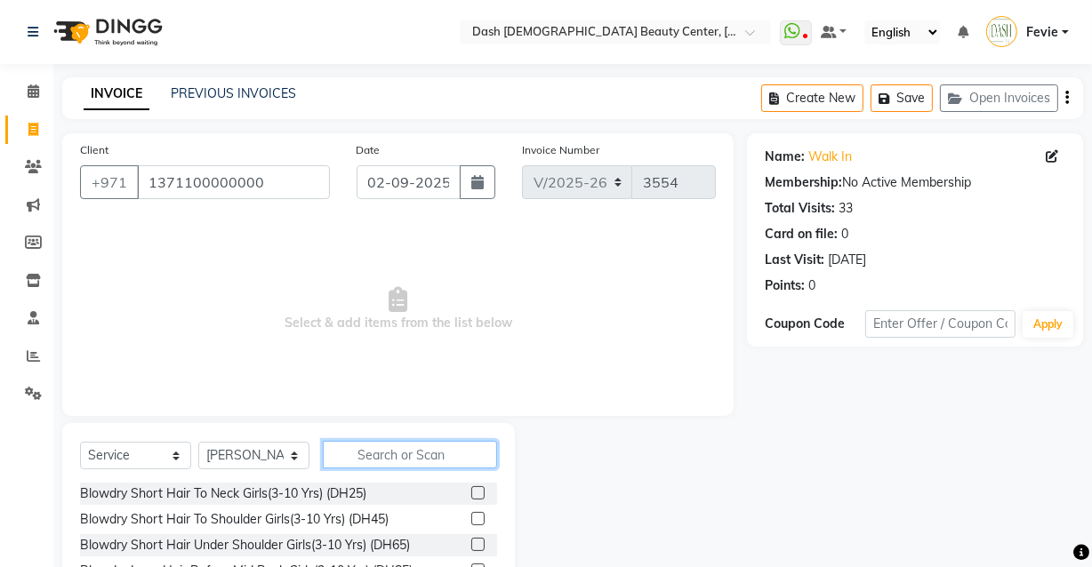
click at [371, 460] on input "text" at bounding box center [410, 455] width 174 height 28
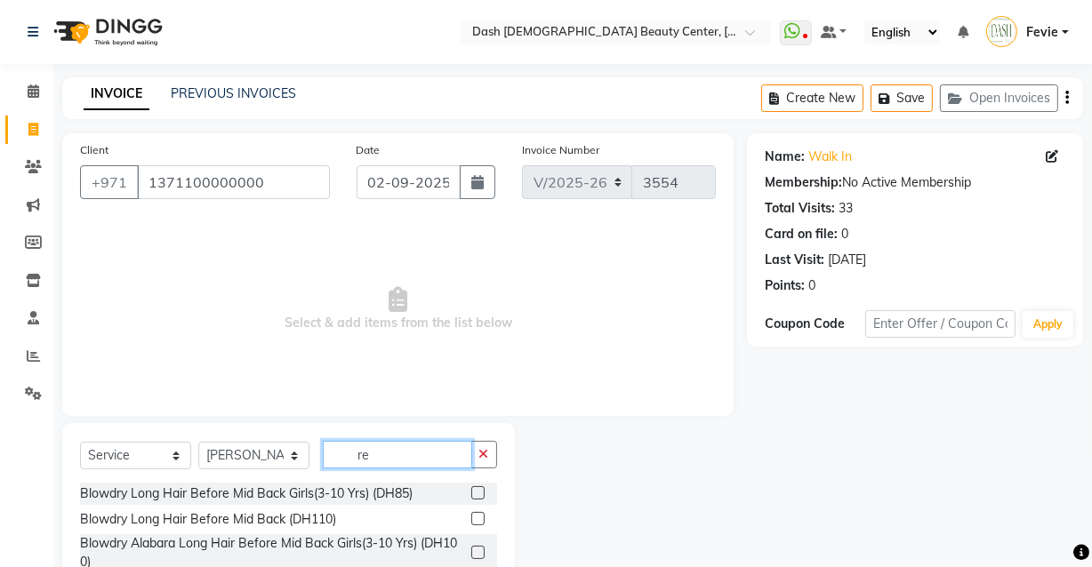
type input "r"
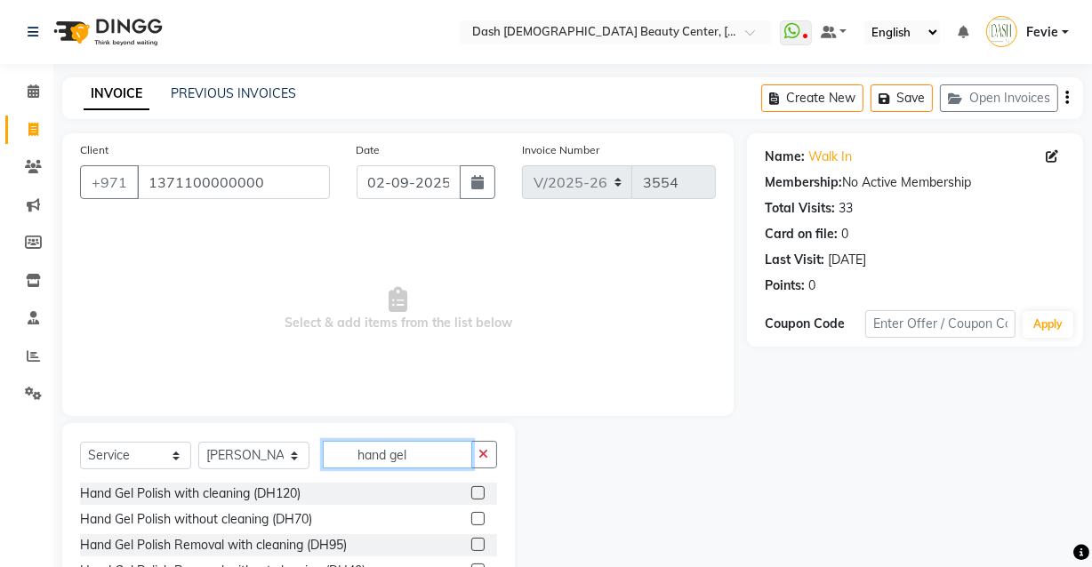
scroll to position [53, 0]
type input "hand gel"
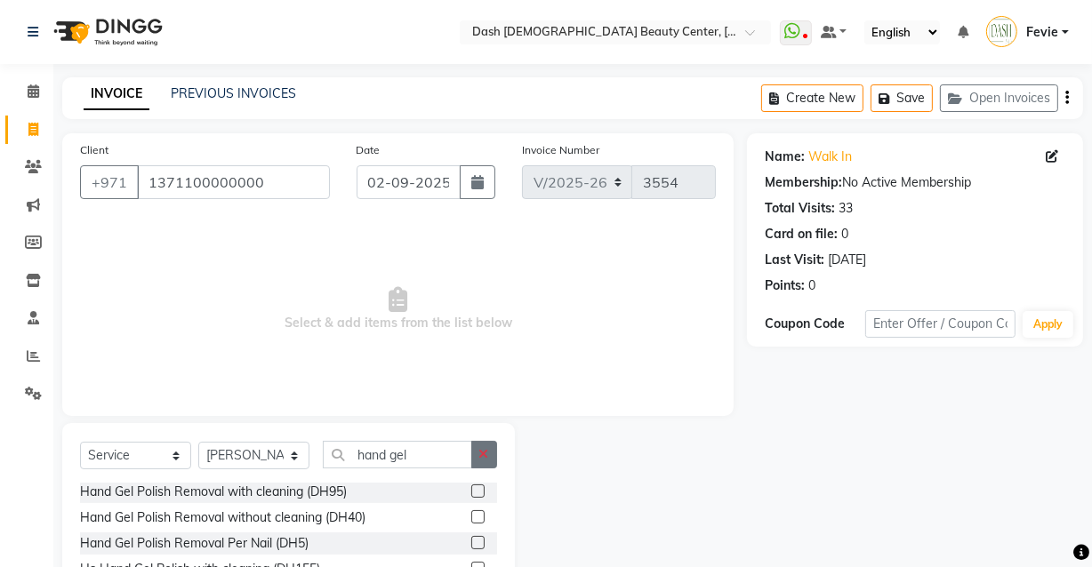
click at [484, 455] on icon "button" at bounding box center [484, 454] width 10 height 12
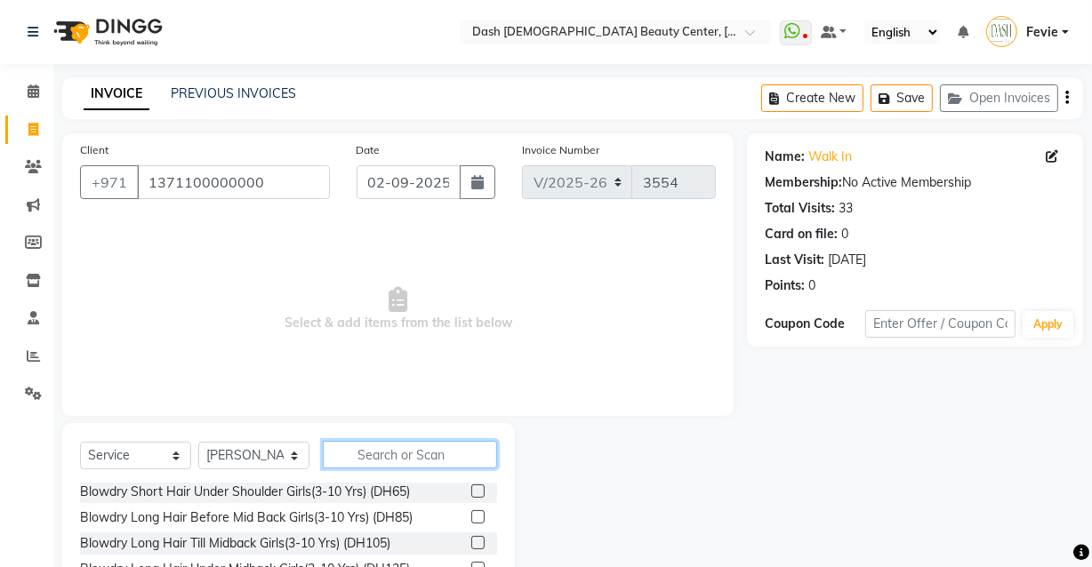
click at [429, 460] on input "text" at bounding box center [410, 455] width 174 height 28
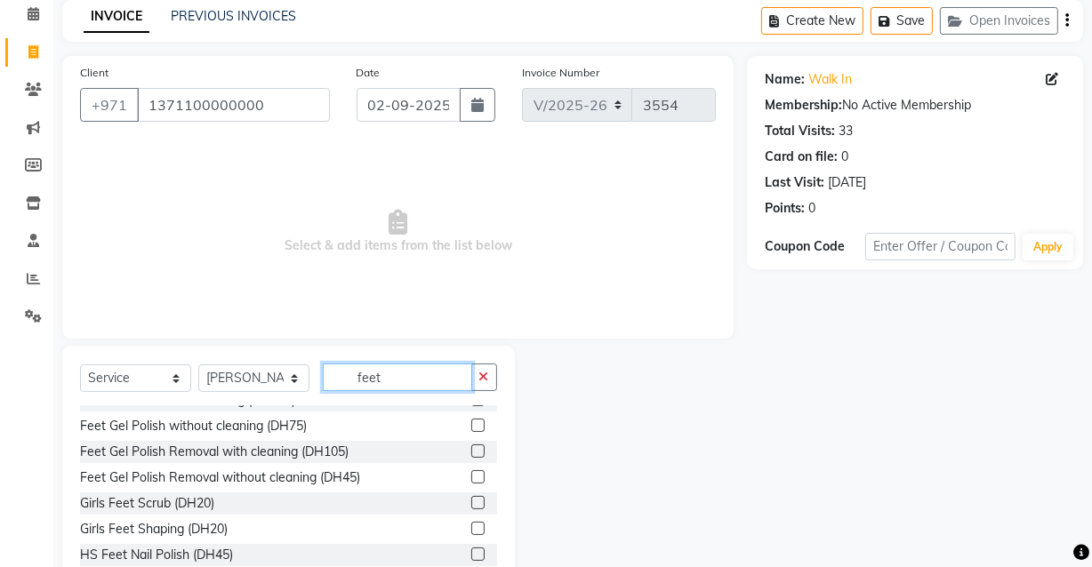
scroll to position [92, 0]
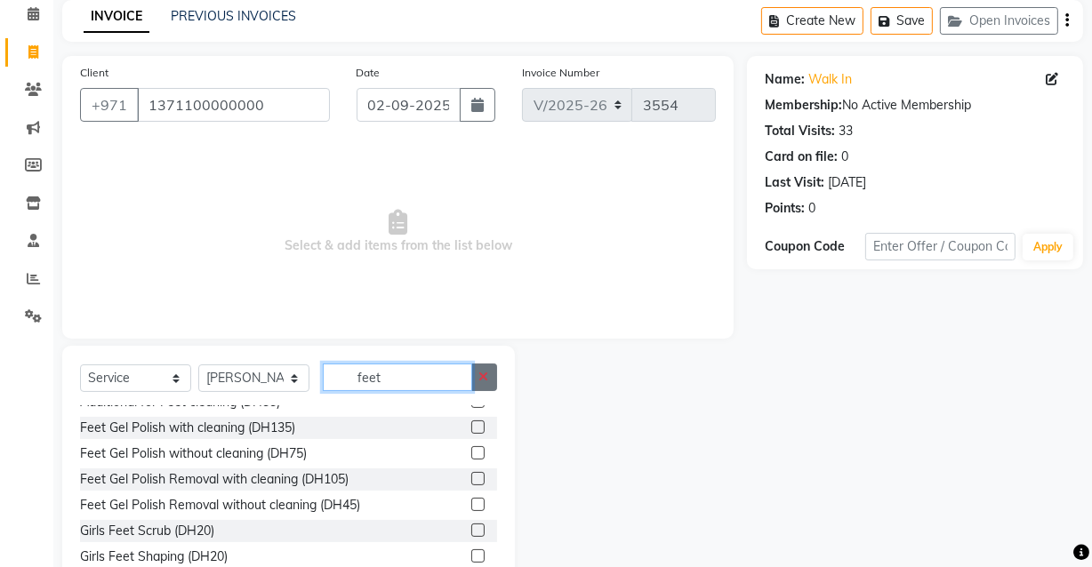
type input "feet"
click at [476, 372] on button "button" at bounding box center [484, 378] width 26 height 28
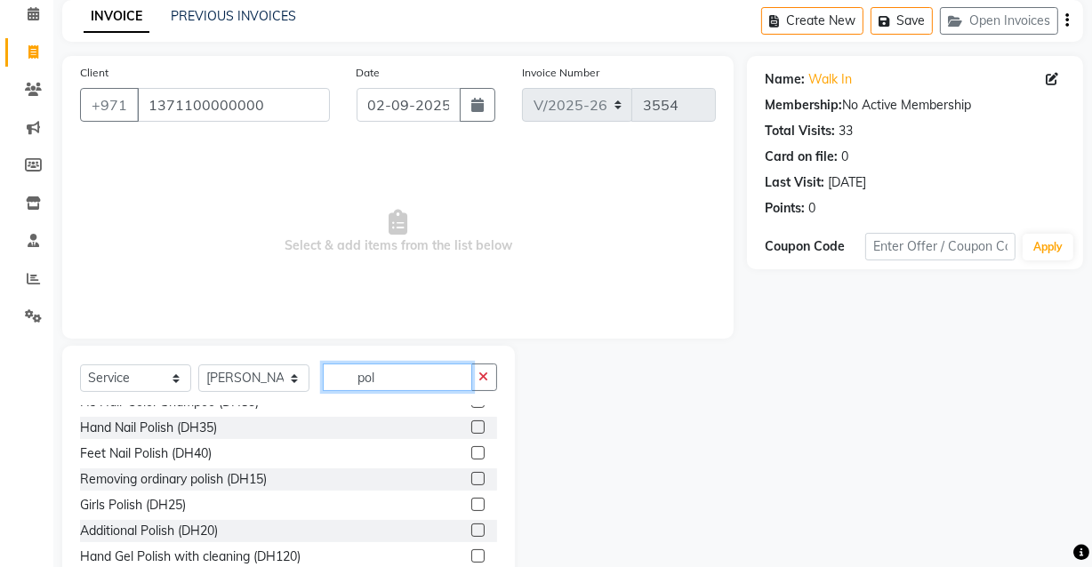
scroll to position [0, 0]
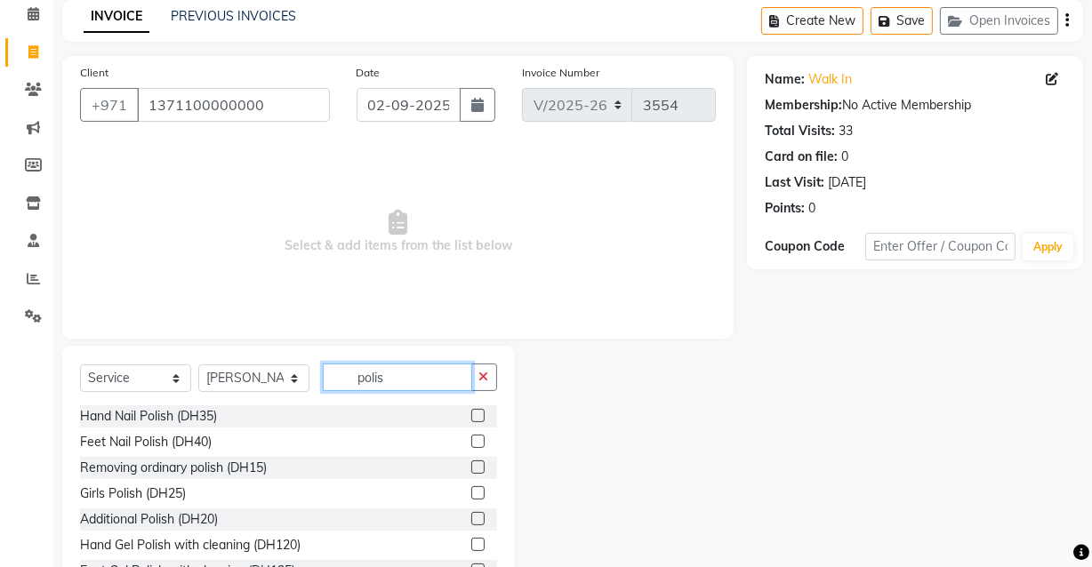
type input "polish"
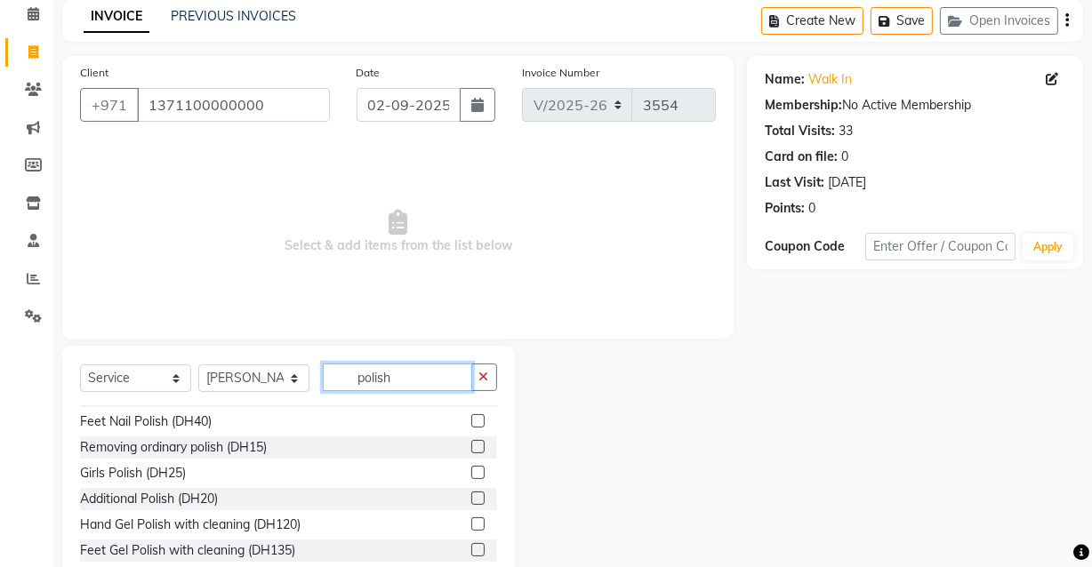
scroll to position [20, 0]
click at [33, 19] on icon at bounding box center [34, 13] width 12 height 13
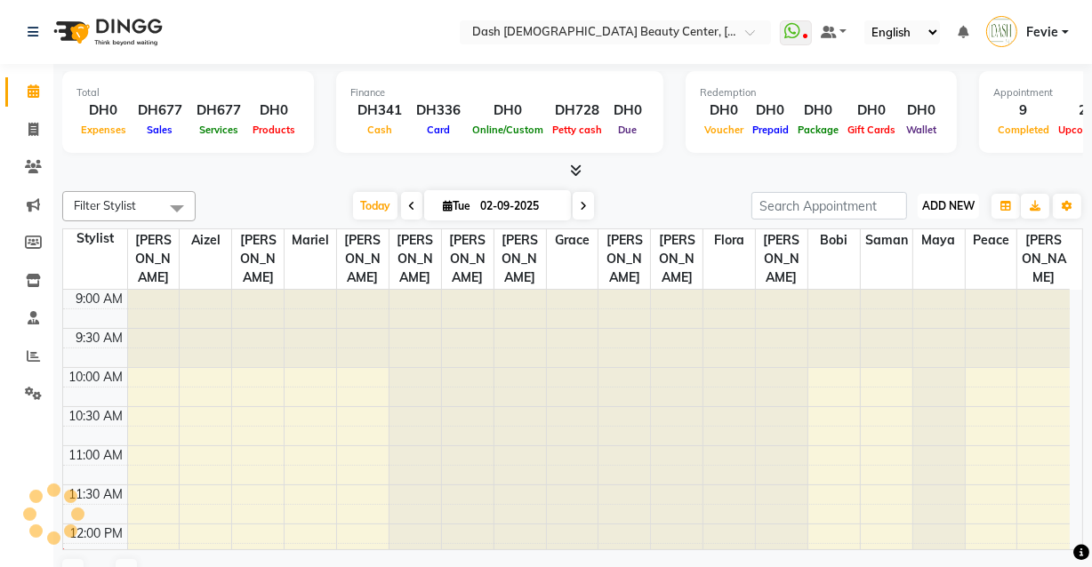
click at [948, 201] on span "ADD NEW" at bounding box center [948, 205] width 52 height 13
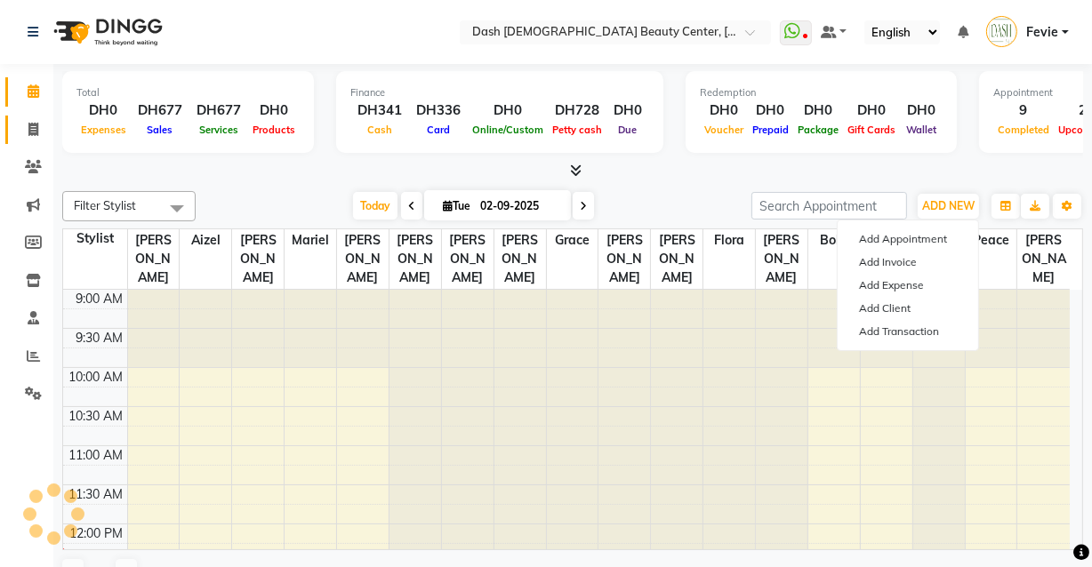
click at [24, 132] on span at bounding box center [33, 130] width 31 height 20
select select "service"
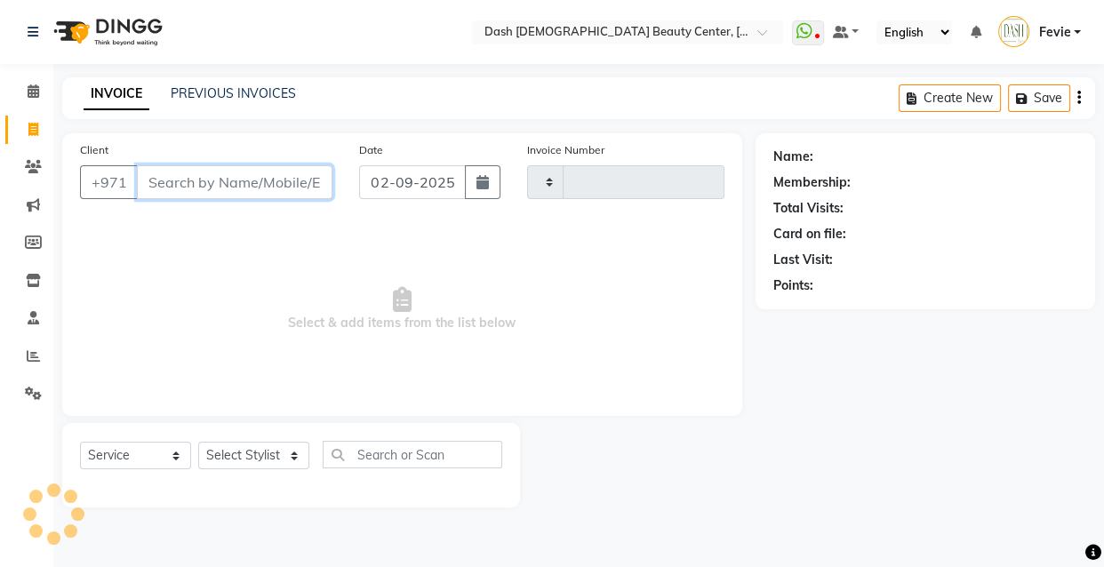
click at [172, 176] on input "Client" at bounding box center [235, 182] width 196 height 34
type input "3554"
select select "8372"
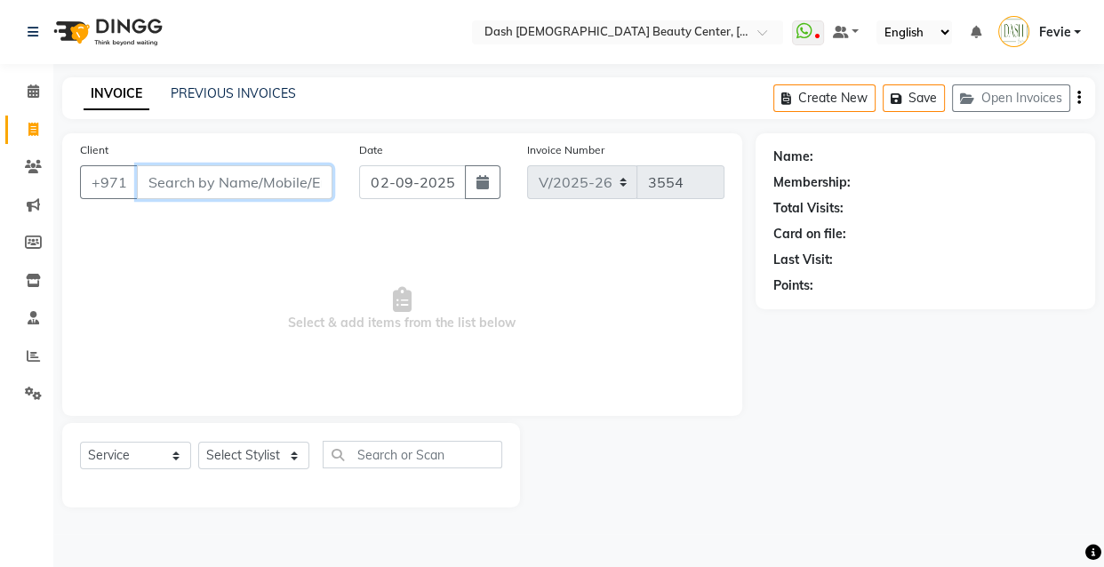
click at [231, 191] on input "Client" at bounding box center [235, 182] width 196 height 34
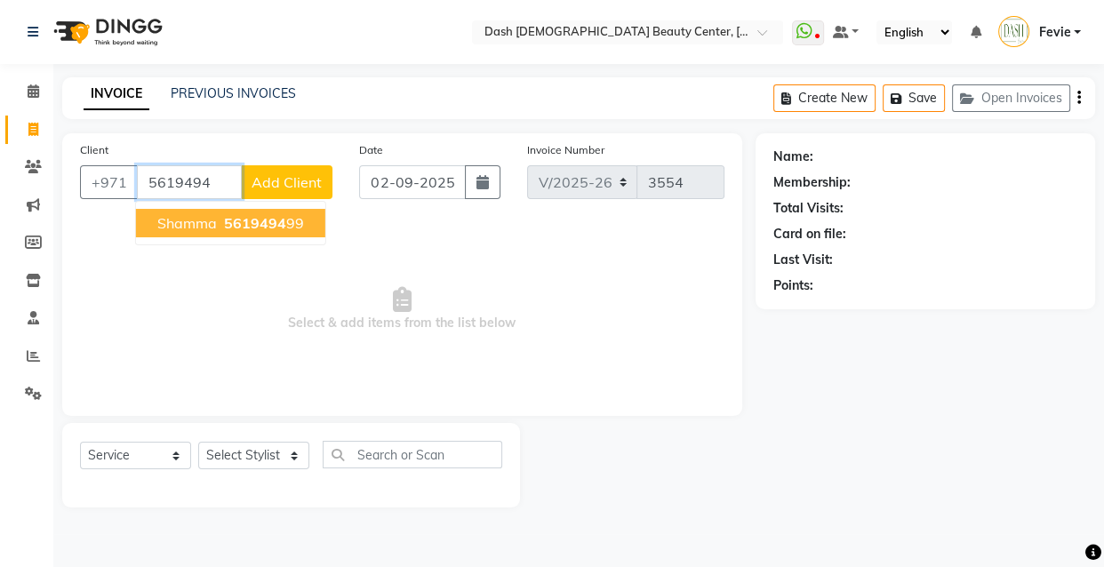
click at [289, 232] on button "Shamma 5619494 99" at bounding box center [230, 223] width 189 height 28
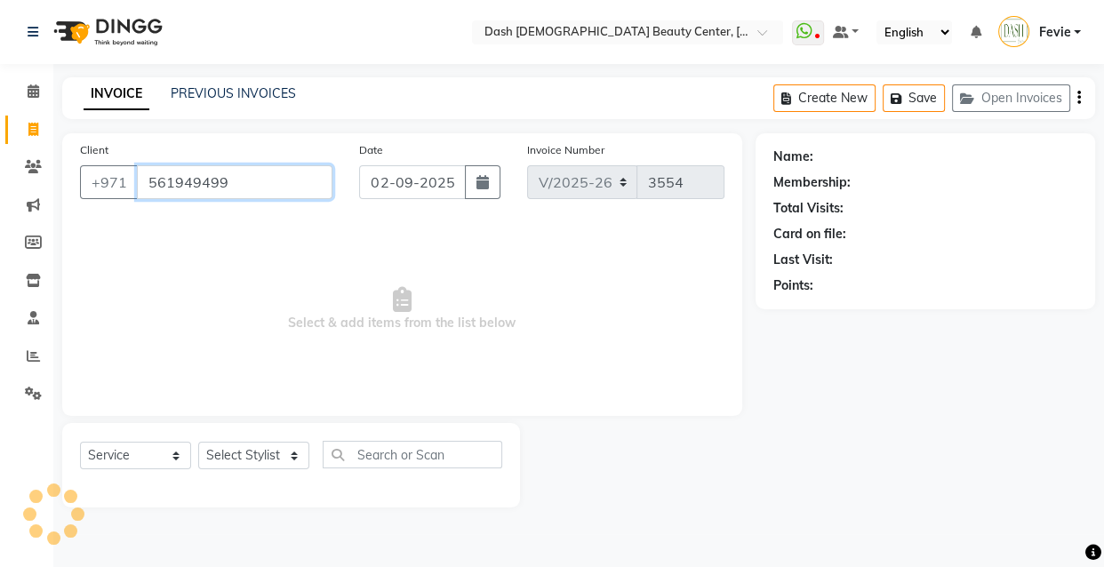
type input "561949499"
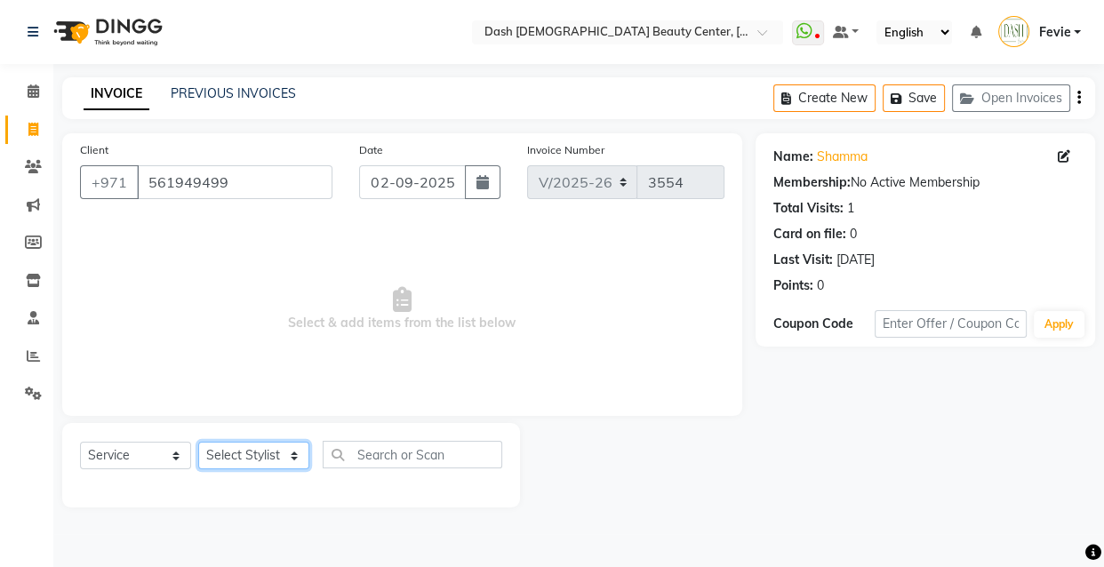
click at [306, 460] on select "Select Stylist [PERSON_NAME] [PERSON_NAME] [PERSON_NAME] [PERSON_NAME] [PERSON_…" at bounding box center [253, 456] width 111 height 28
select select "81109"
click at [198, 442] on select "Select Stylist [PERSON_NAME] [PERSON_NAME] [PERSON_NAME] [PERSON_NAME] [PERSON_…" at bounding box center [253, 456] width 111 height 28
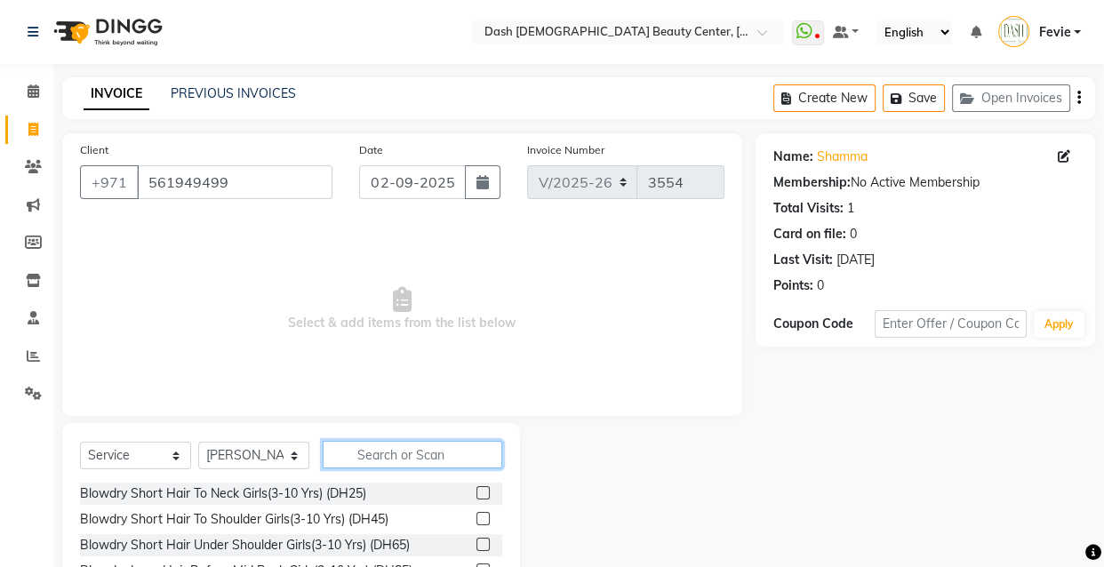
click at [439, 448] on input "text" at bounding box center [413, 455] width 180 height 28
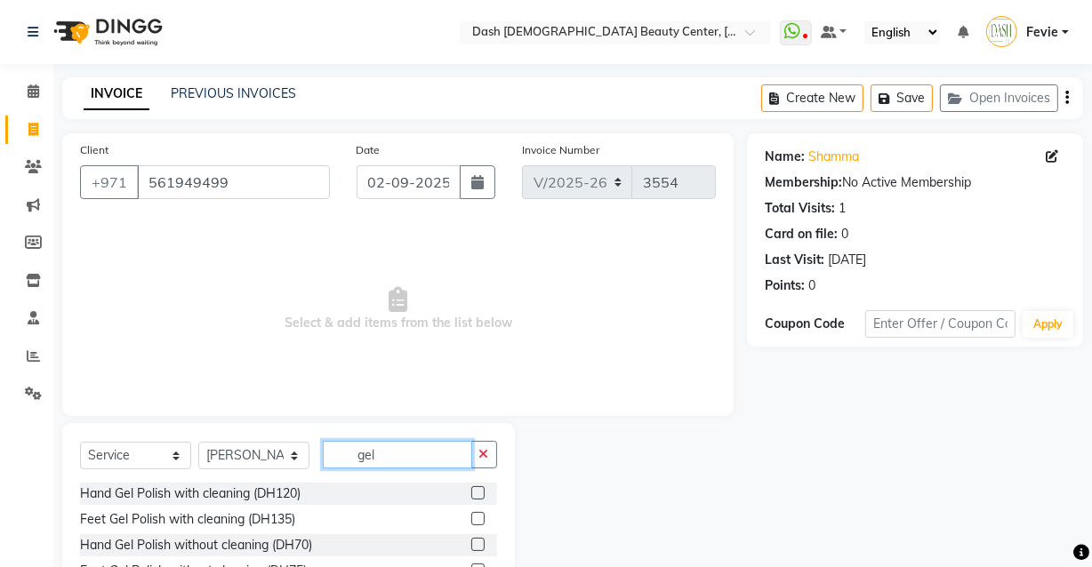
type input "gel"
click at [471, 487] on label at bounding box center [477, 492] width 13 height 13
click at [471, 488] on input "checkbox" at bounding box center [477, 494] width 12 height 12
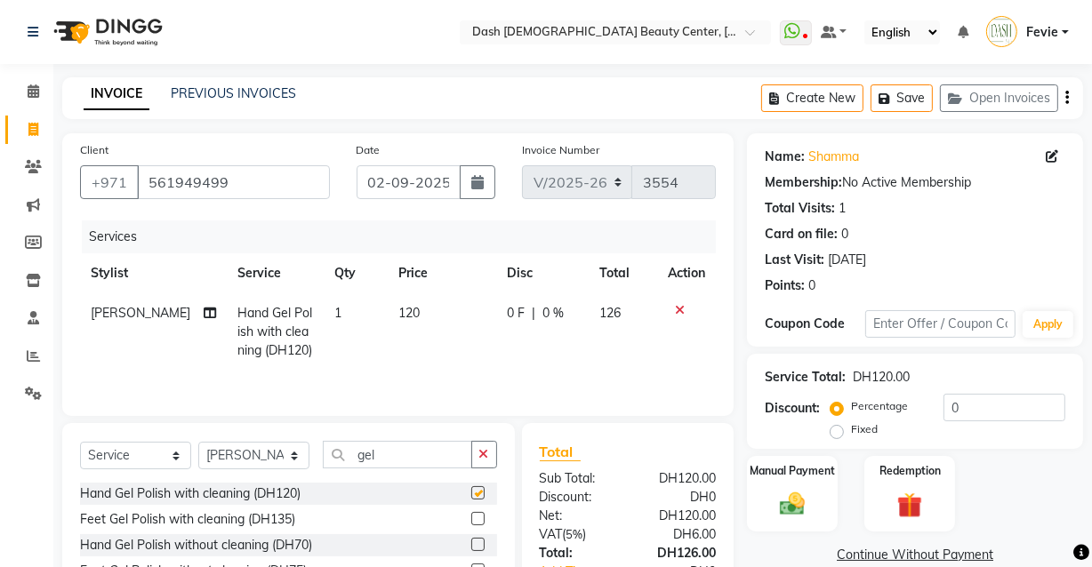
checkbox input "false"
click at [678, 309] on icon at bounding box center [680, 310] width 10 height 12
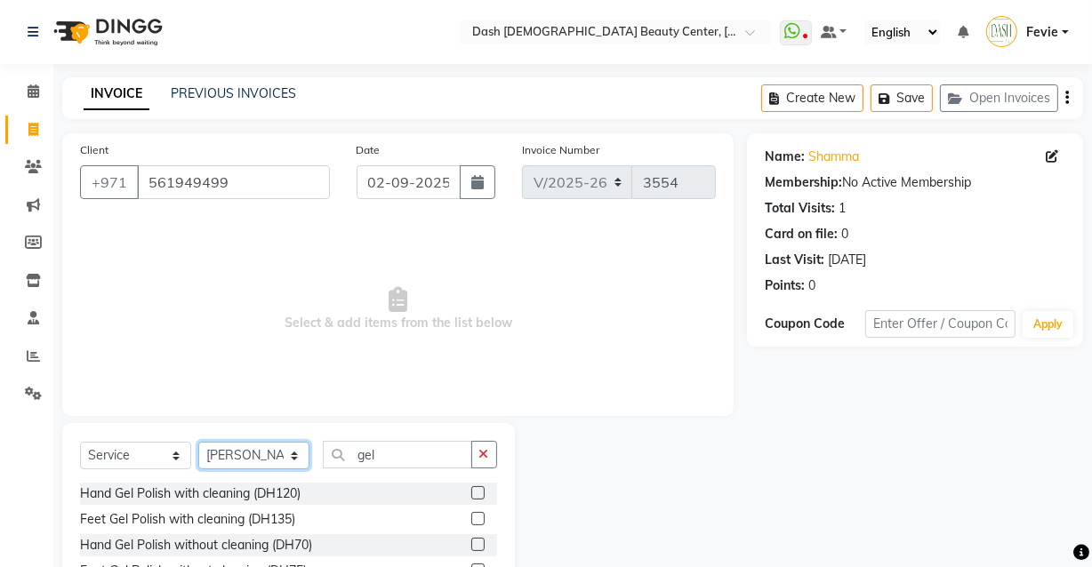
click at [284, 452] on select "Select Stylist [PERSON_NAME] [PERSON_NAME] [PERSON_NAME] [PERSON_NAME] [PERSON_…" at bounding box center [253, 456] width 111 height 28
click at [490, 456] on button "button" at bounding box center [484, 455] width 26 height 28
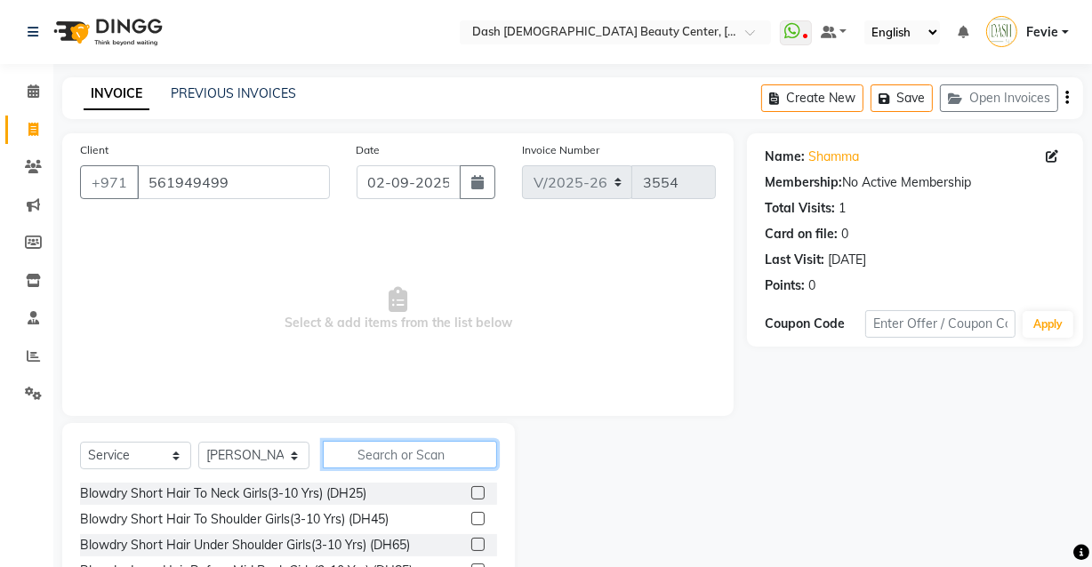
click at [447, 457] on input "text" at bounding box center [410, 455] width 174 height 28
type input "hand gel"
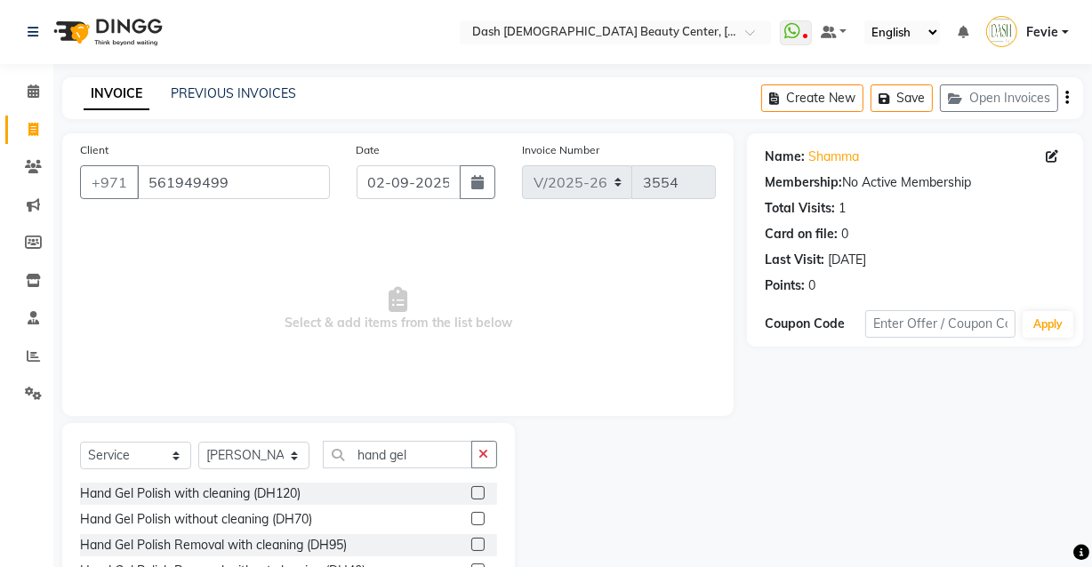
click at [471, 545] on label at bounding box center [477, 544] width 13 height 13
click at [471, 545] on input "checkbox" at bounding box center [477, 546] width 12 height 12
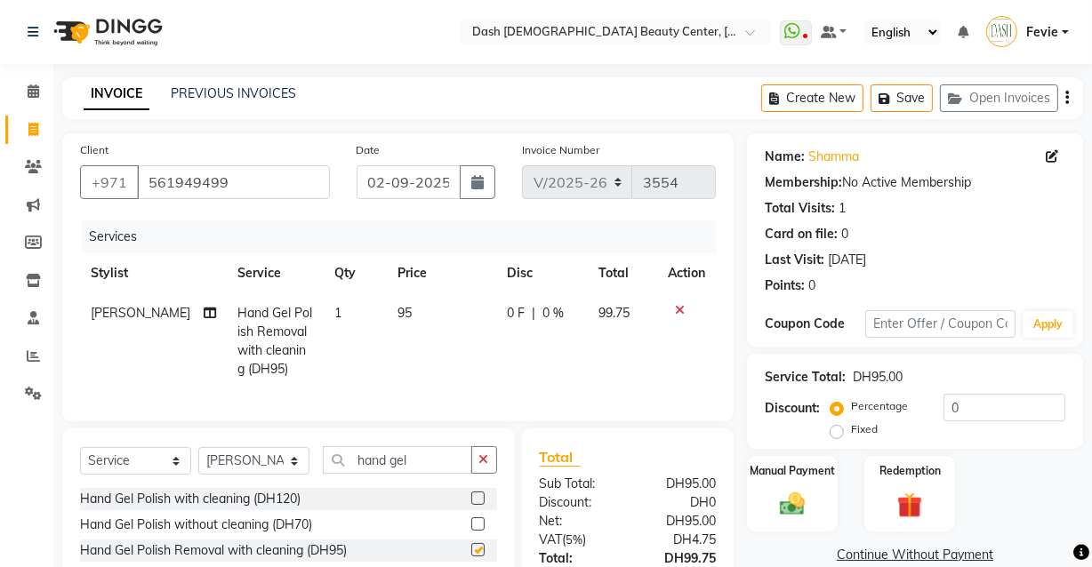
checkbox input "false"
click at [484, 466] on icon "button" at bounding box center [484, 459] width 10 height 12
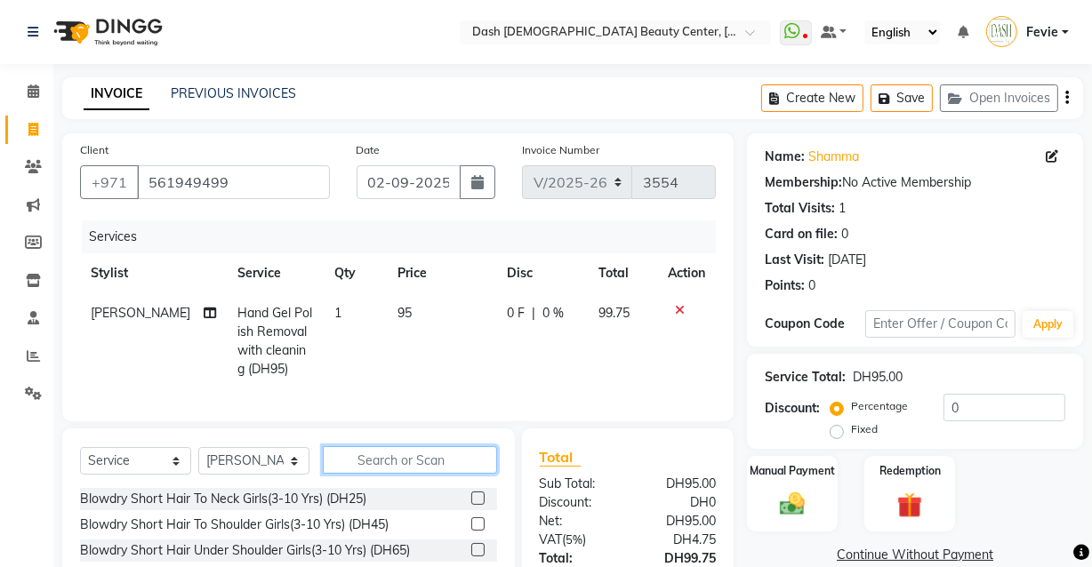
click at [341, 462] on input "text" at bounding box center [410, 460] width 174 height 28
click at [264, 475] on select "Select Stylist [PERSON_NAME] [PERSON_NAME] [PERSON_NAME] [PERSON_NAME] [PERSON_…" at bounding box center [253, 461] width 111 height 28
select select "85614"
click at [198, 460] on select "Select Stylist [PERSON_NAME] [PERSON_NAME] [PERSON_NAME] [PERSON_NAME] [PERSON_…" at bounding box center [253, 461] width 111 height 28
click at [442, 470] on input "text" at bounding box center [410, 460] width 174 height 28
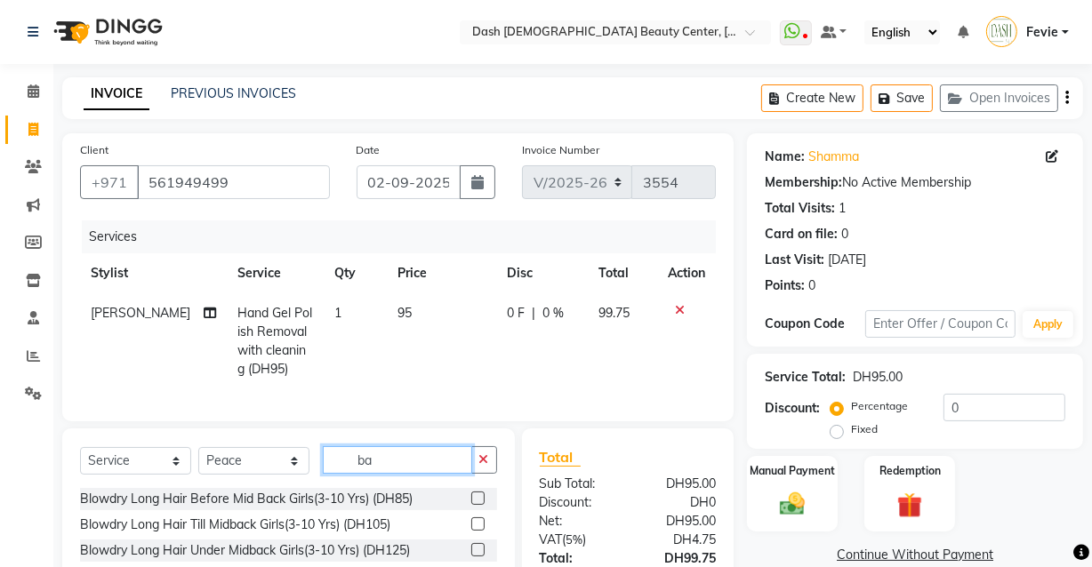
type input "b"
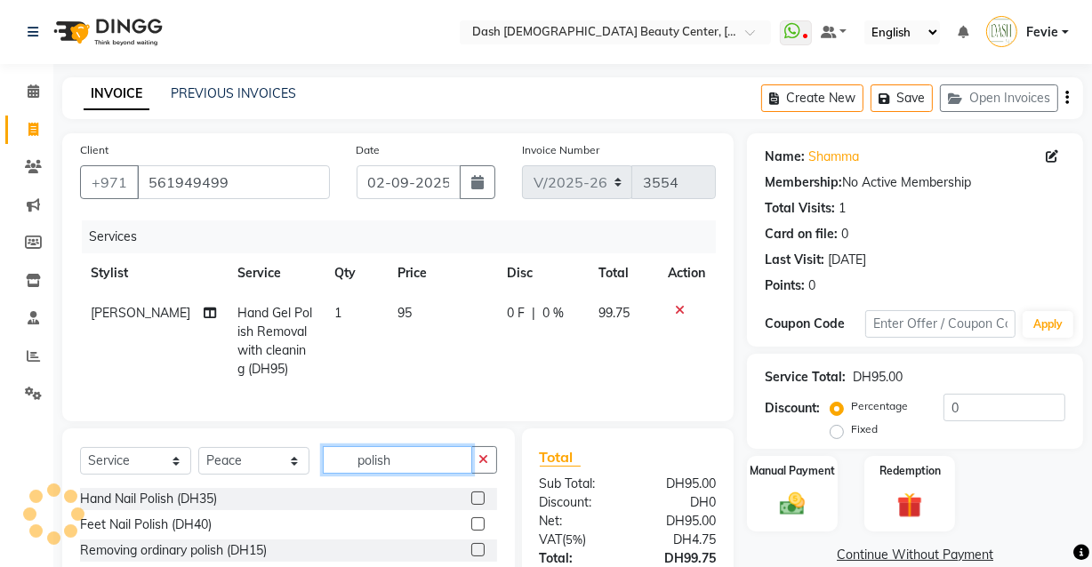
type input "polish"
click at [471, 531] on label at bounding box center [477, 523] width 13 height 13
click at [471, 531] on input "checkbox" at bounding box center [477, 525] width 12 height 12
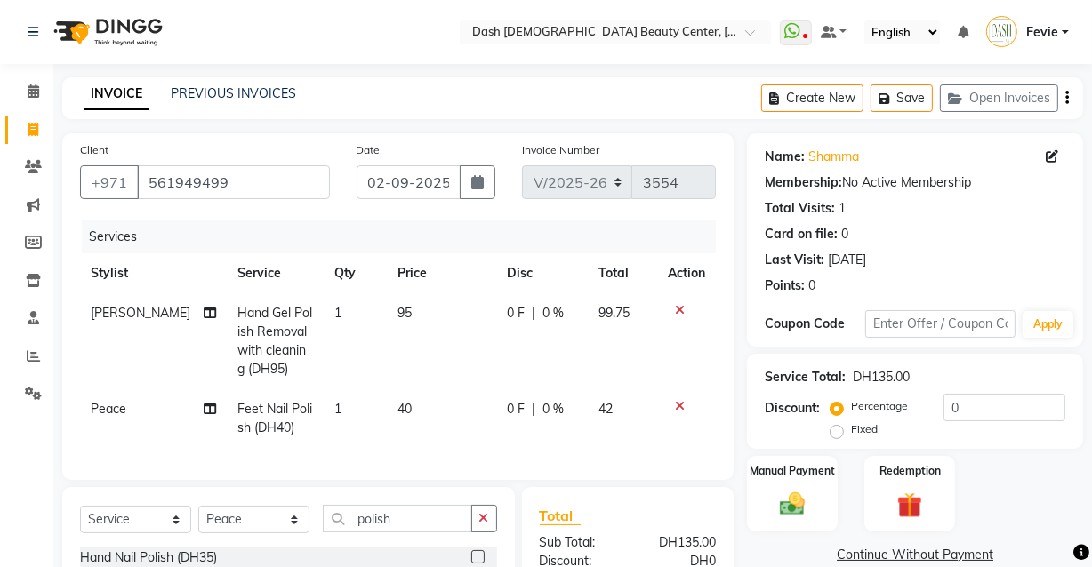
checkbox input "false"
click at [678, 409] on icon at bounding box center [680, 406] width 10 height 12
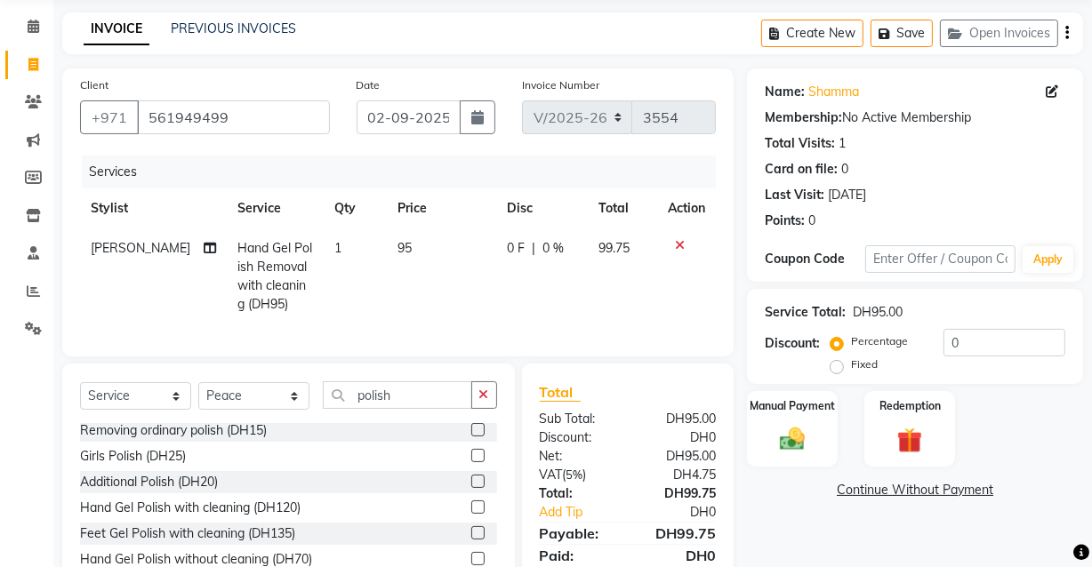
scroll to position [21, 0]
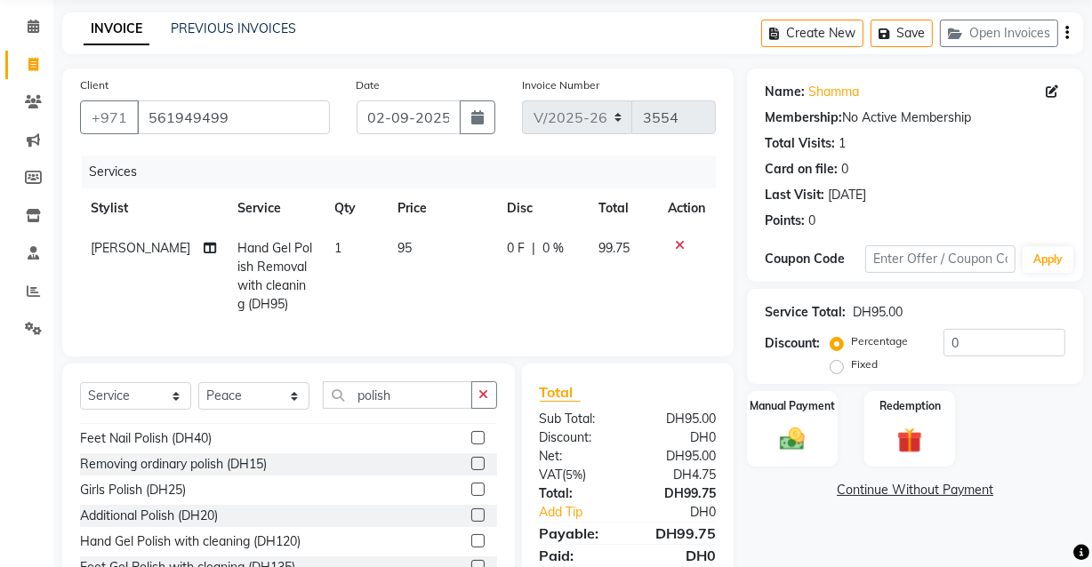
click at [471, 470] on label at bounding box center [477, 463] width 13 height 13
click at [471, 470] on input "checkbox" at bounding box center [477, 465] width 12 height 12
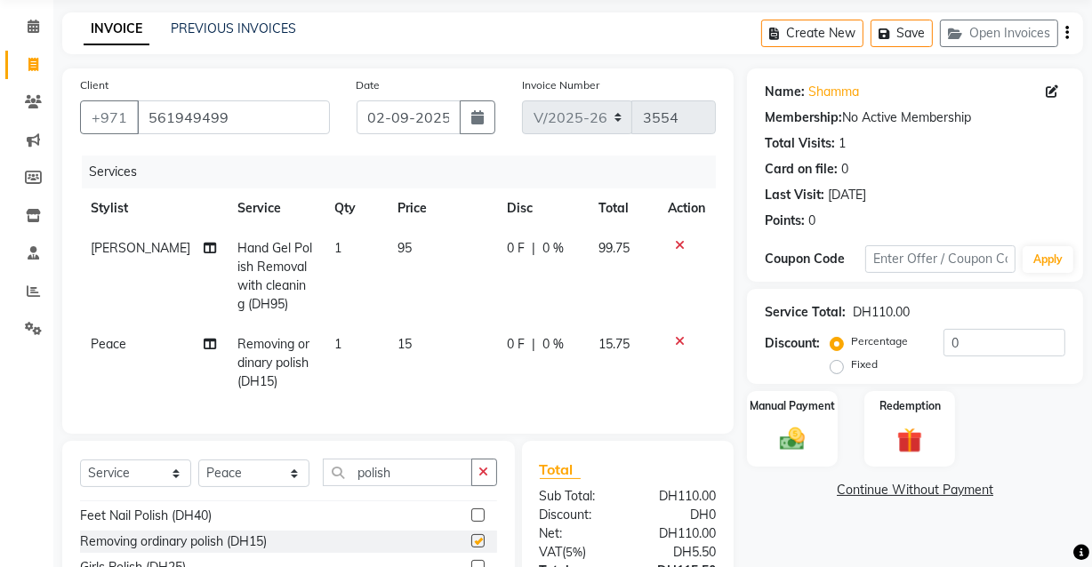
checkbox input "false"
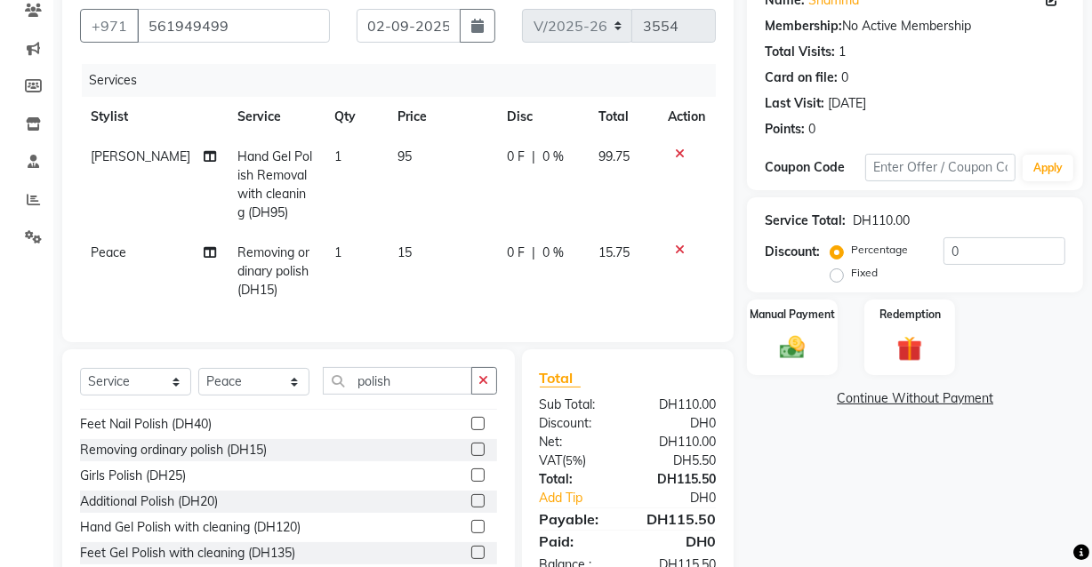
scroll to position [150, 0]
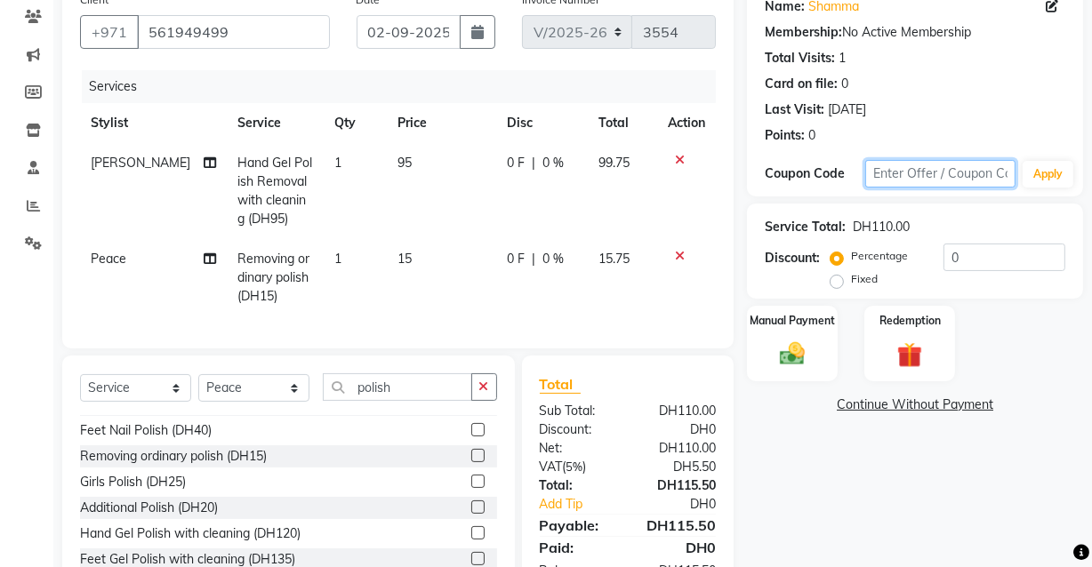
click at [948, 176] on input "text" at bounding box center [940, 174] width 150 height 28
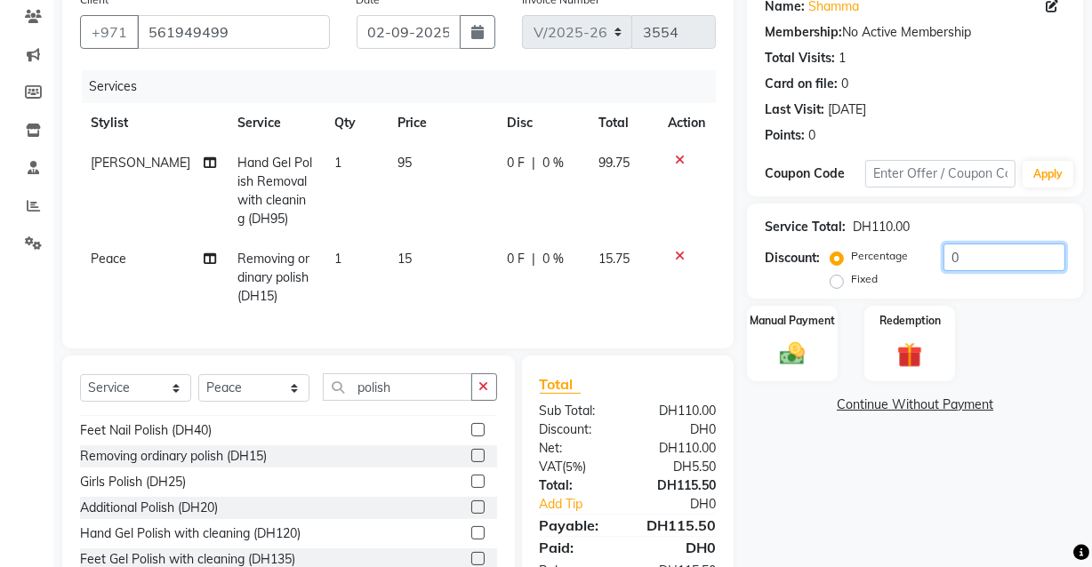
click at [987, 262] on input "0" at bounding box center [1004, 258] width 122 height 28
type input "15"
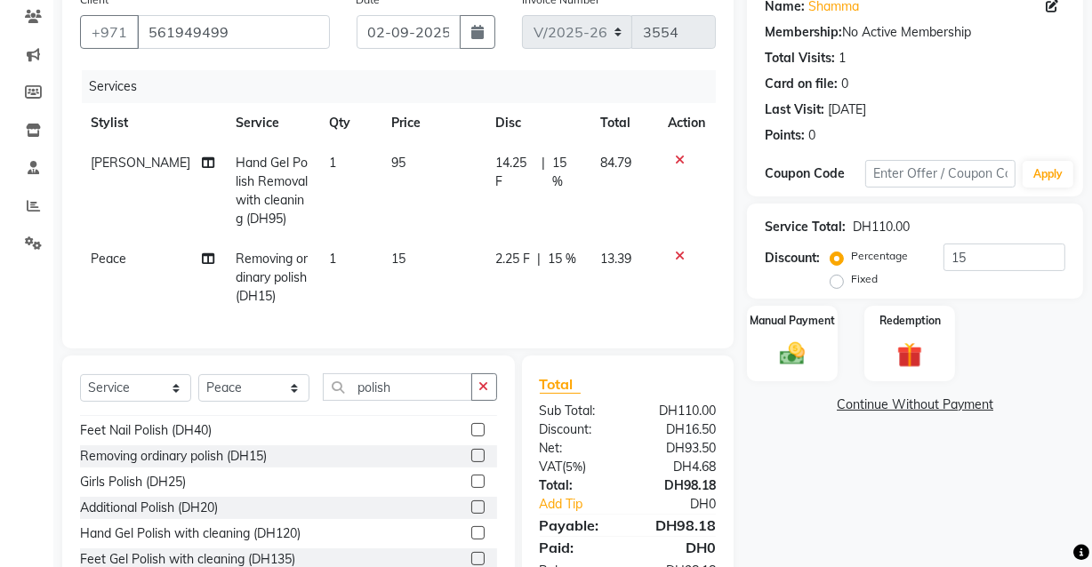
click at [927, 504] on div "Name: Shamma Membership: No Active Membership Total Visits: 1 Card on file: 0 L…" at bounding box center [921, 300] width 349 height 635
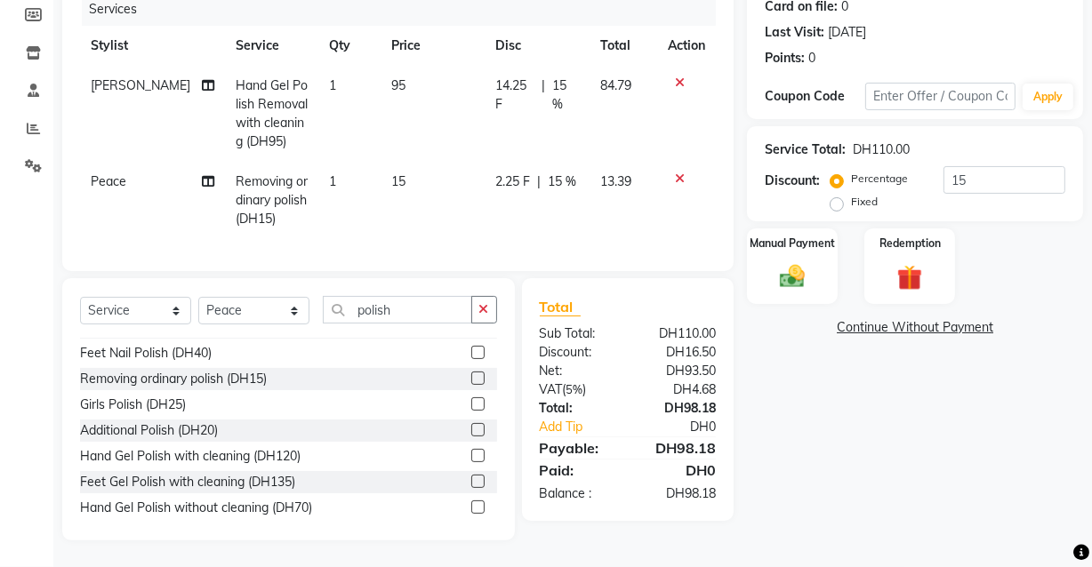
scroll to position [240, 0]
click at [1031, 170] on input "15" at bounding box center [1004, 180] width 122 height 28
click at [931, 480] on div "Name: Shamma Membership: No Active Membership Total Visits: 1 Card on file: 0 L…" at bounding box center [921, 223] width 349 height 635
click at [796, 266] on img at bounding box center [792, 276] width 41 height 29
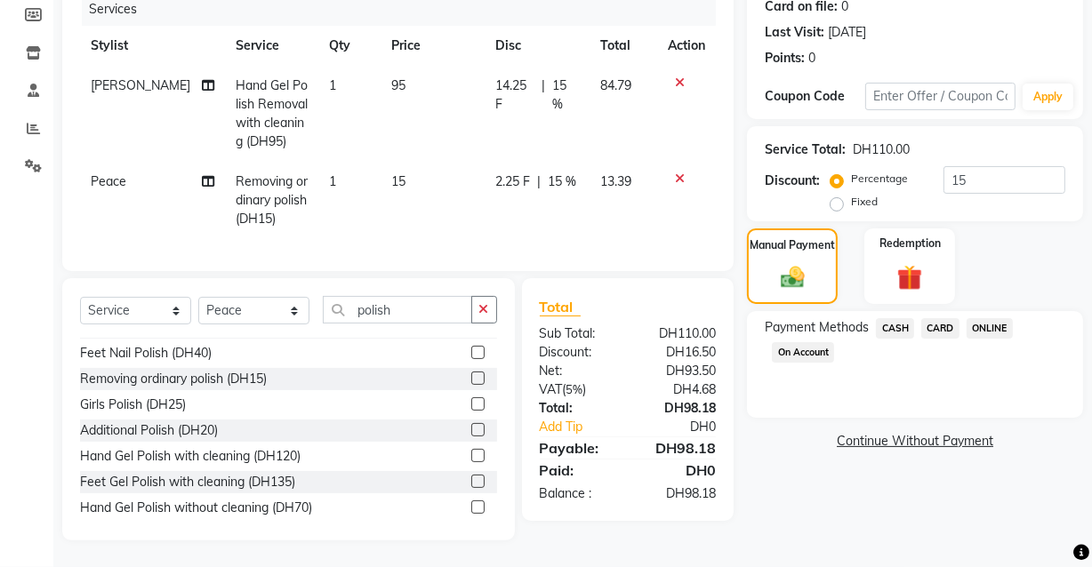
click at [933, 318] on span "CARD" at bounding box center [940, 328] width 38 height 20
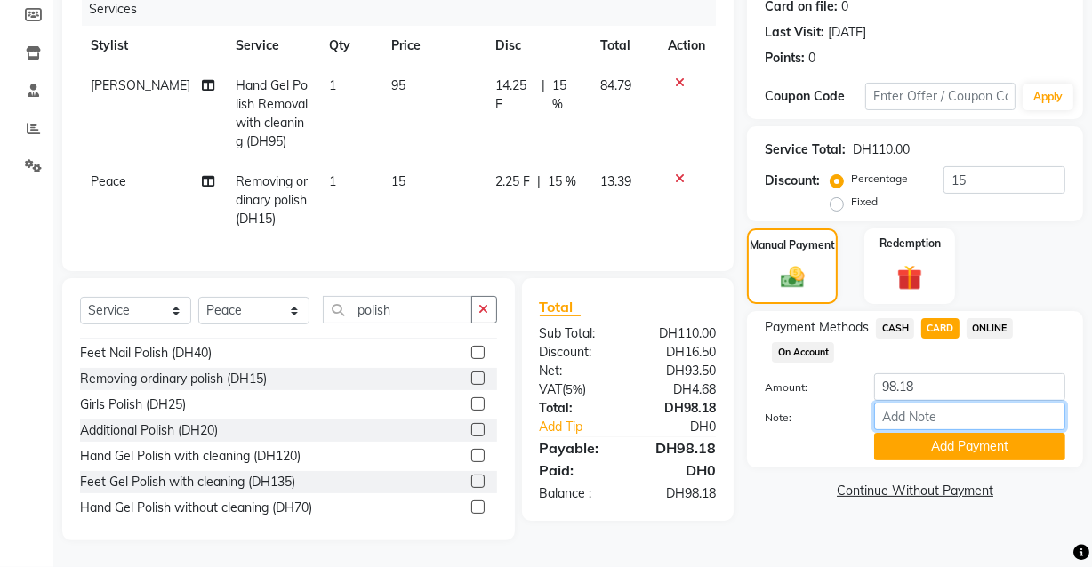
click at [981, 406] on input "Note:" at bounding box center [969, 417] width 191 height 28
type input "staff discount"
click at [987, 444] on button "Add Payment" at bounding box center [969, 447] width 191 height 28
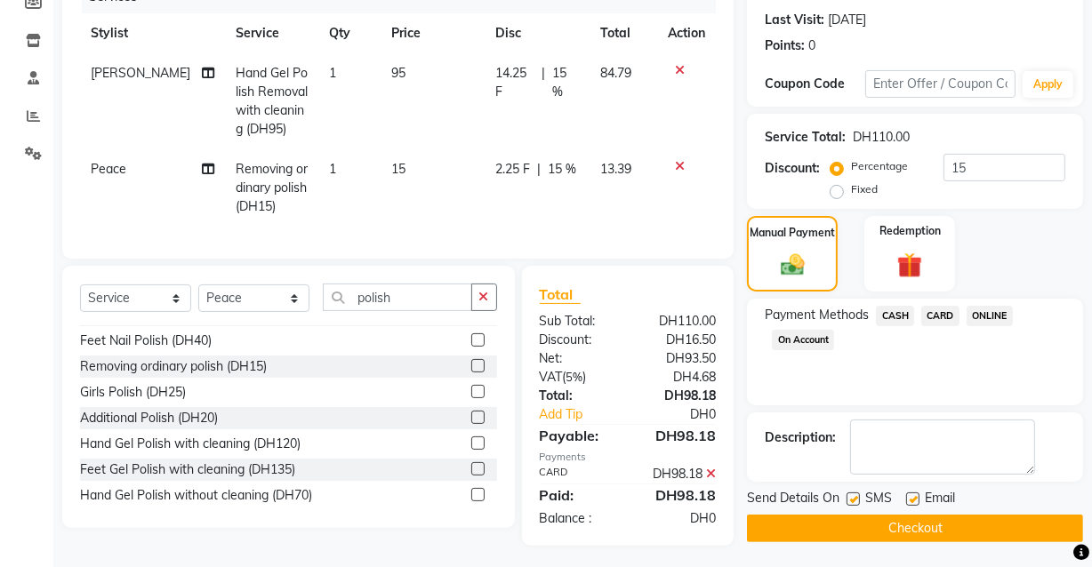
scroll to position [258, 0]
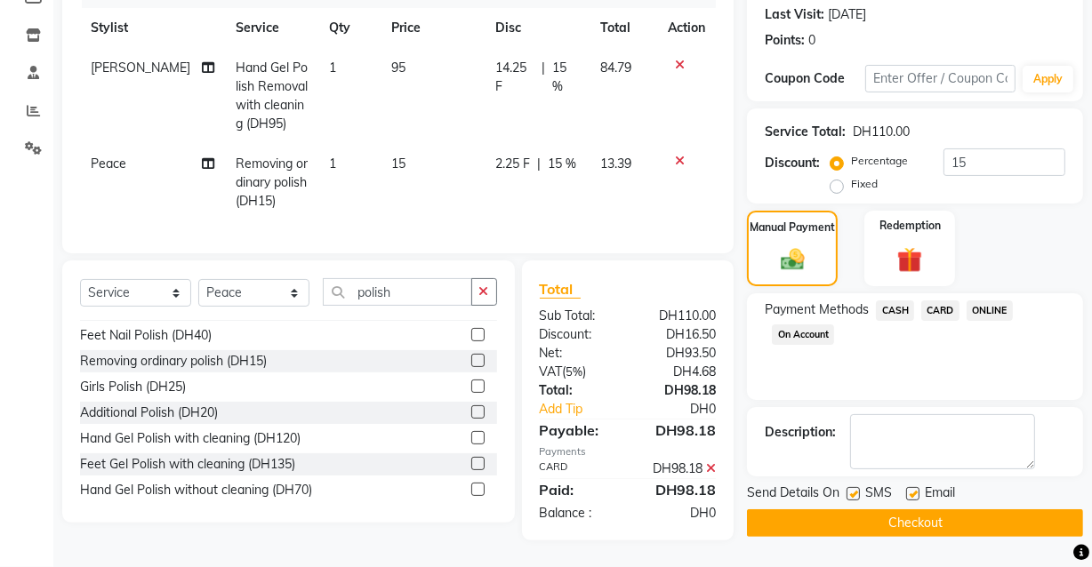
click at [914, 487] on label at bounding box center [912, 493] width 13 height 13
click at [914, 489] on input "checkbox" at bounding box center [912, 495] width 12 height 12
checkbox input "false"
click at [891, 516] on button "Checkout" at bounding box center [915, 523] width 336 height 28
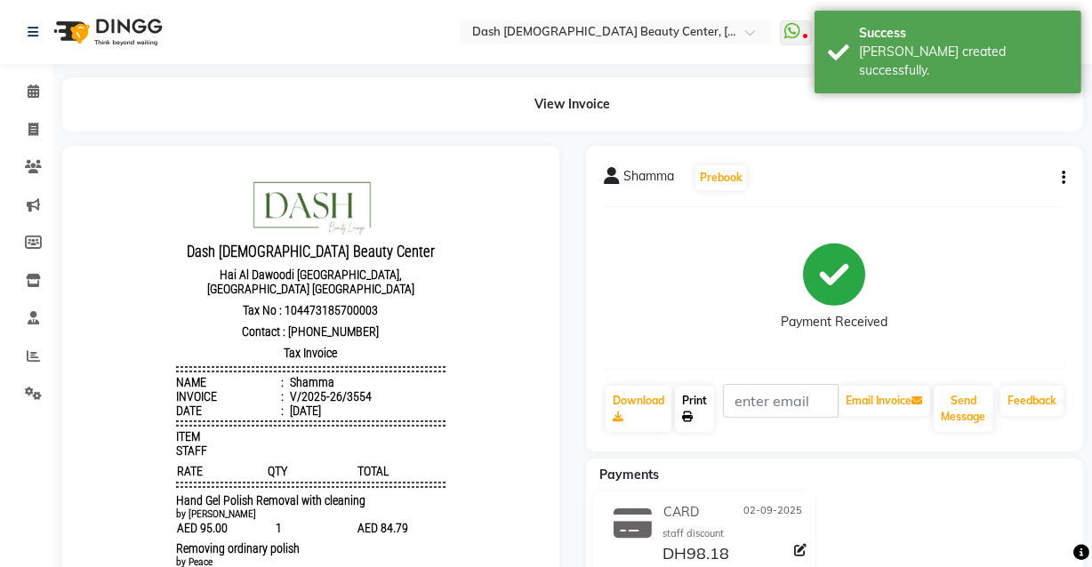
click at [686, 398] on link "Print" at bounding box center [694, 409] width 39 height 46
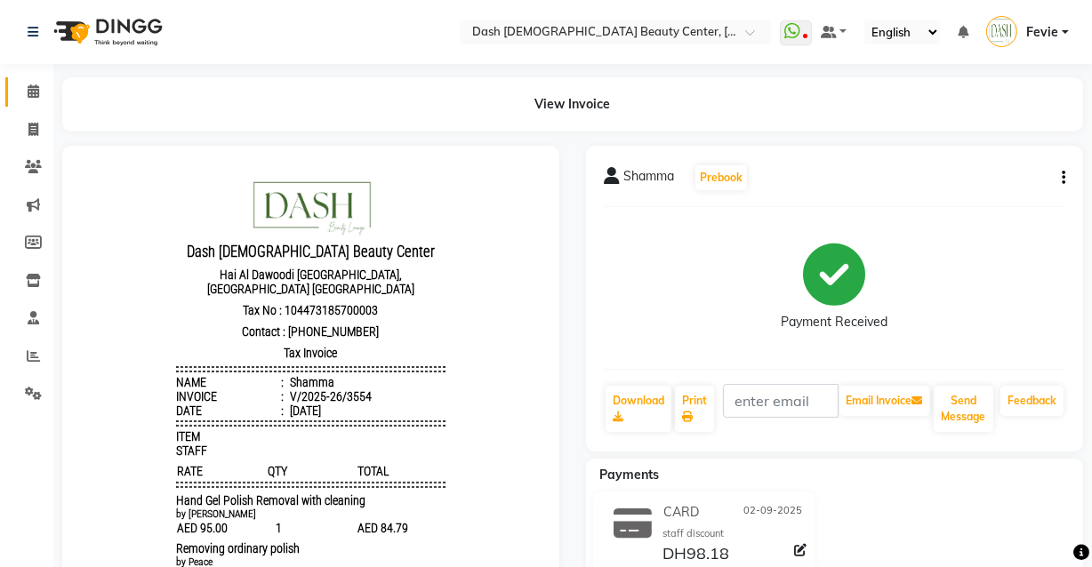
click at [34, 94] on icon at bounding box center [34, 90] width 12 height 13
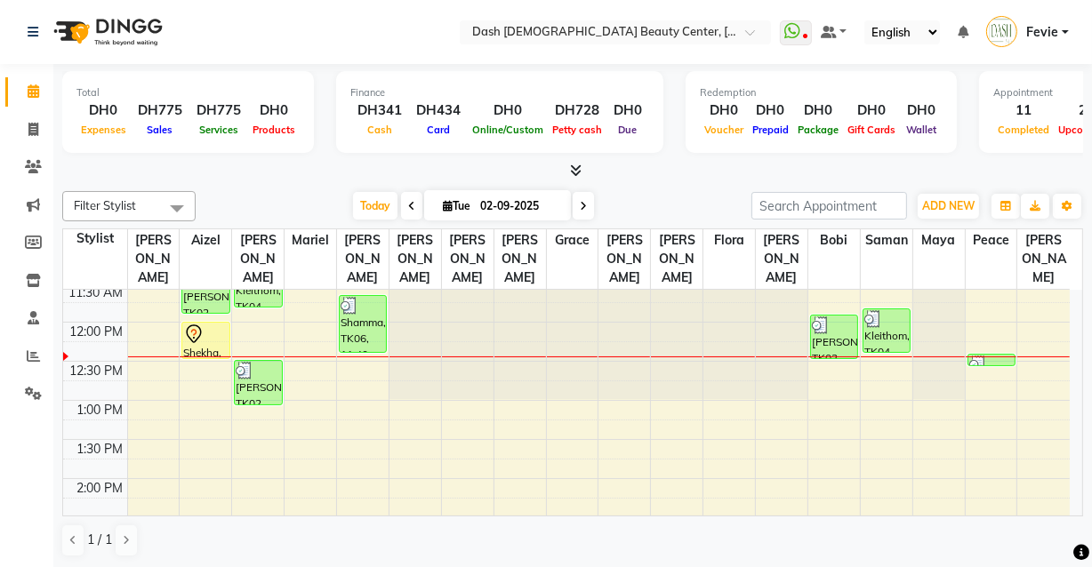
scroll to position [204, 0]
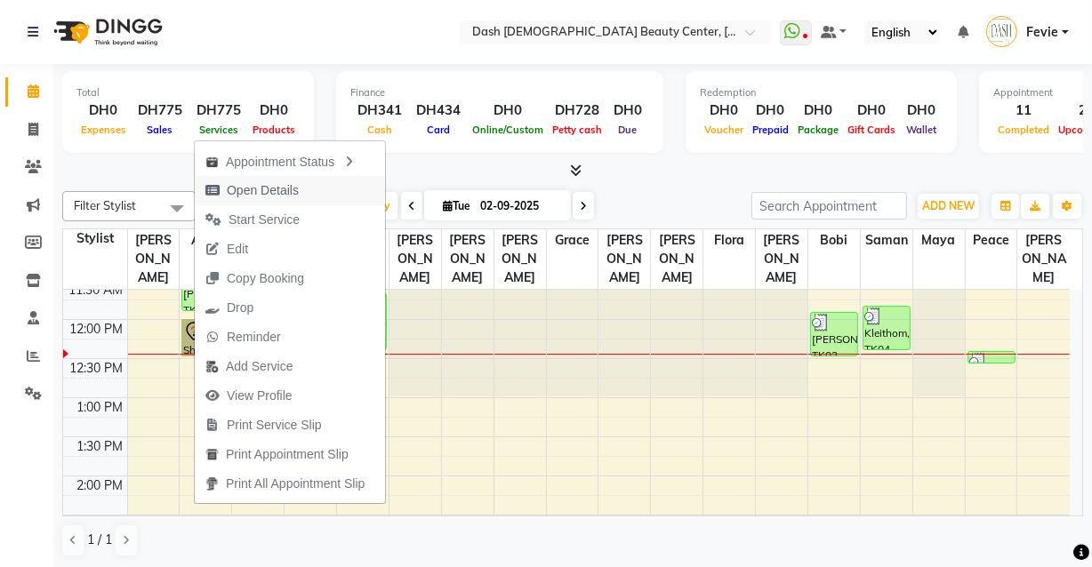
click at [277, 194] on span "Open Details" at bounding box center [263, 190] width 72 height 19
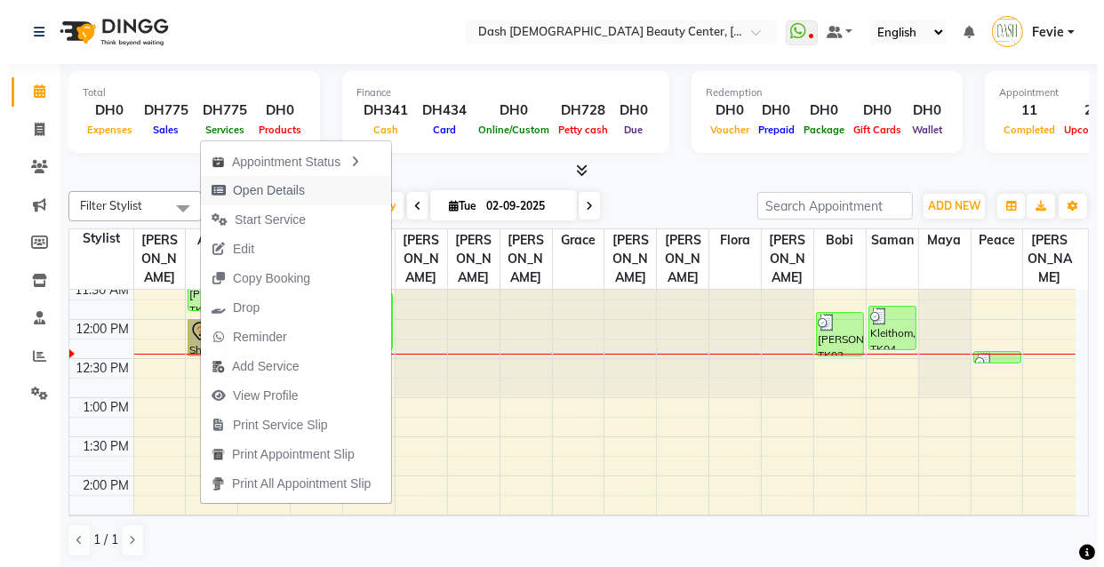
select select "7"
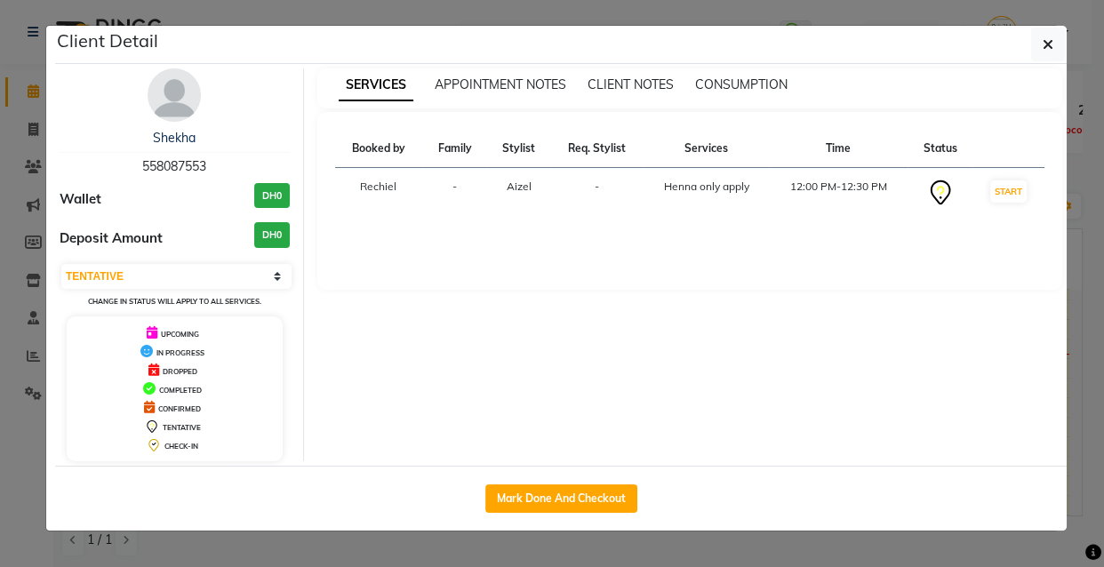
click at [324, 547] on ngb-modal-window "Client Detail Shekha 558087553 Wallet DH0 Deposit Amount DH0 Select IN SERVICE …" at bounding box center [552, 283] width 1104 height 567
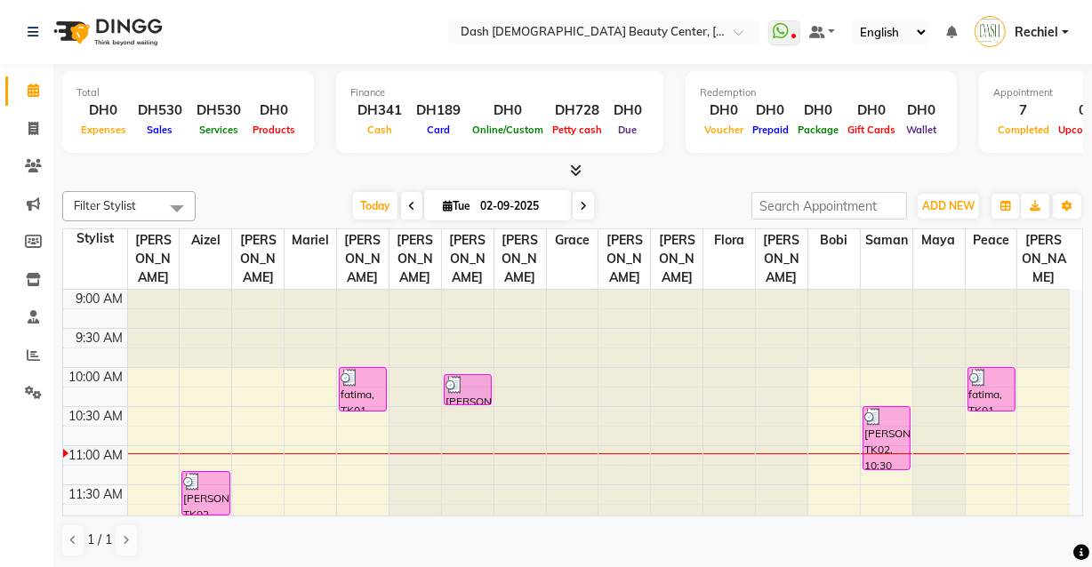
click at [1065, 31] on link "Rechiel" at bounding box center [1021, 32] width 94 height 29
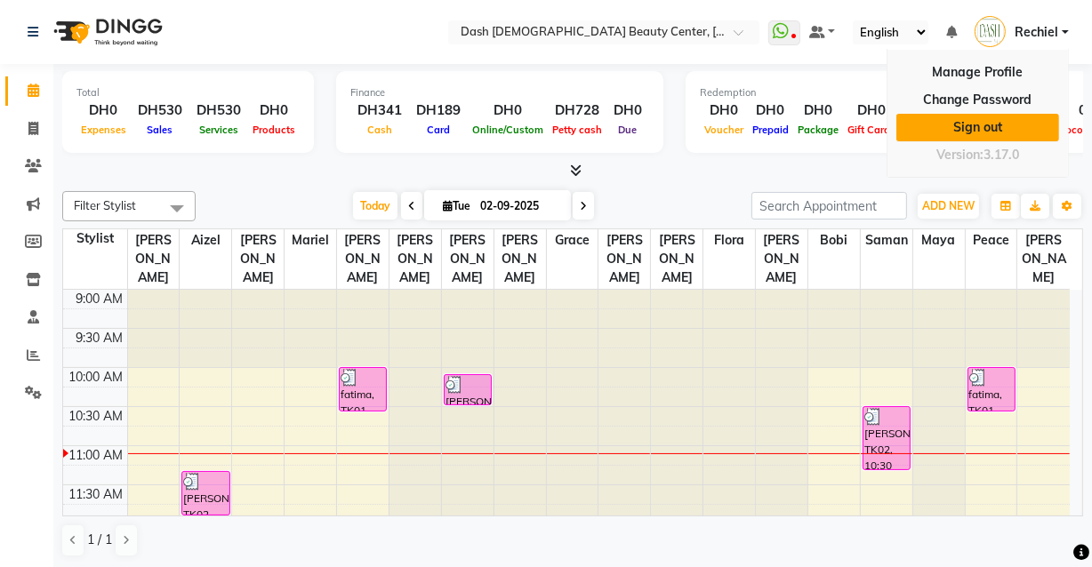
click at [996, 121] on link "Sign out" at bounding box center [977, 128] width 163 height 28
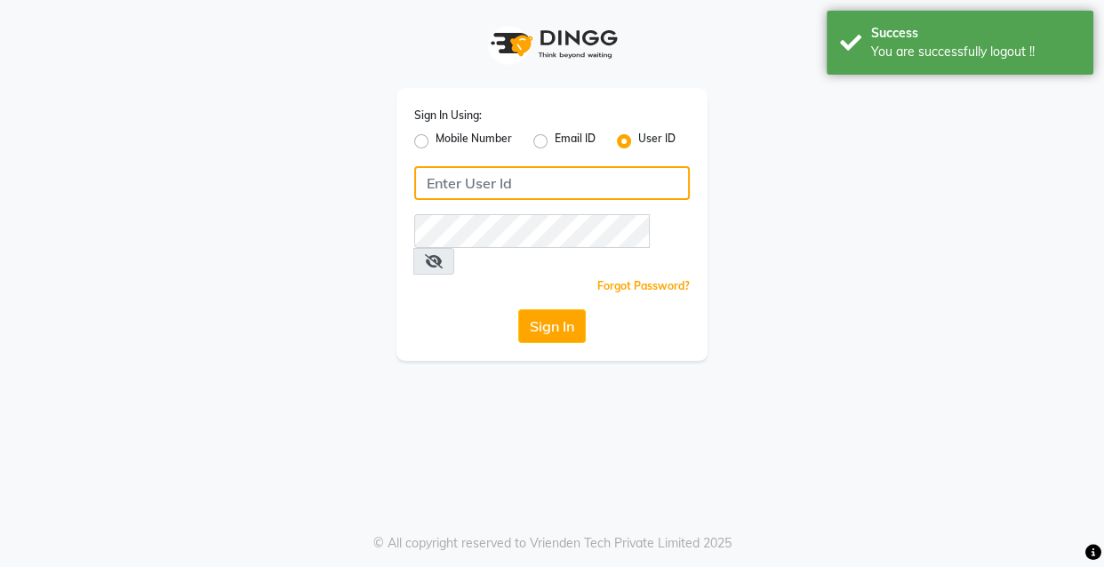
click at [534, 180] on input "Username" at bounding box center [552, 183] width 276 height 34
click at [436, 138] on label "Mobile Number" at bounding box center [474, 141] width 76 height 21
click at [436, 138] on input "Mobile Number" at bounding box center [442, 137] width 12 height 12
radio input "true"
radio input "false"
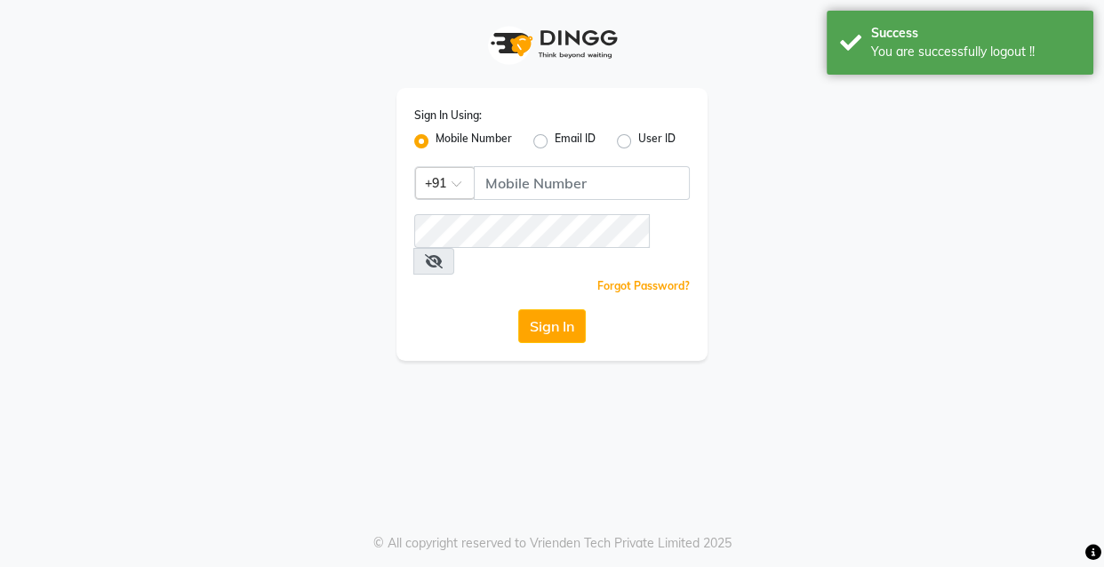
click at [457, 188] on span at bounding box center [463, 189] width 22 height 19
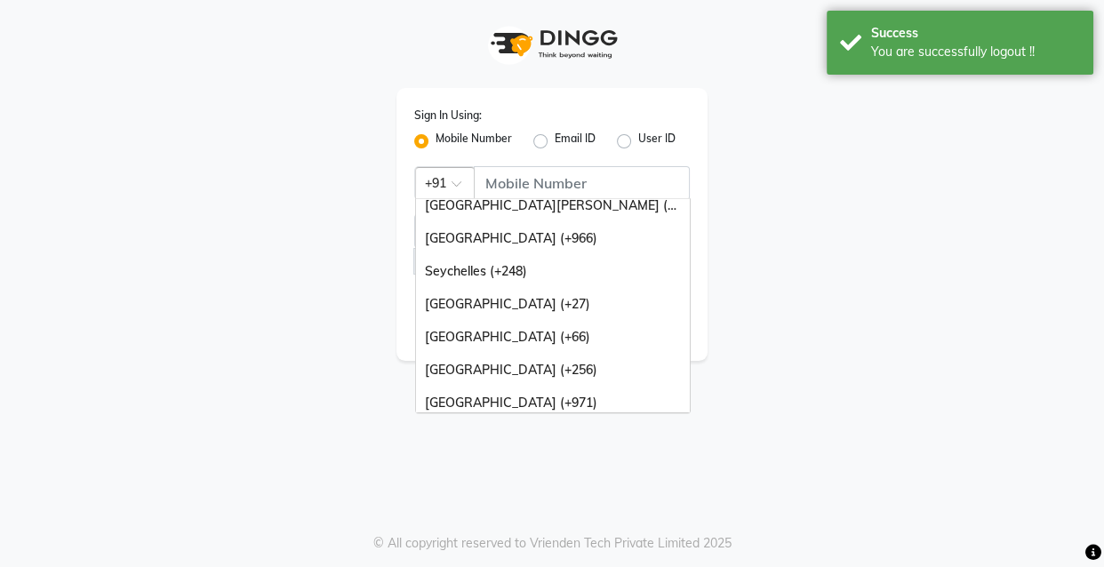
scroll to position [444, 0]
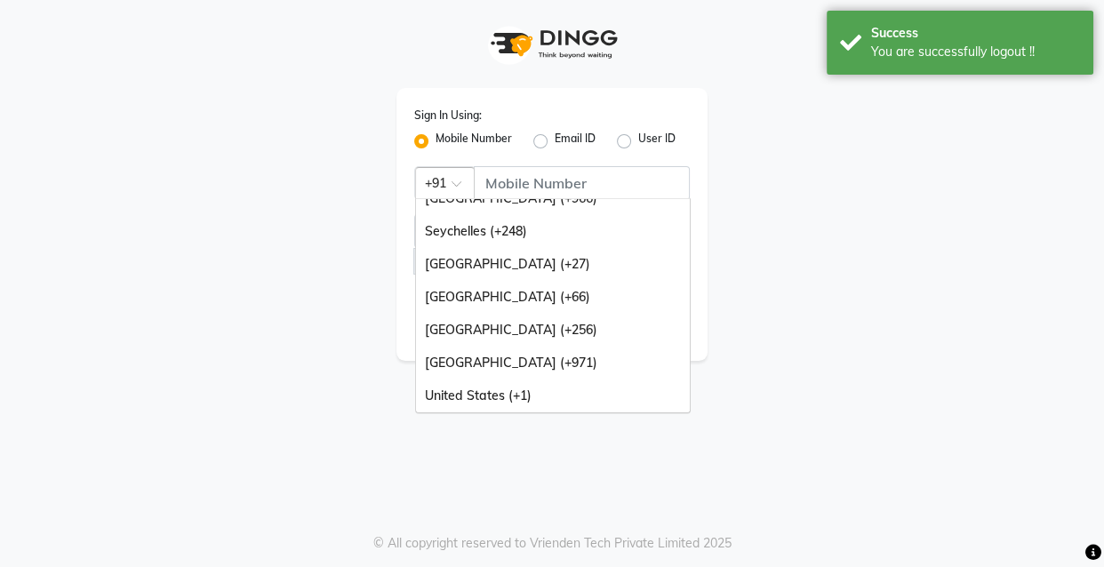
click at [556, 372] on div "United Arab Emirates (+971)" at bounding box center [553, 363] width 274 height 33
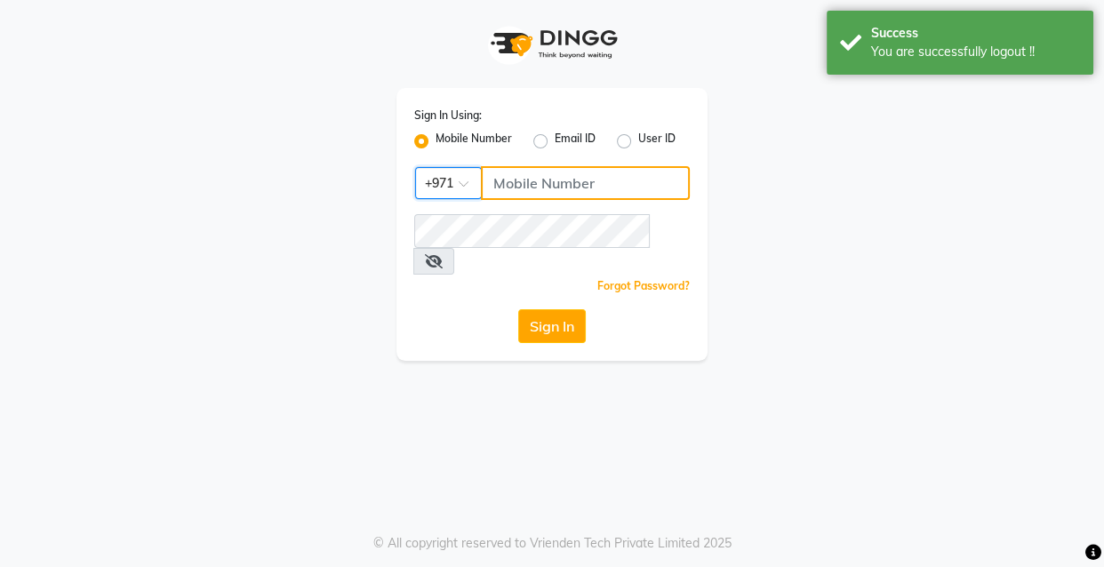
click at [617, 183] on input "Username" at bounding box center [585, 183] width 209 height 34
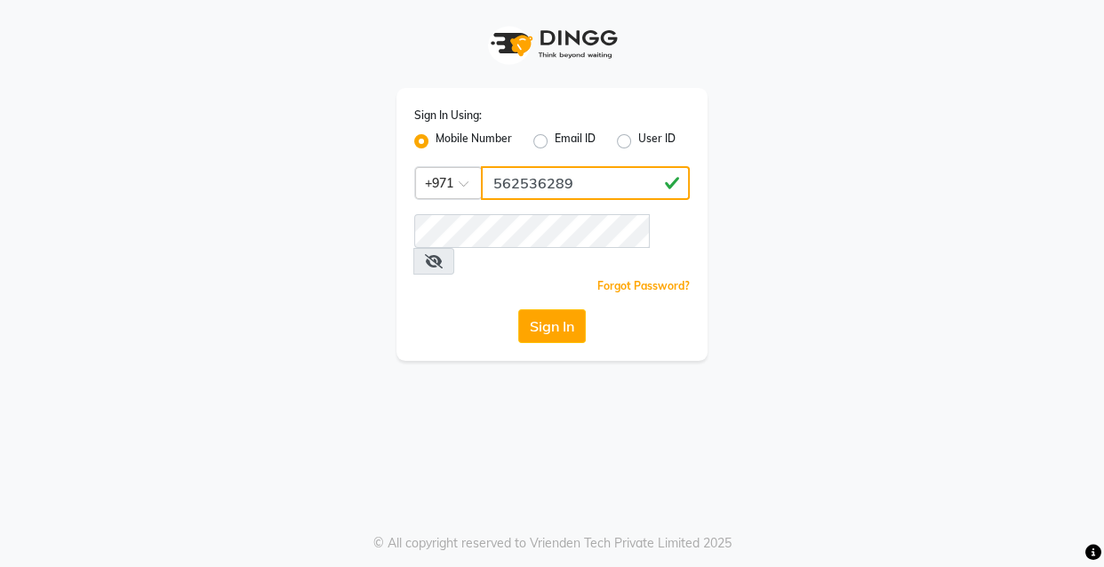
type input "562536289"
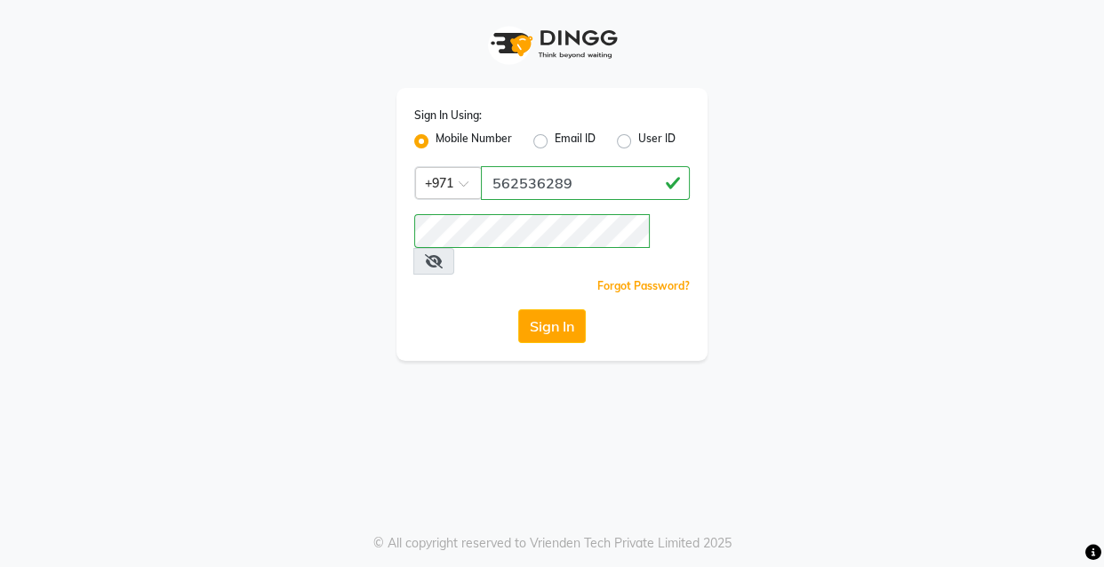
click at [443, 254] on icon at bounding box center [434, 261] width 18 height 14
click at [564, 309] on button "Sign In" at bounding box center [552, 326] width 68 height 34
